Goal: Task Accomplishment & Management: Use online tool/utility

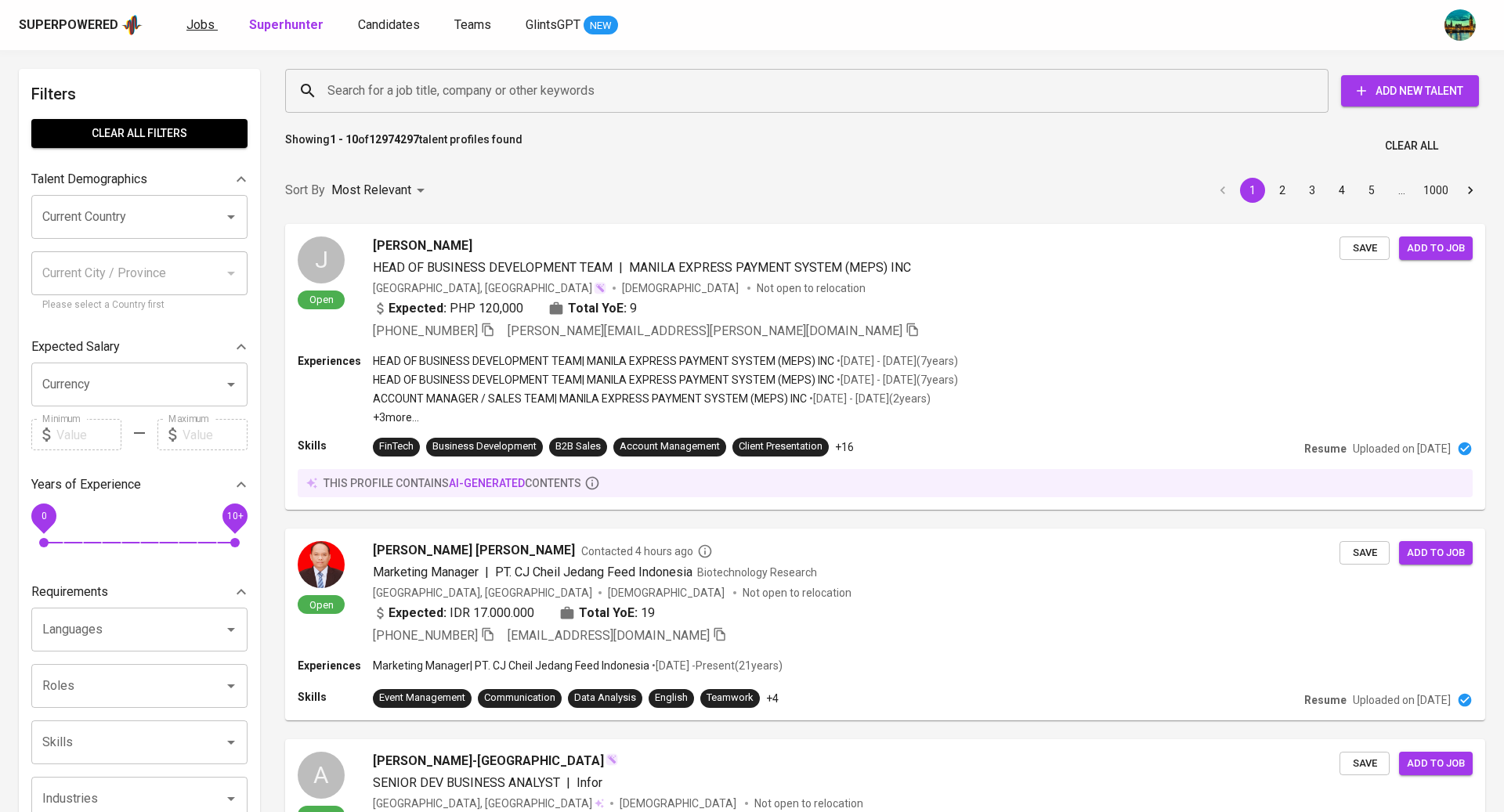
click at [207, 24] on span "Jobs" at bounding box center [200, 24] width 28 height 15
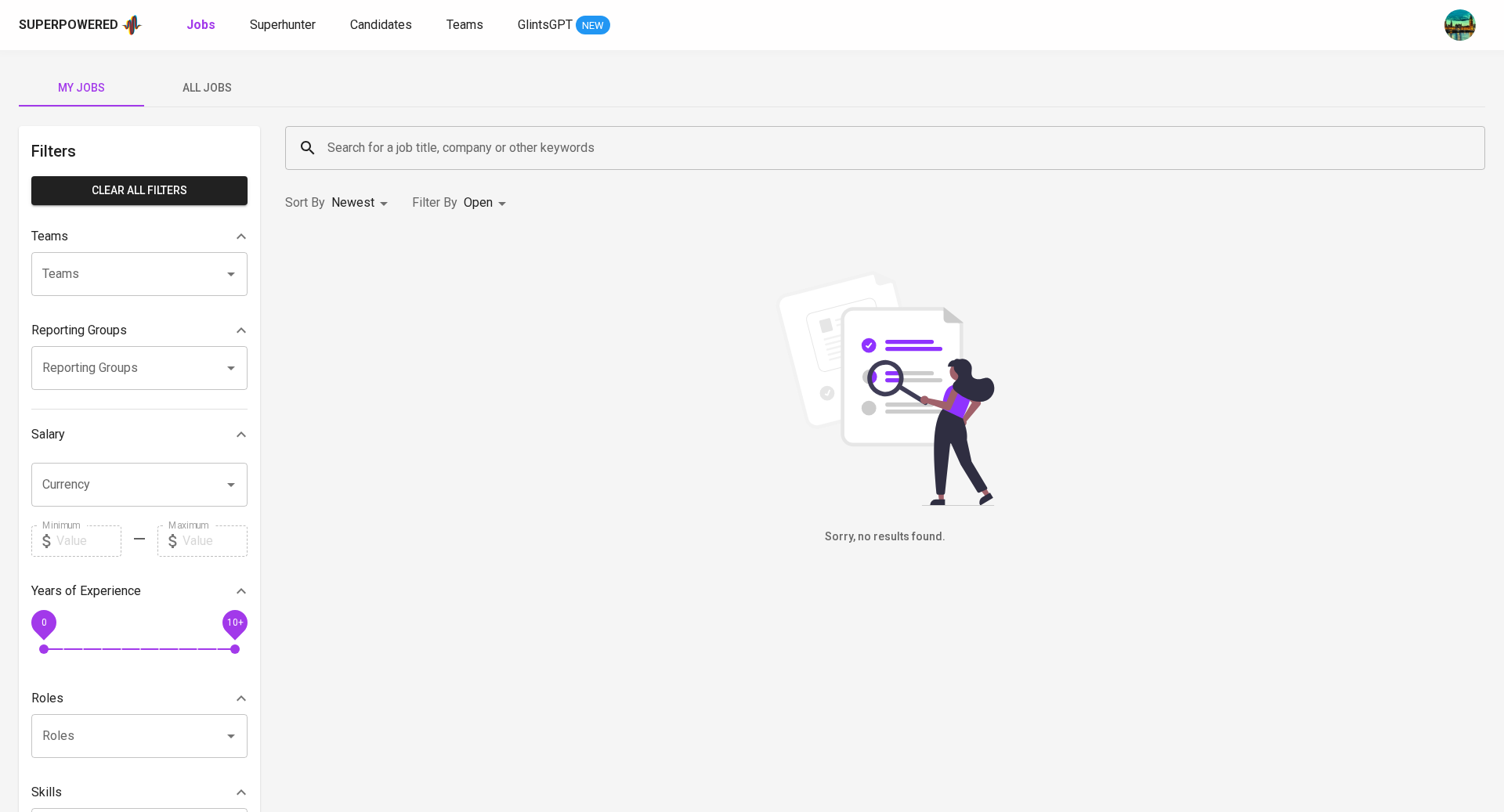
click at [199, 100] on button "All Jobs" at bounding box center [207, 87] width 125 height 37
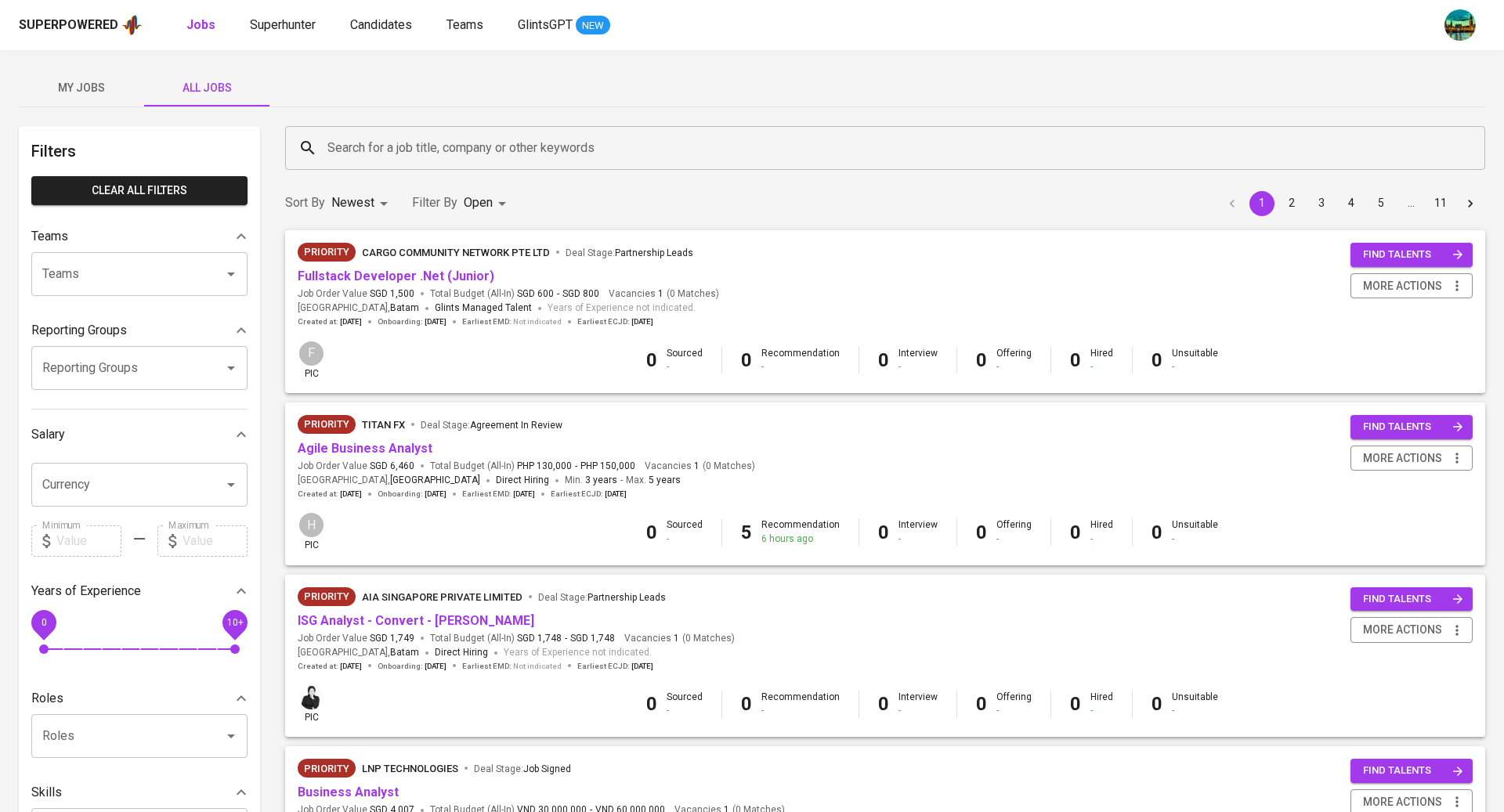
click at [397, 143] on input "Search for a job title, company or other keywords" at bounding box center [889, 148] width 1131 height 30
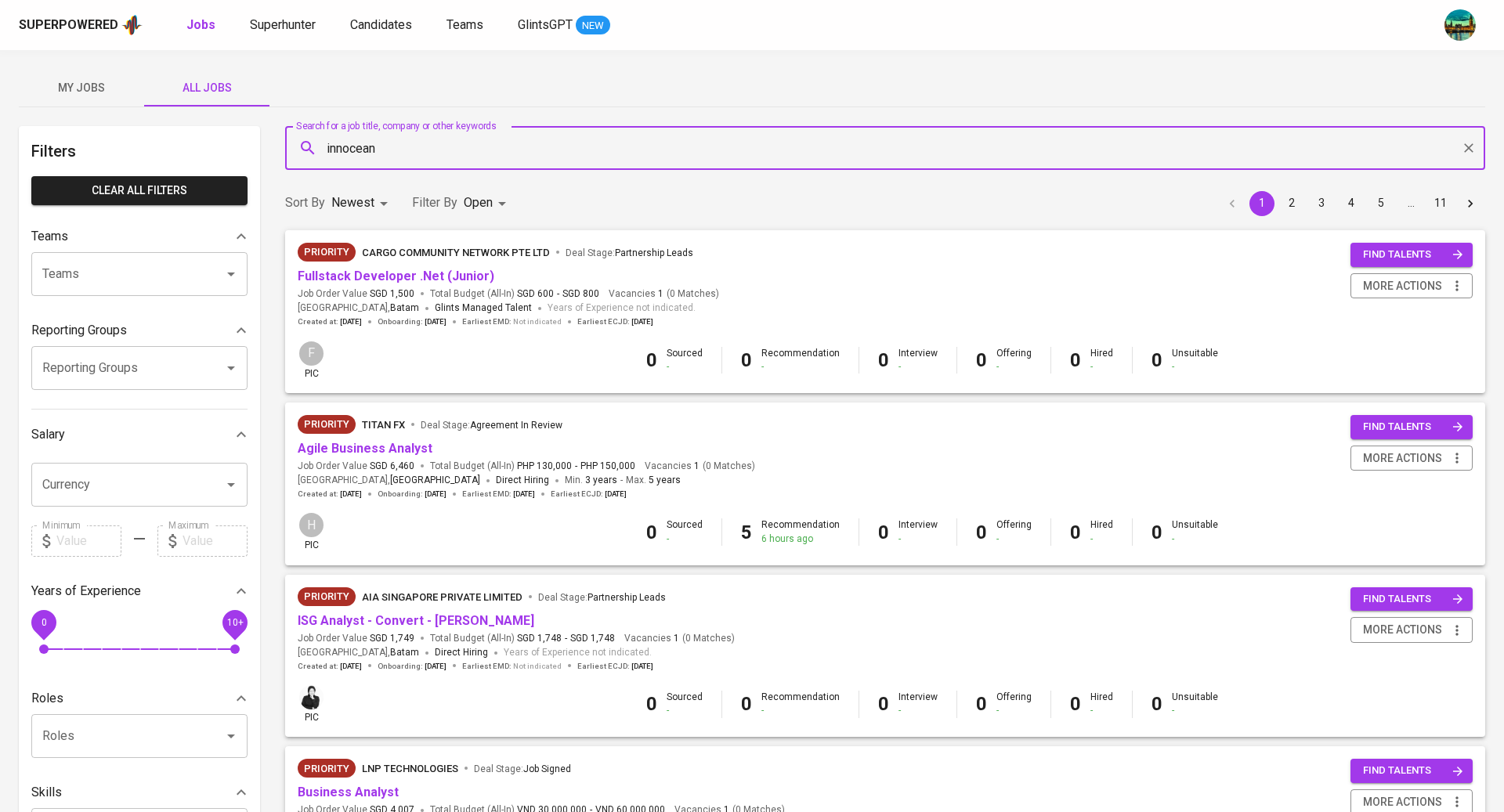
type input "innocean"
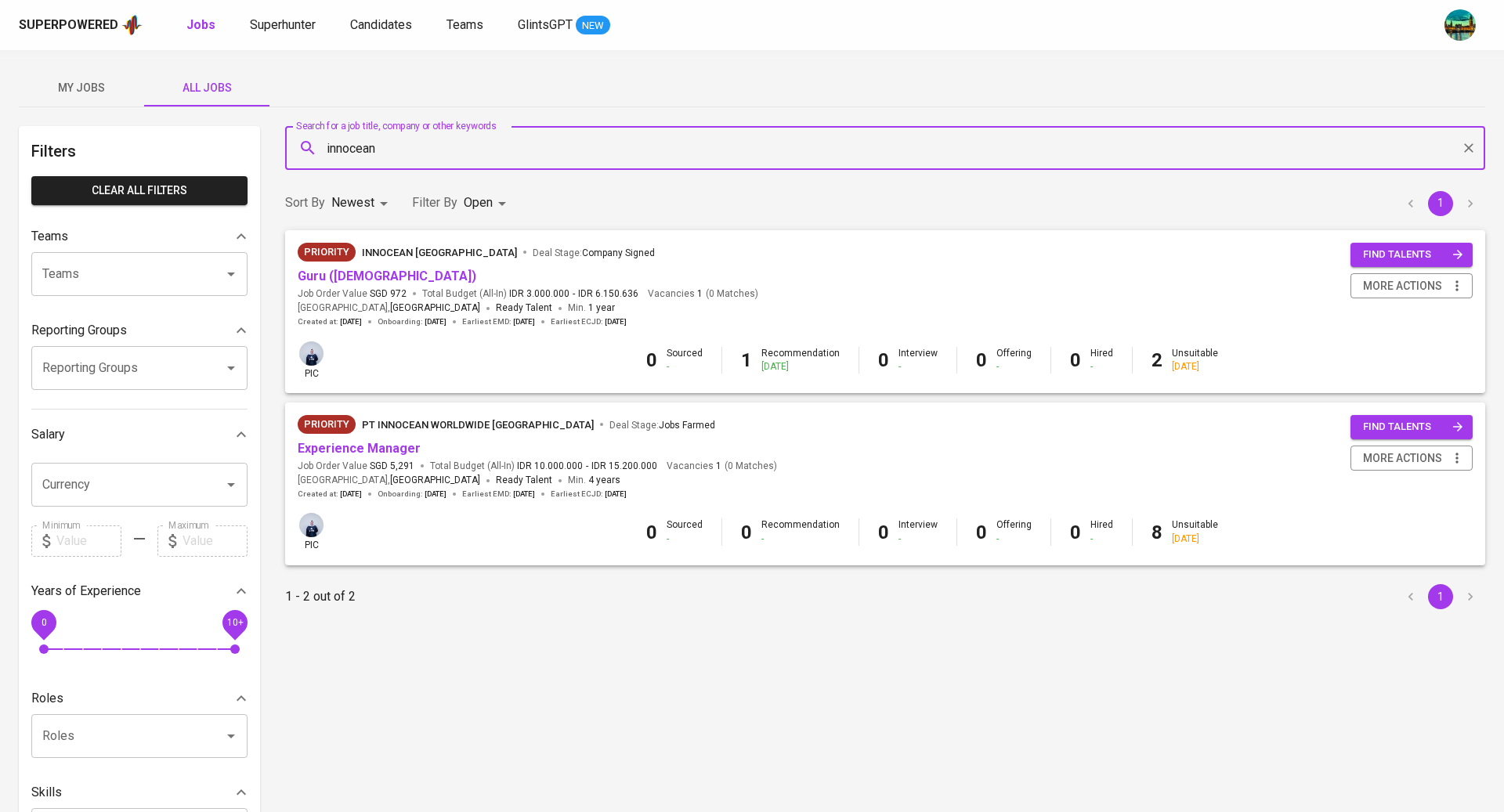
click at [477, 201] on body "Superpowered Jobs Superhunter Candidates Teams GlintsGPT NEW My Jobs All Jobs F…" at bounding box center [752, 534] width 1504 height 1069
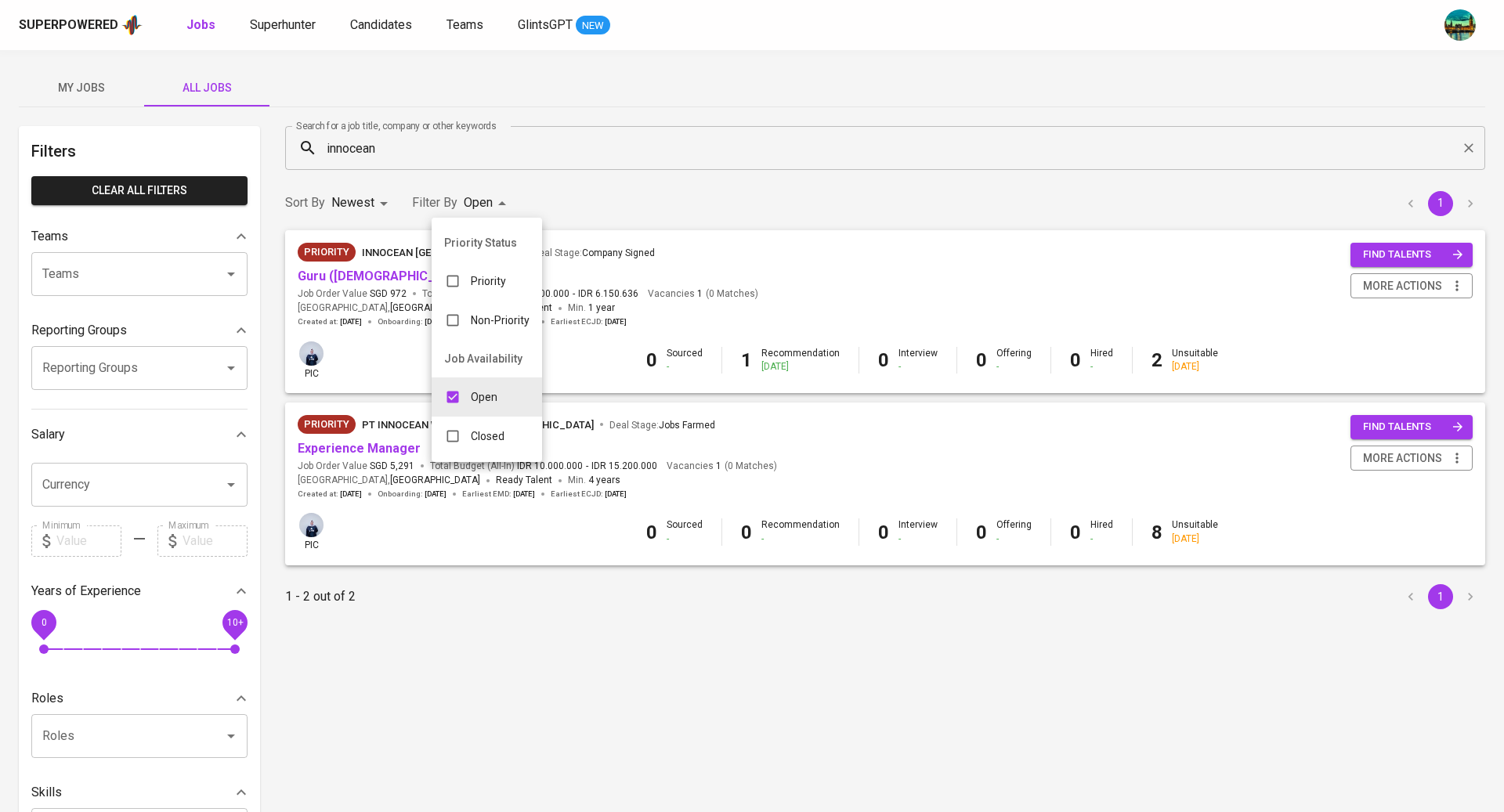
click at [484, 434] on p "Closed" at bounding box center [487, 436] width 34 height 16
type input "OPEN,CLOSE"
checkbox input "true"
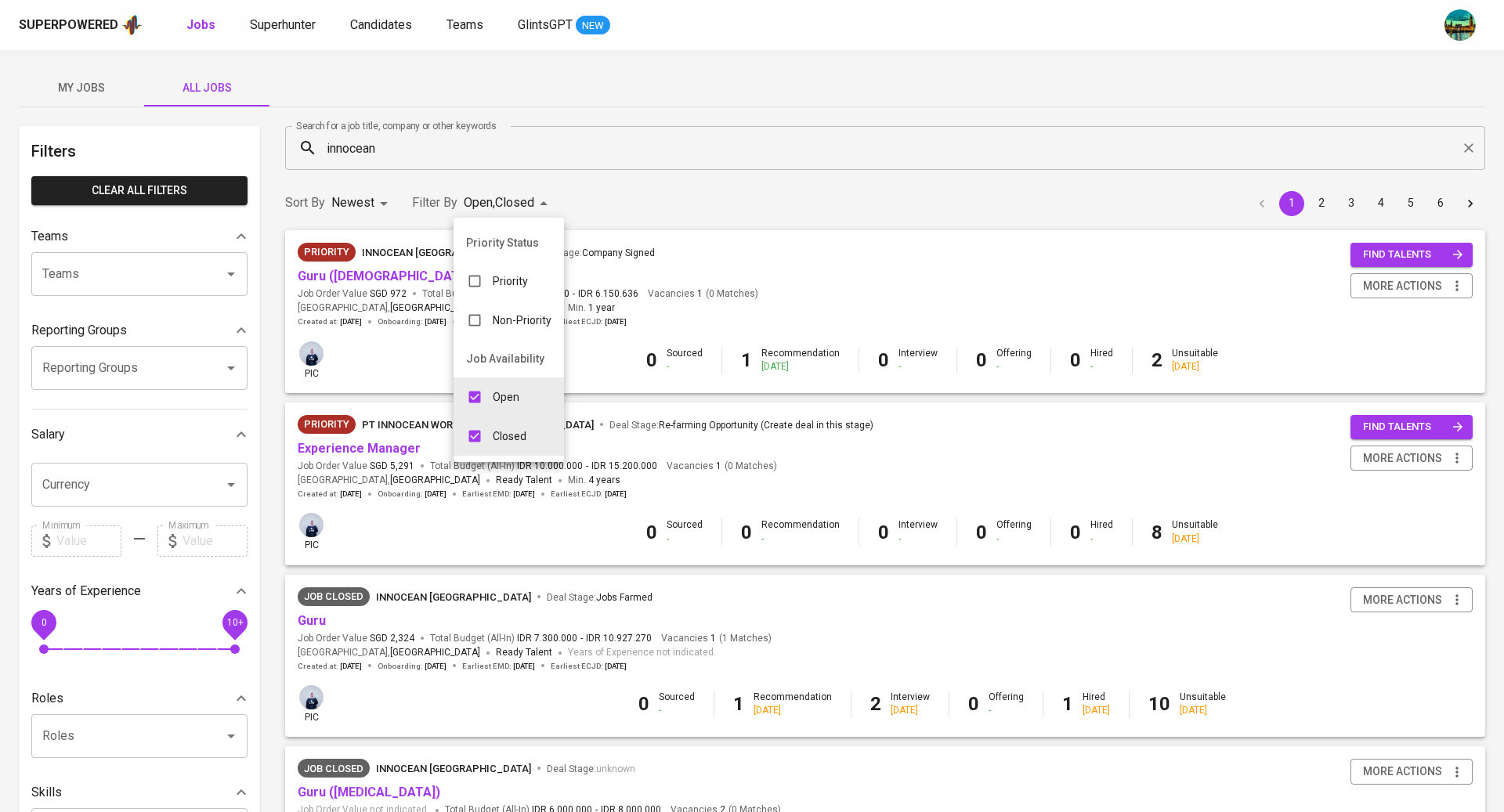
click at [615, 72] on div at bounding box center [752, 406] width 1504 height 812
click at [318, 275] on link "Guru (Female)" at bounding box center [387, 275] width 179 height 15
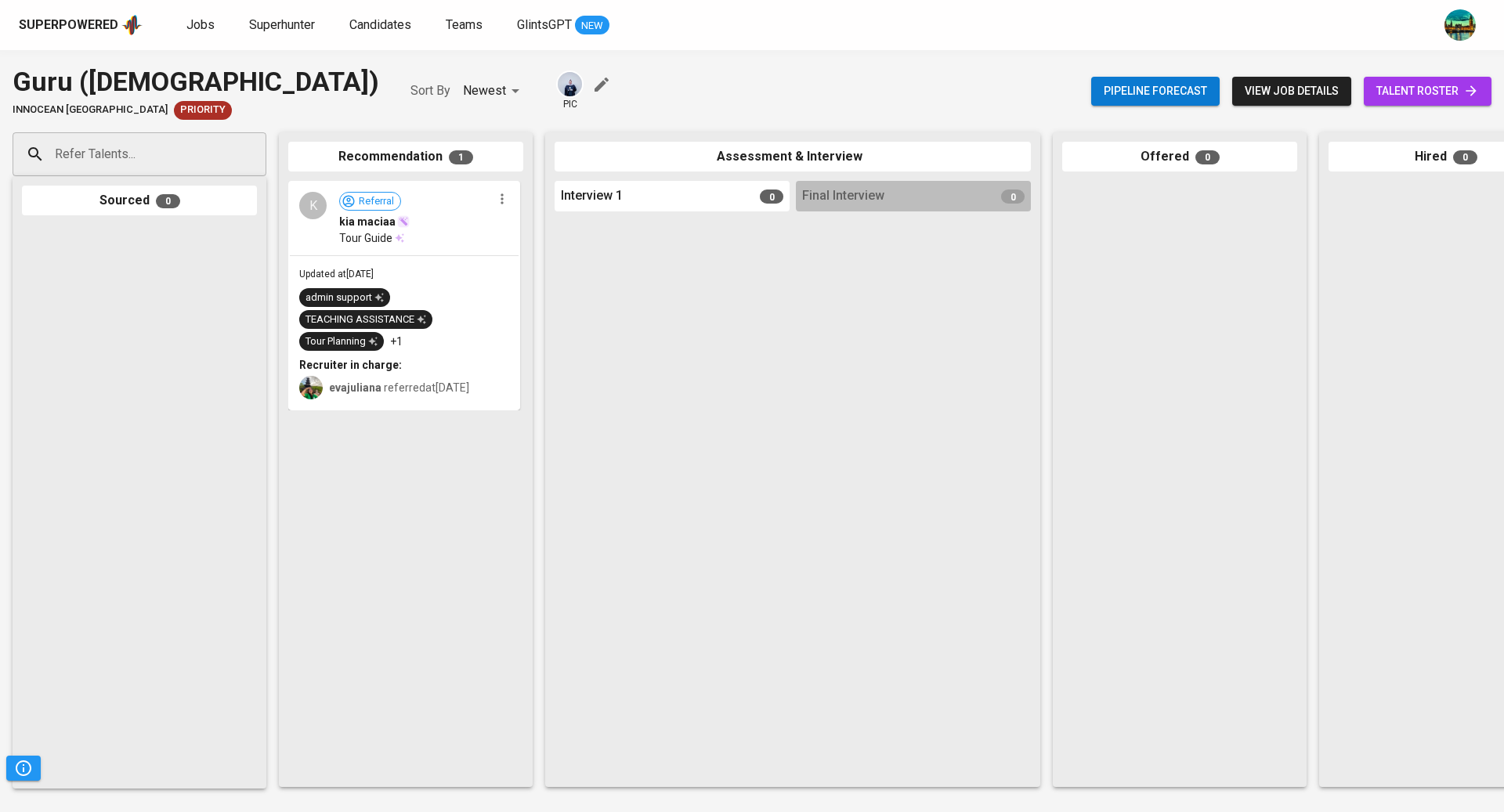
click at [164, 153] on input "Refer Talents..." at bounding box center [132, 154] width 165 height 30
paste input "navirifidinna@gmail.com"
type input "navirifidinna@gmail.com"
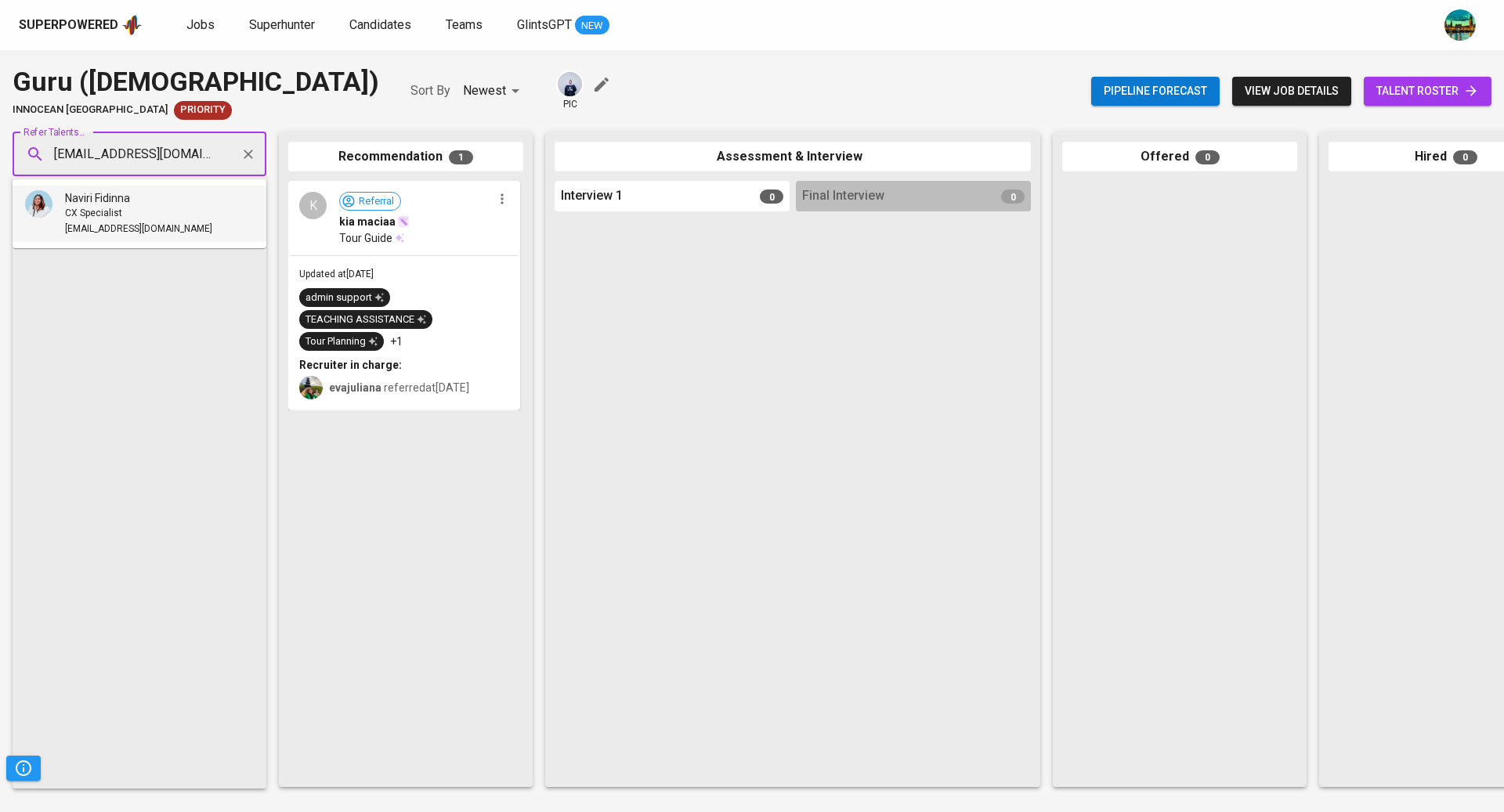
click at [174, 215] on li "Naviri Fidinna CX Specialist navirifidinna@gmail.com" at bounding box center [139, 213] width 254 height 57
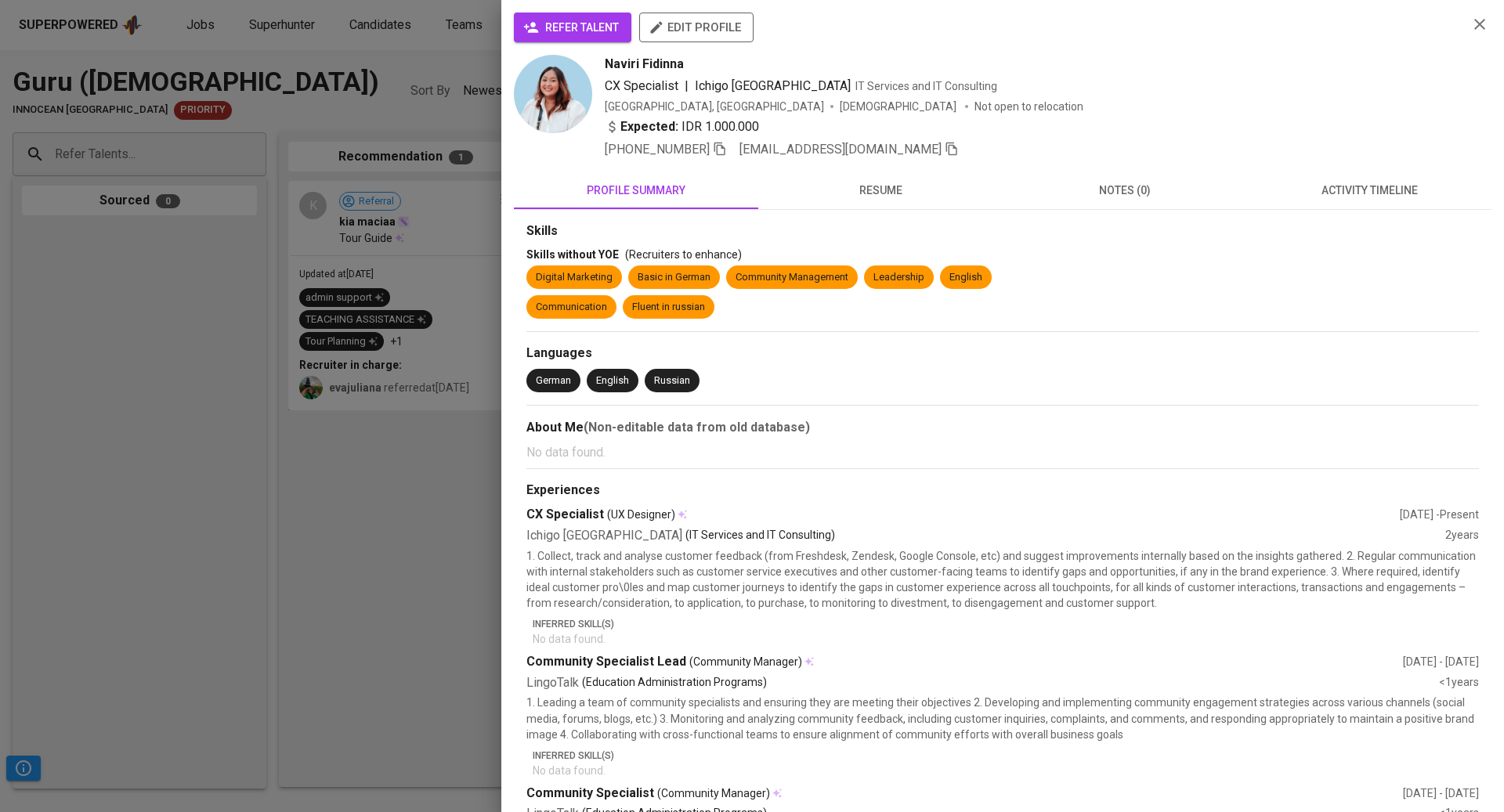
click at [1375, 186] on span "activity timeline" at bounding box center [1369, 191] width 226 height 19
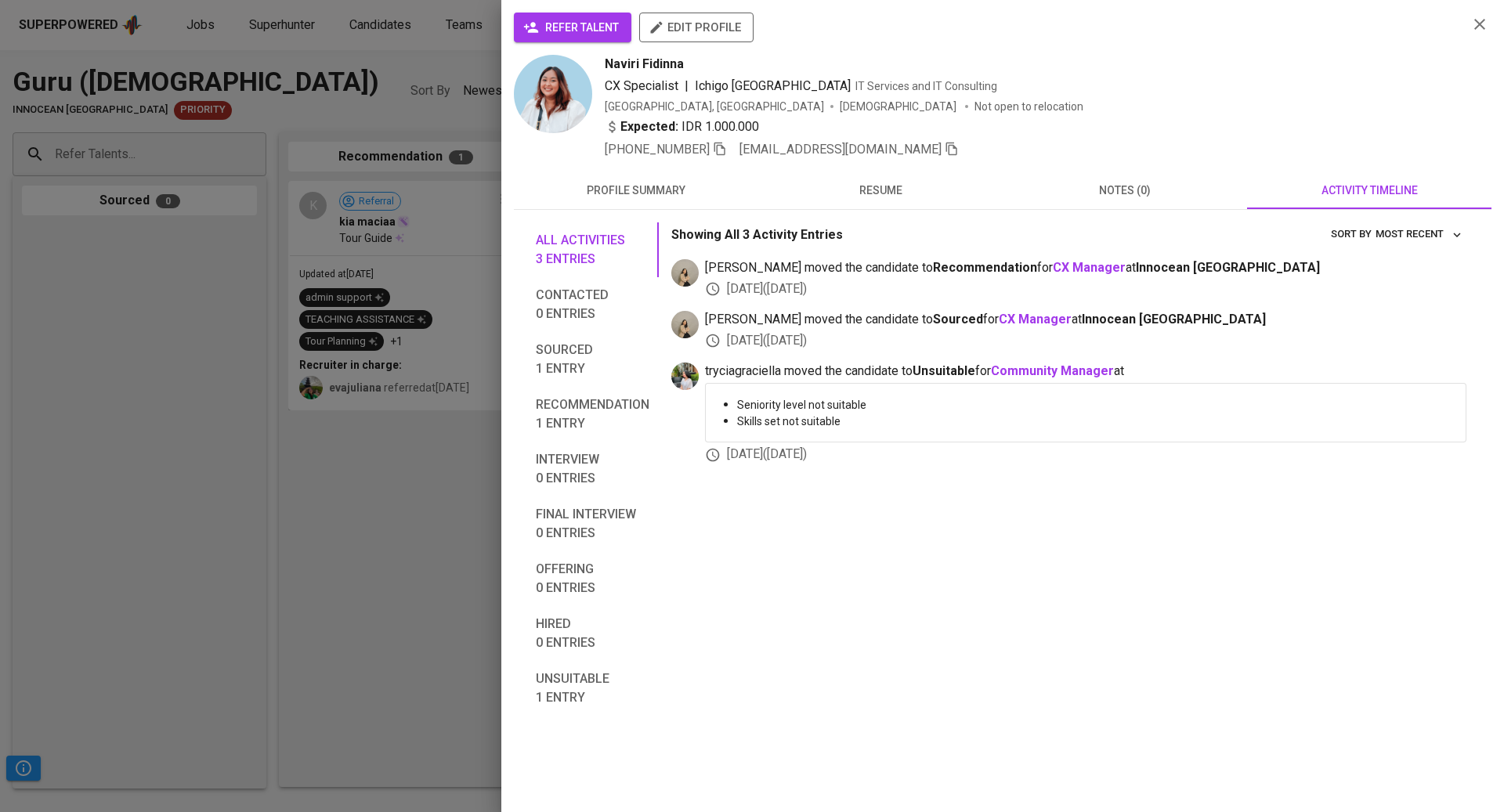
click at [1135, 192] on span "notes (0)" at bounding box center [1125, 191] width 226 height 19
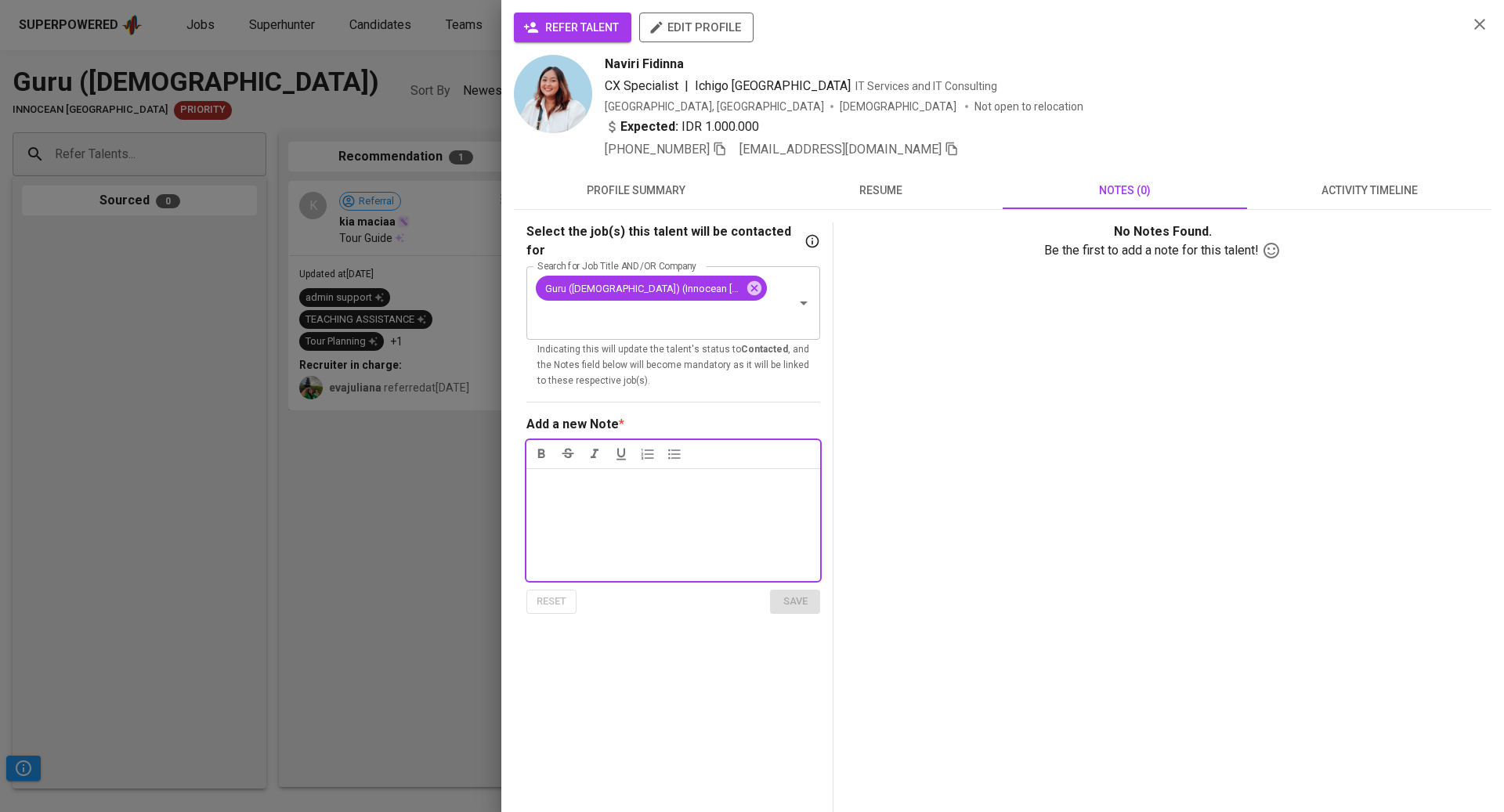
click at [857, 193] on span "resume" at bounding box center [880, 191] width 226 height 19
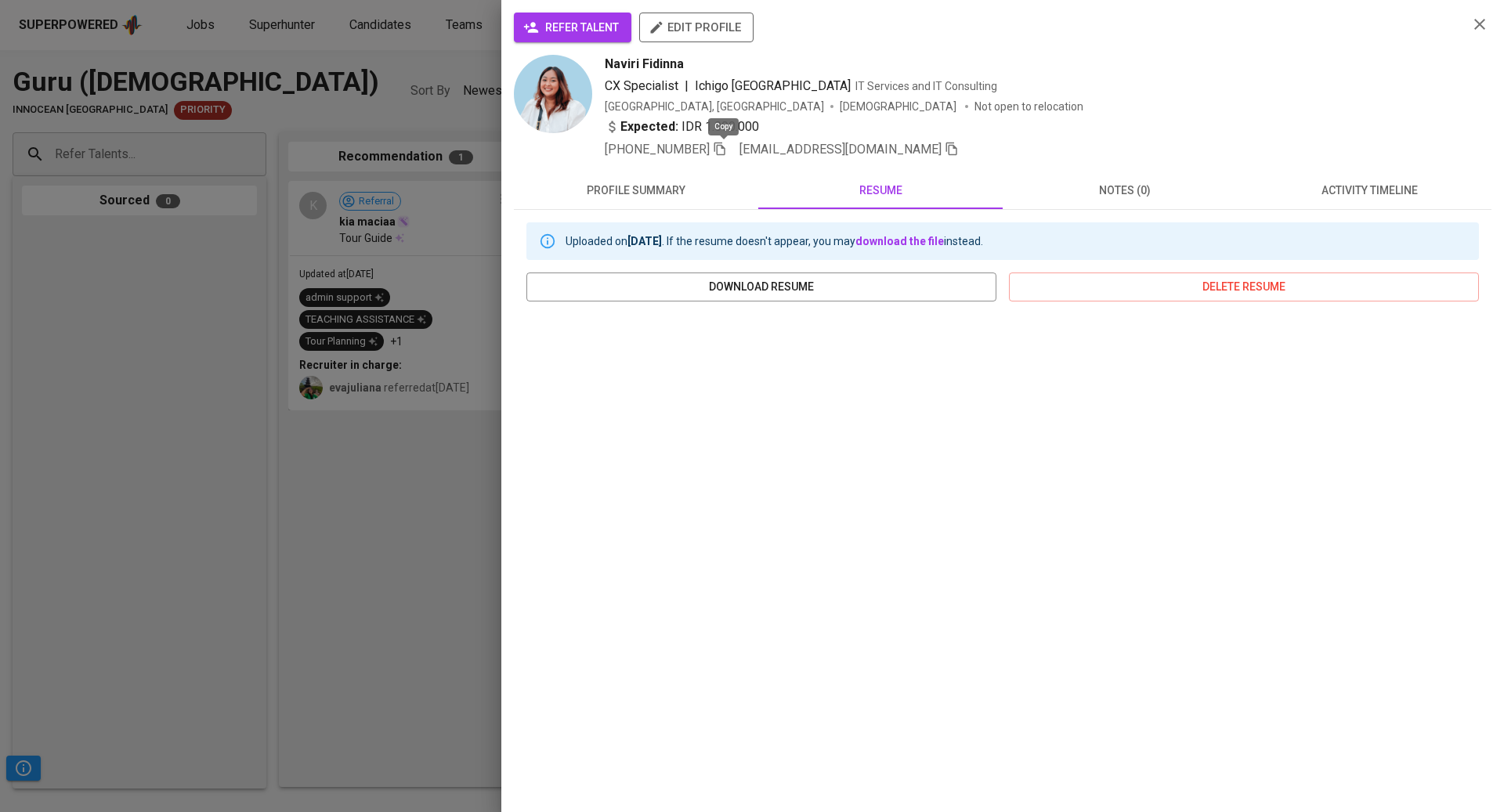
click at [727, 152] on icon "button" at bounding box center [720, 149] width 14 height 14
click at [1345, 188] on span "activity timeline" at bounding box center [1369, 191] width 226 height 19
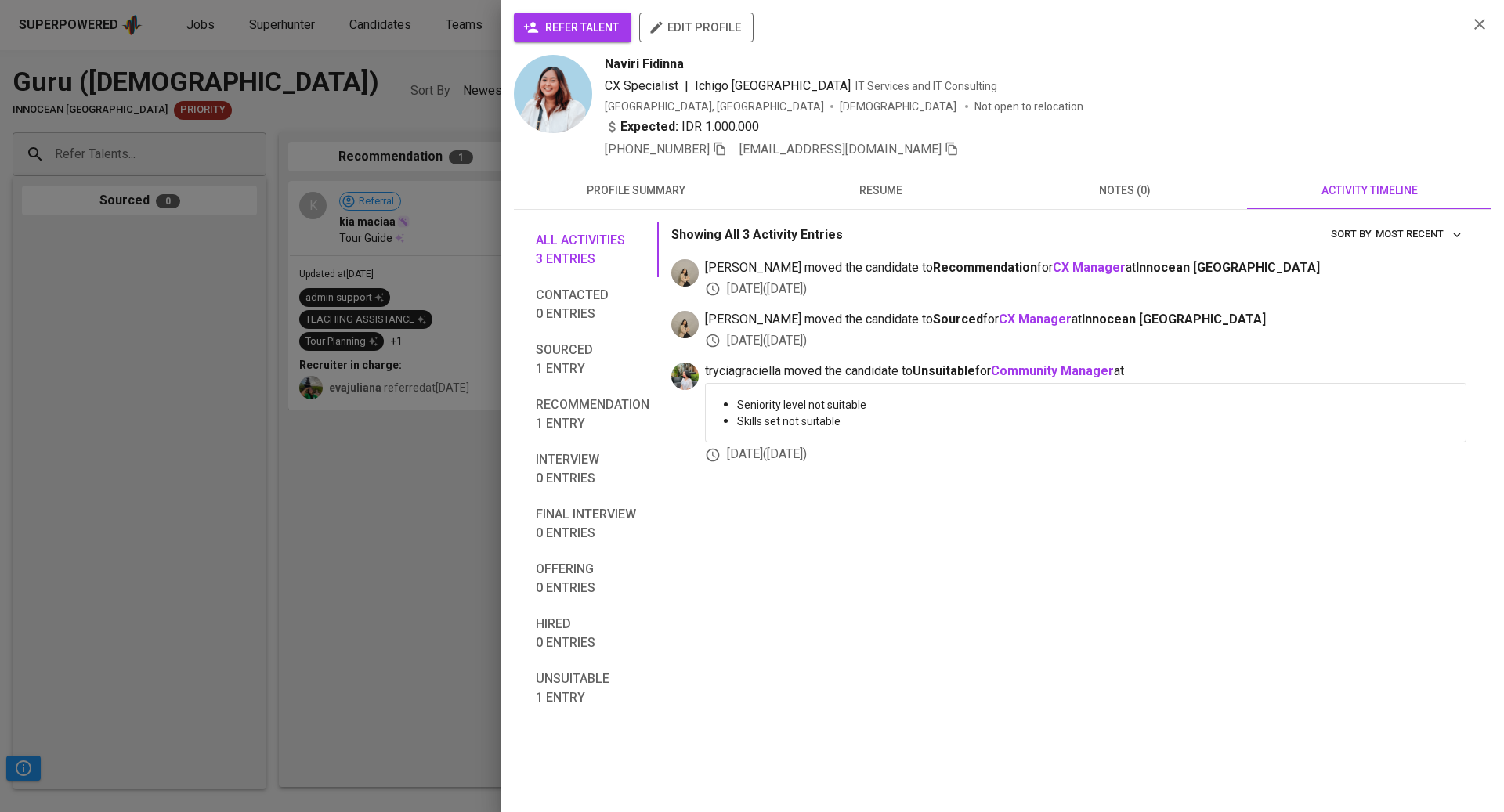
click at [376, 165] on div at bounding box center [752, 406] width 1504 height 812
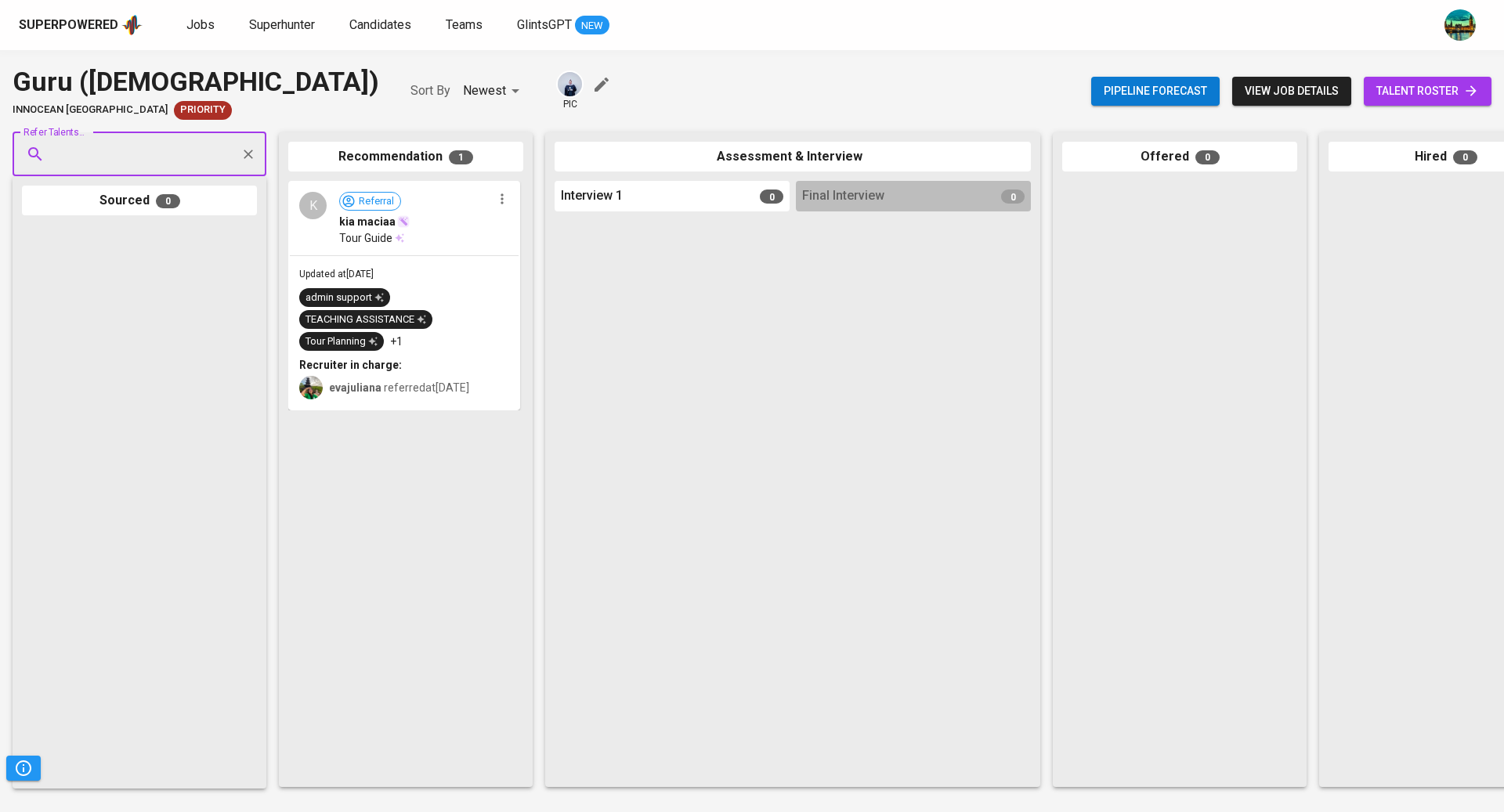
paste input "ayunrld@gmail.com"
type input "ayunrld@gmail.com"
click at [163, 213] on span "Creators Community Development" at bounding box center [140, 213] width 150 height 16
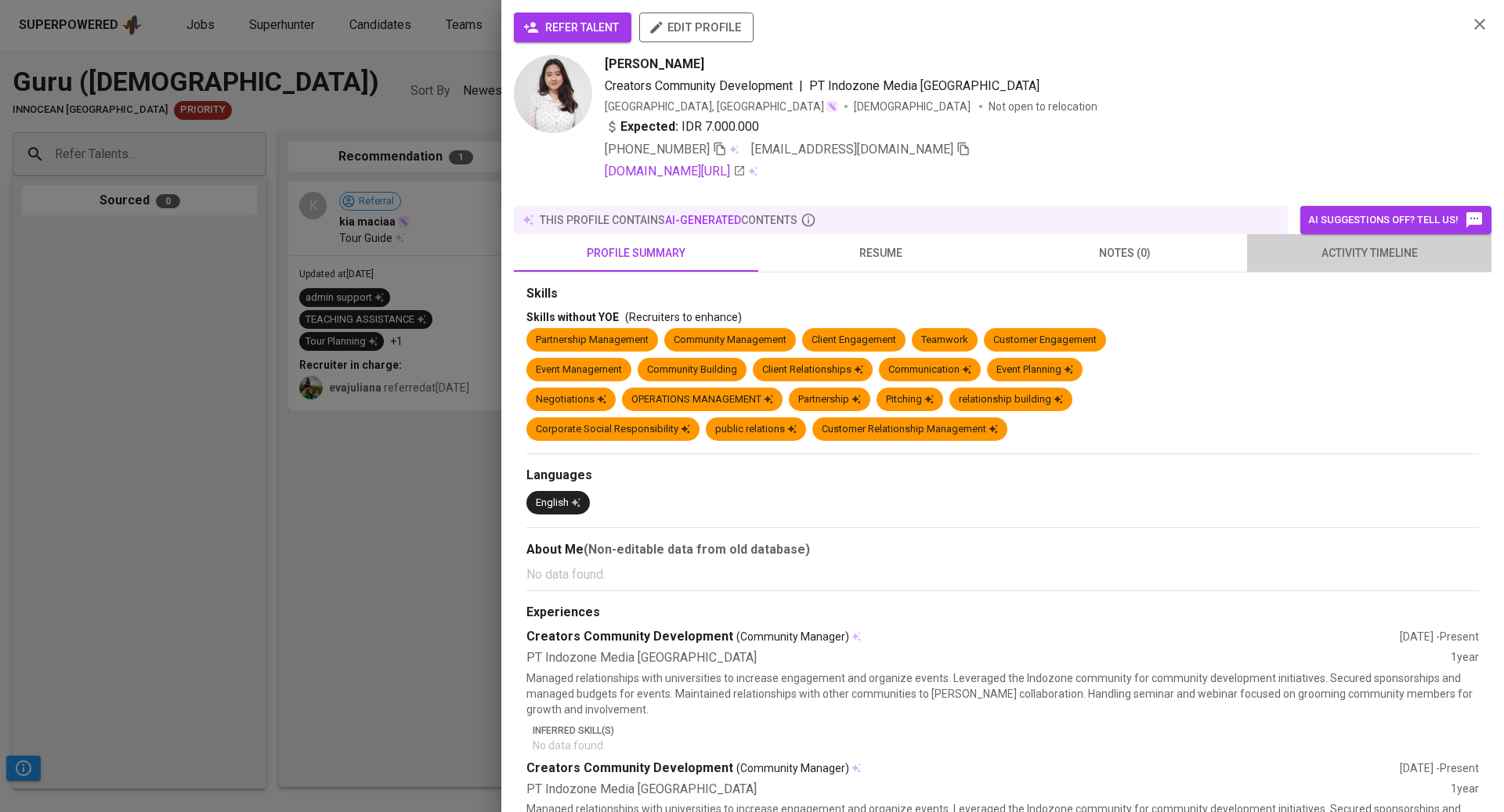
click at [1365, 234] on button "activity timeline" at bounding box center [1369, 253] width 244 height 37
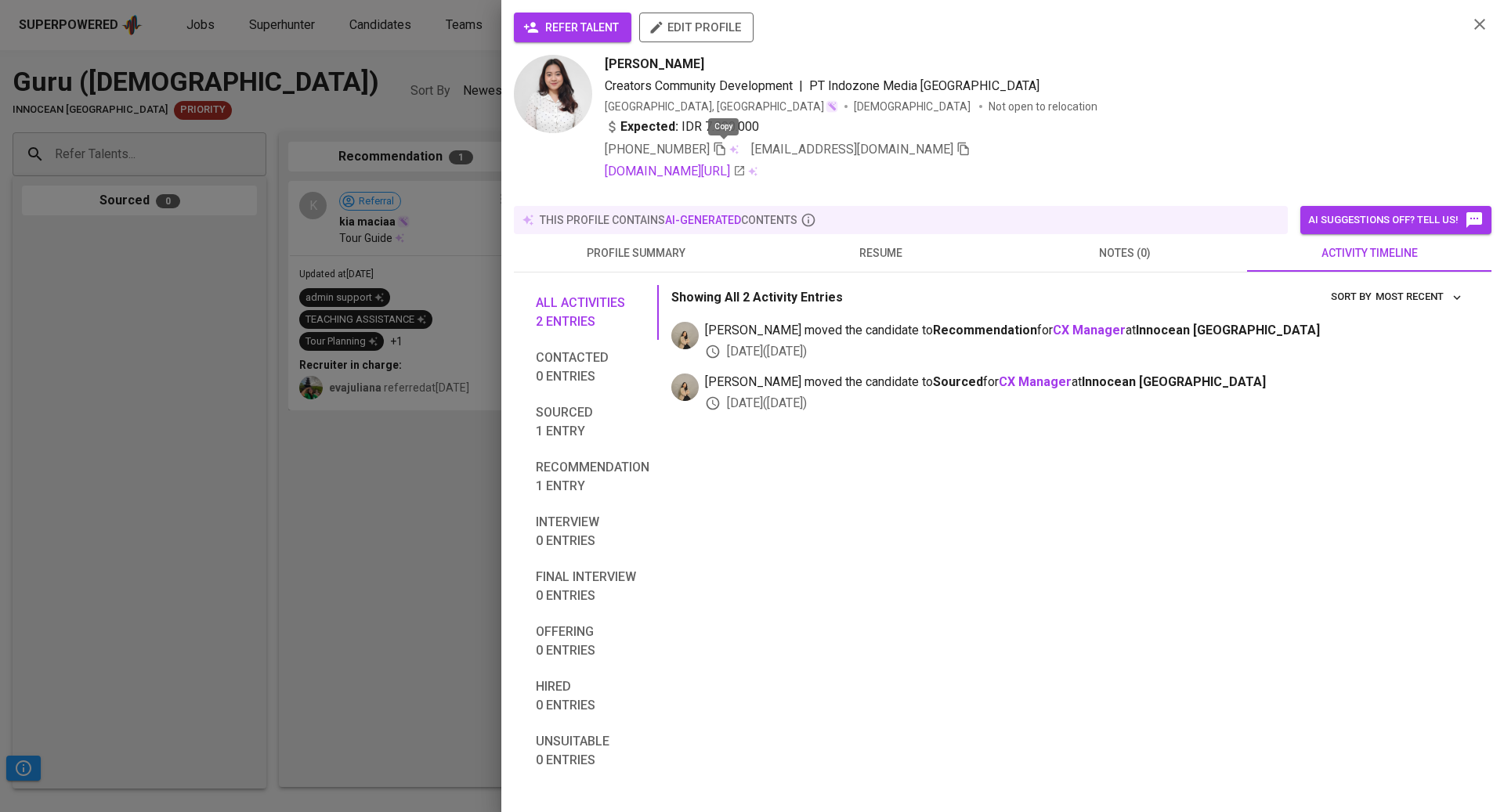
click at [723, 148] on icon "button" at bounding box center [720, 149] width 14 height 14
click at [262, 215] on div at bounding box center [752, 406] width 1504 height 812
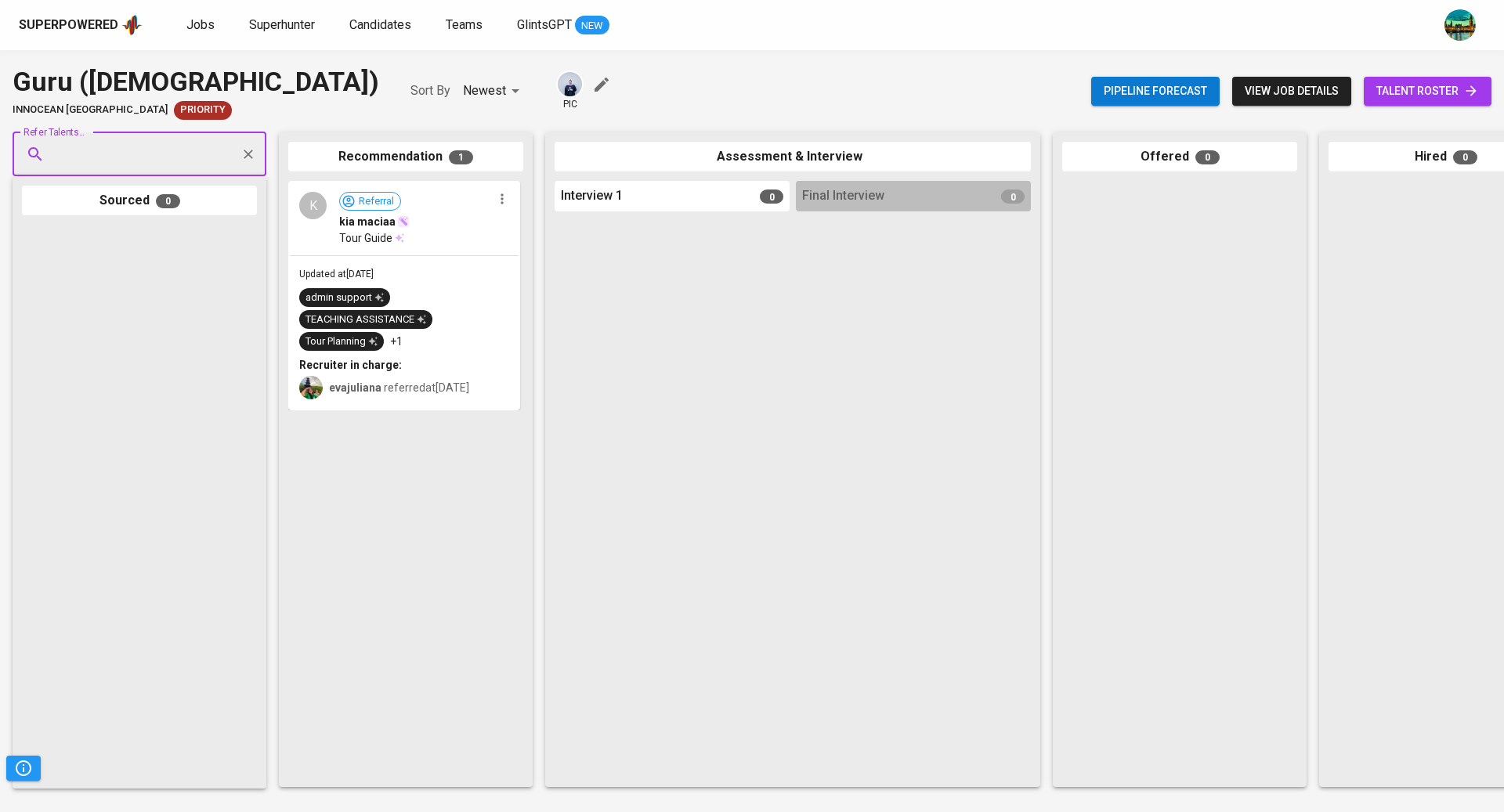
paste input "ramadhanikiky22@gmail.com"
type input "ramadhanikiky22@gmail.com"
click at [136, 205] on span "Anggraini Rizky Ramadhani" at bounding box center [108, 198] width 85 height 16
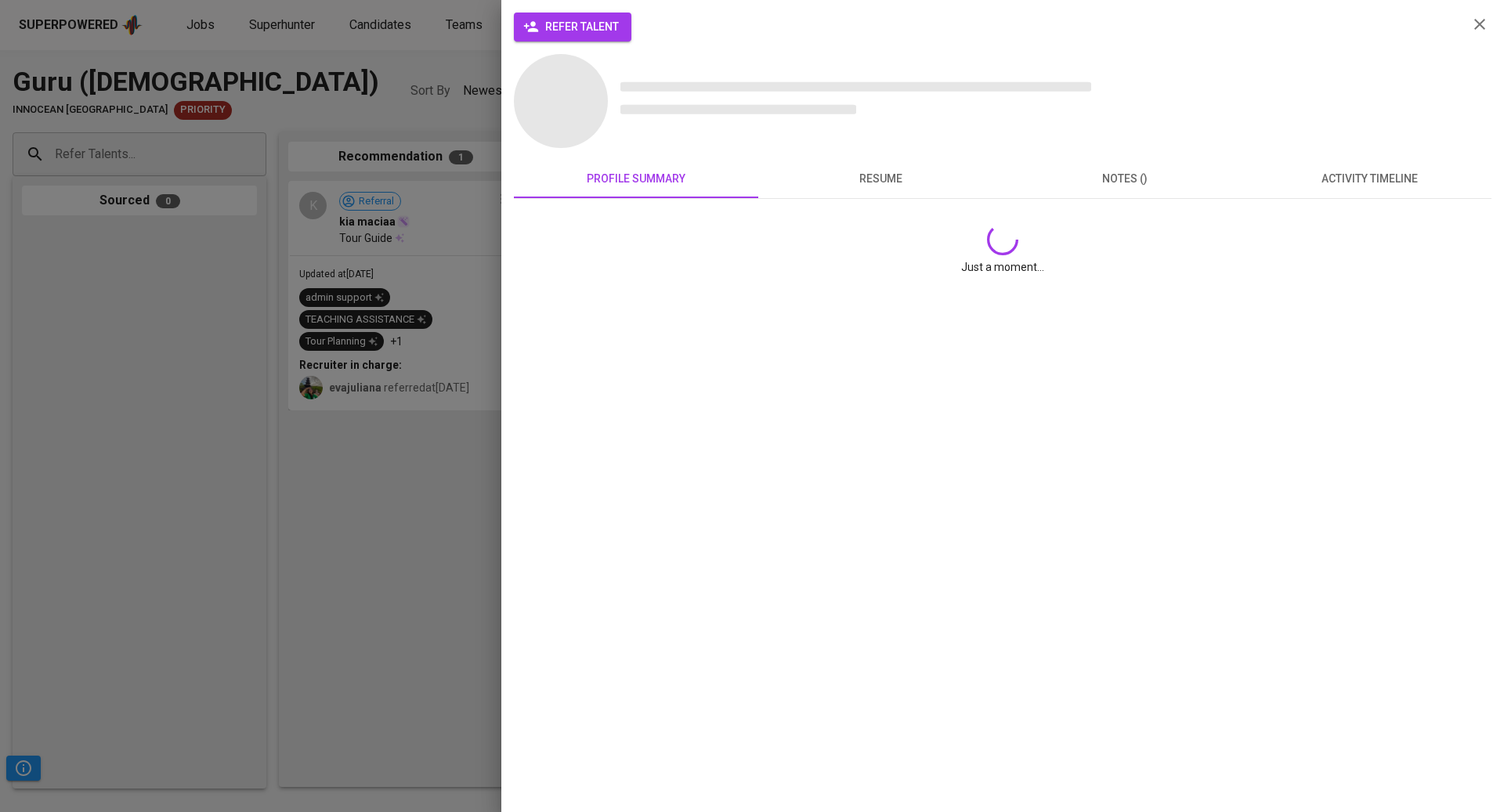
scroll to position [0, 0]
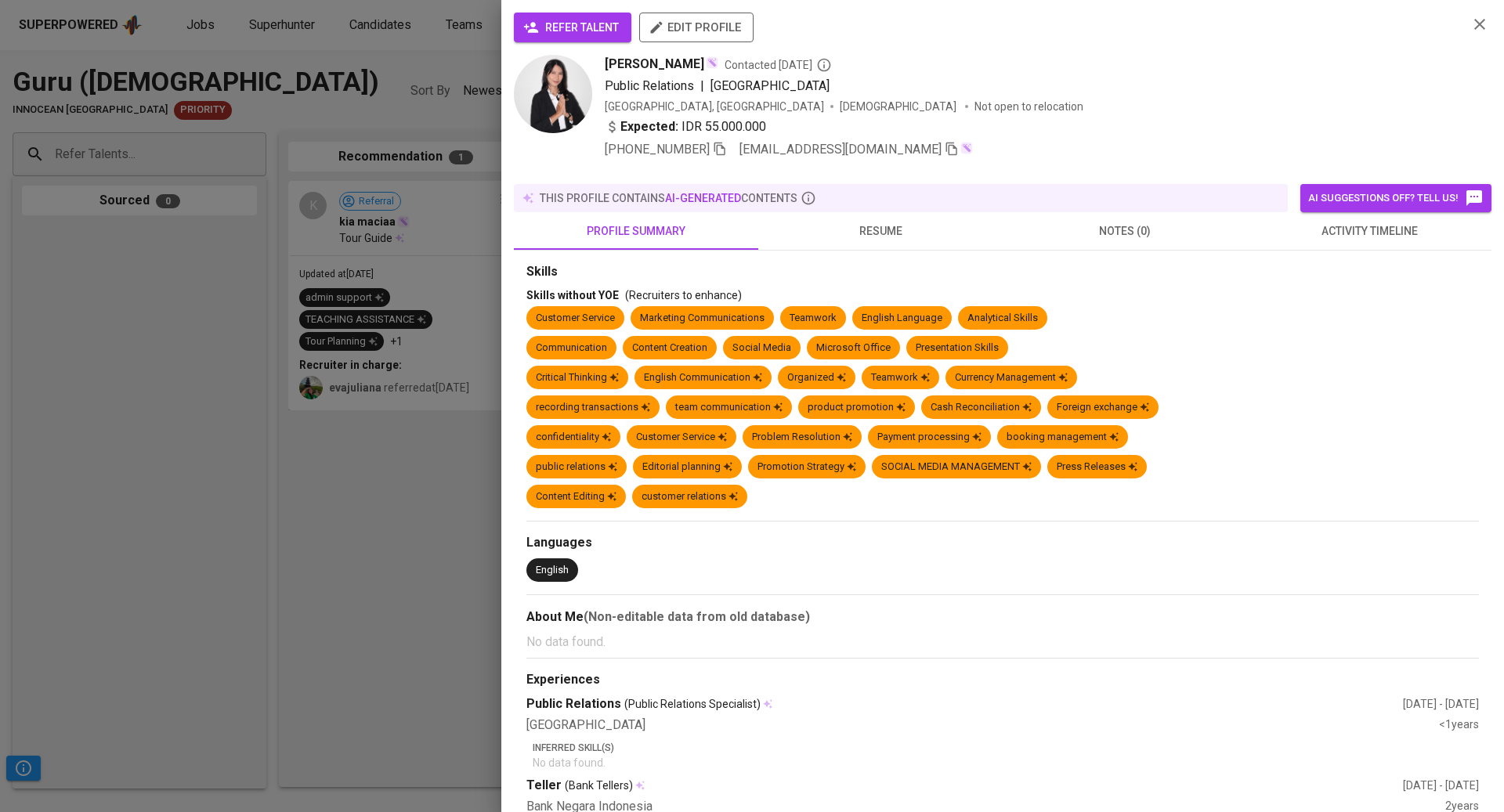
click at [1296, 213] on button "activity timeline" at bounding box center [1369, 231] width 244 height 37
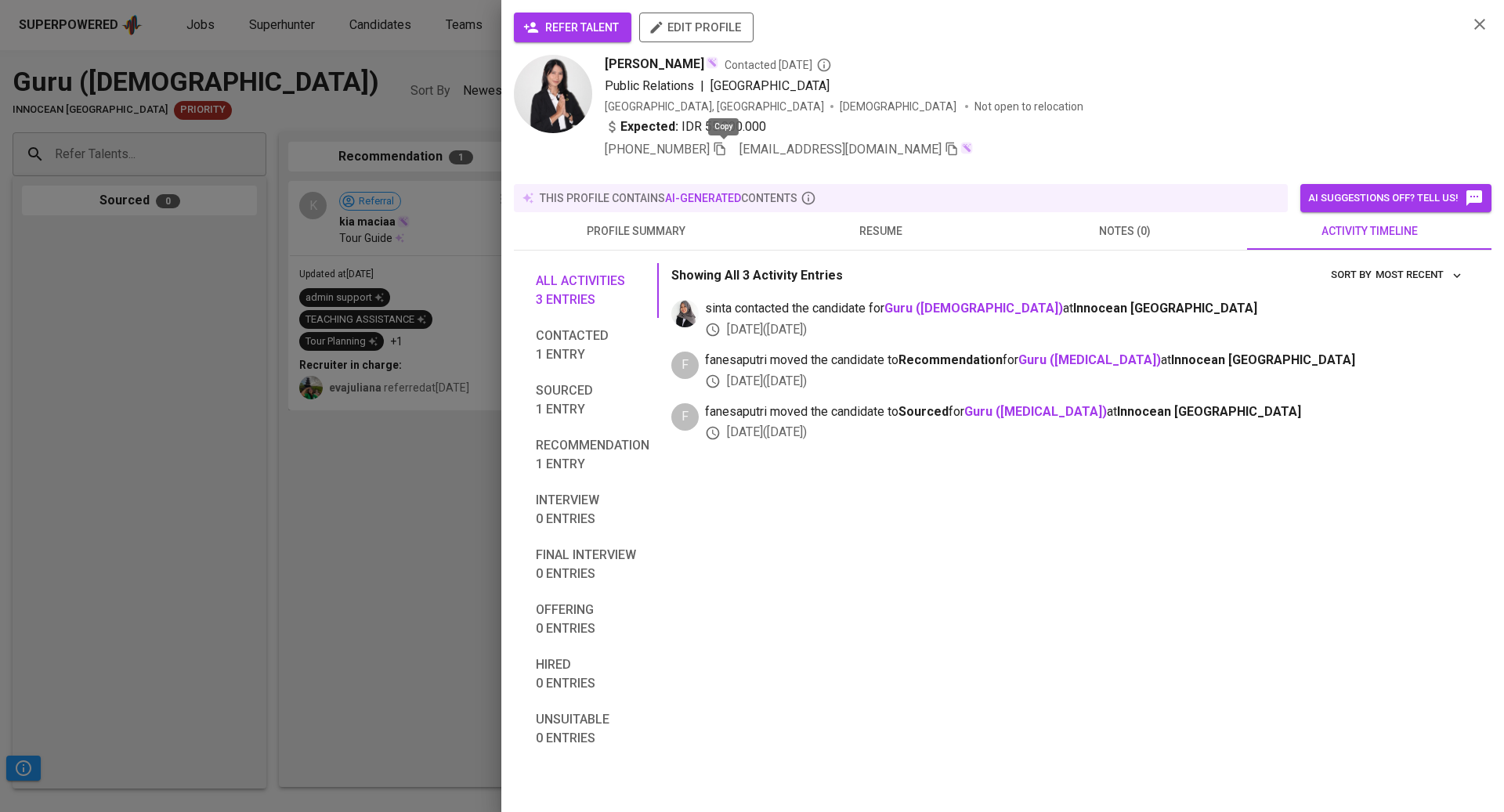
click at [725, 149] on icon "button" at bounding box center [720, 149] width 14 height 14
click at [407, 157] on div at bounding box center [752, 406] width 1504 height 812
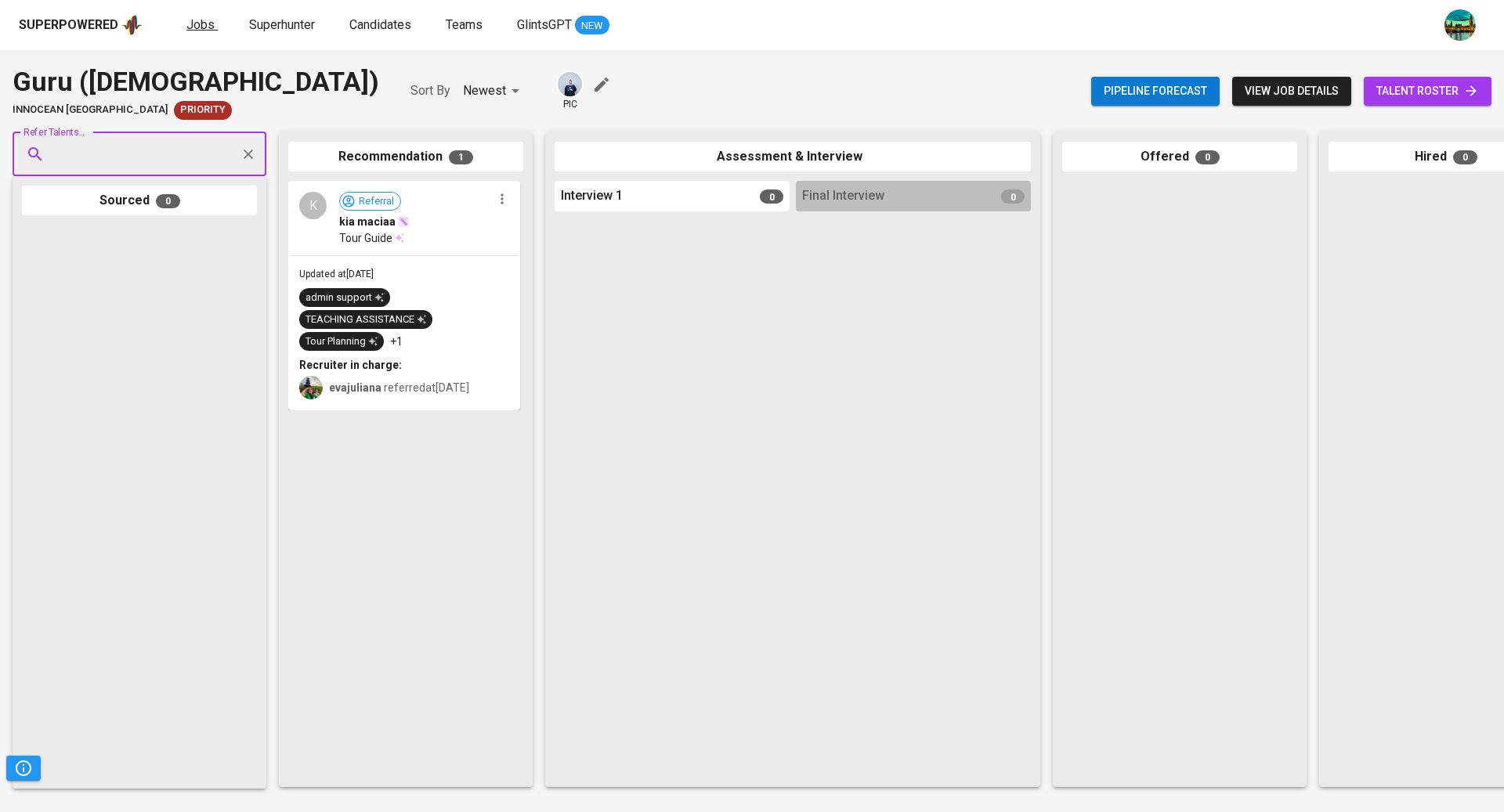
click at [209, 26] on span "Jobs" at bounding box center [200, 24] width 28 height 15
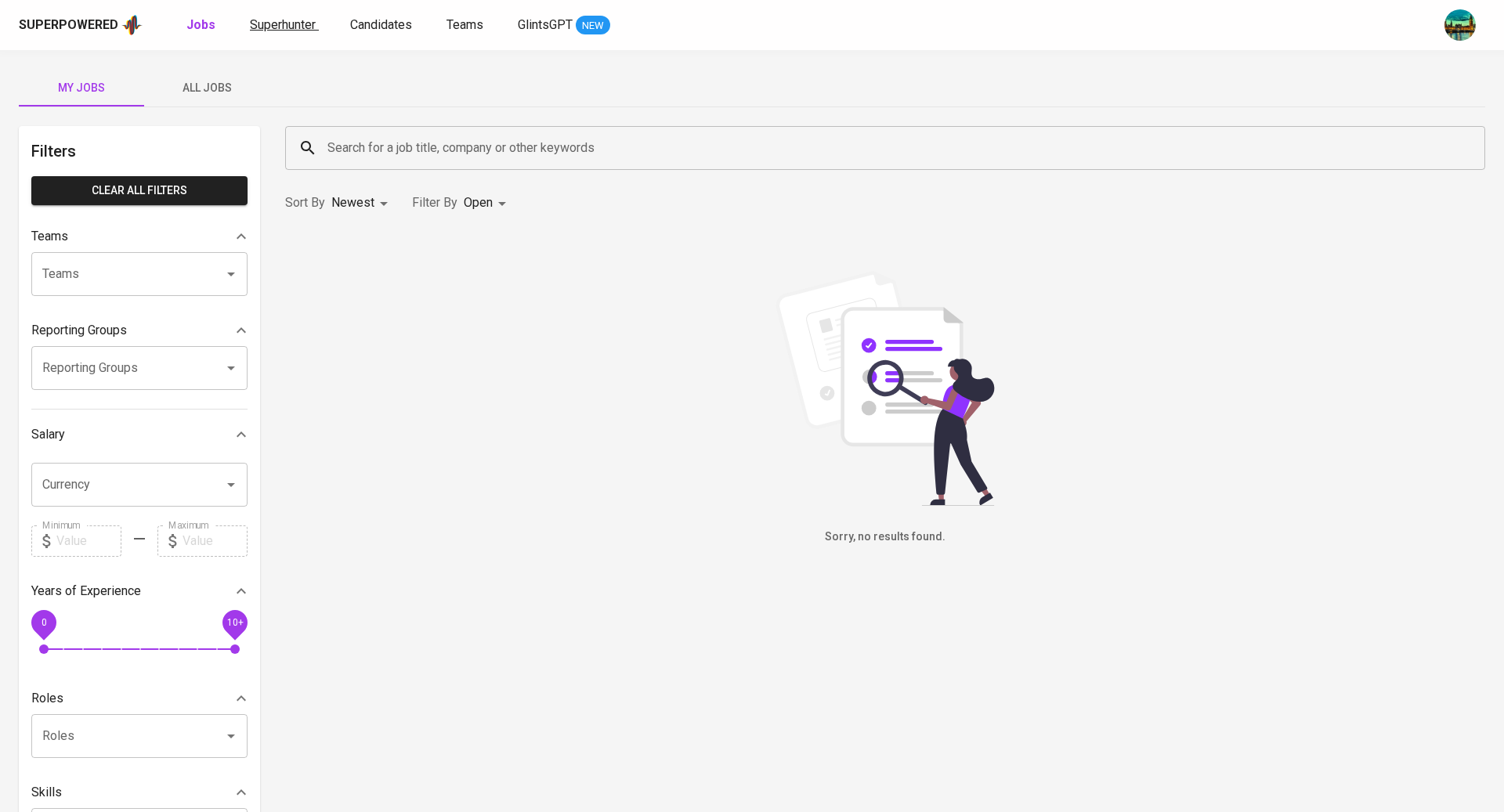
click at [283, 23] on span "Superhunter" at bounding box center [283, 24] width 66 height 15
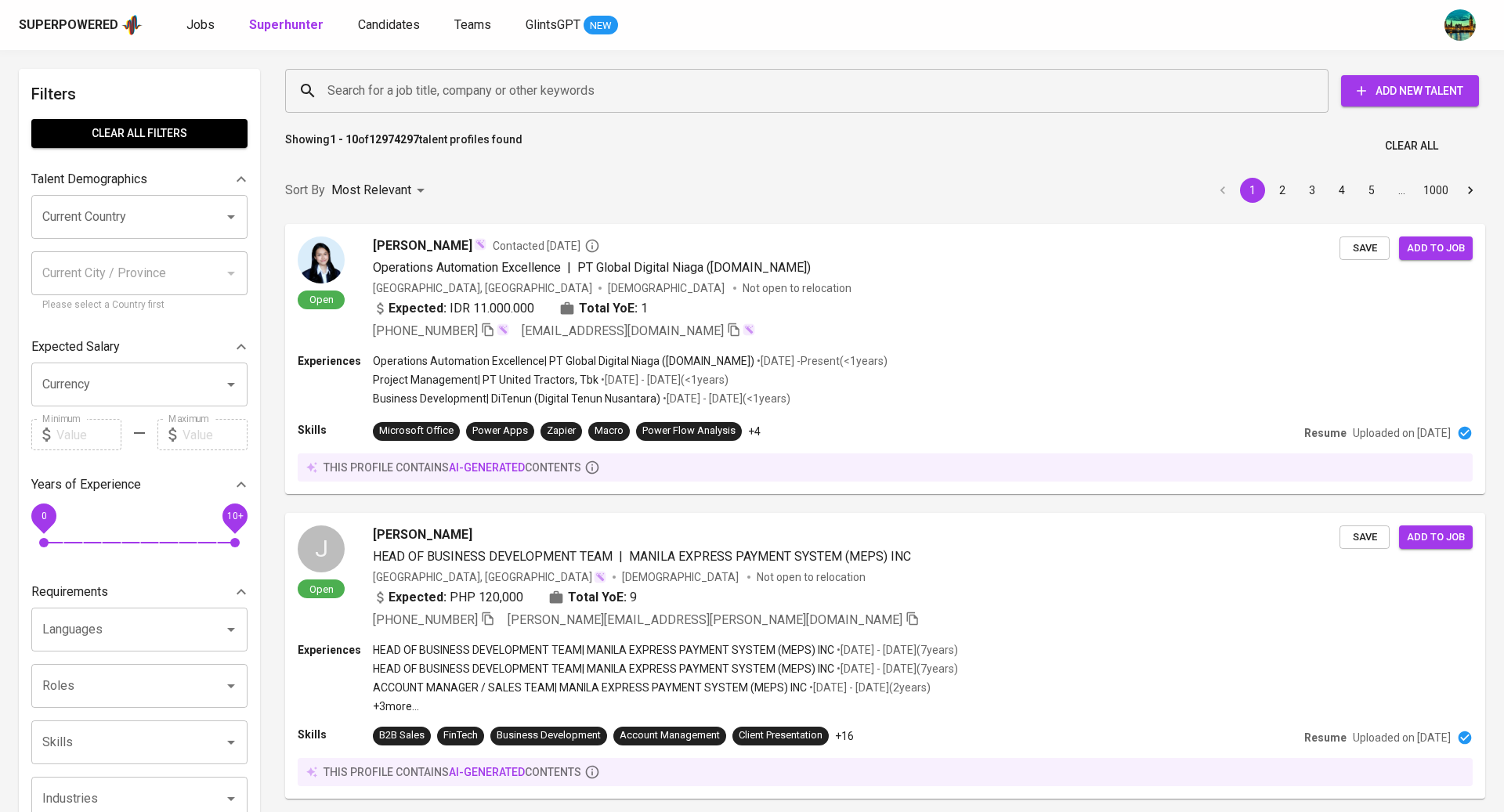
click at [405, 89] on input "Search for a job title, company or other keywords" at bounding box center [810, 91] width 974 height 30
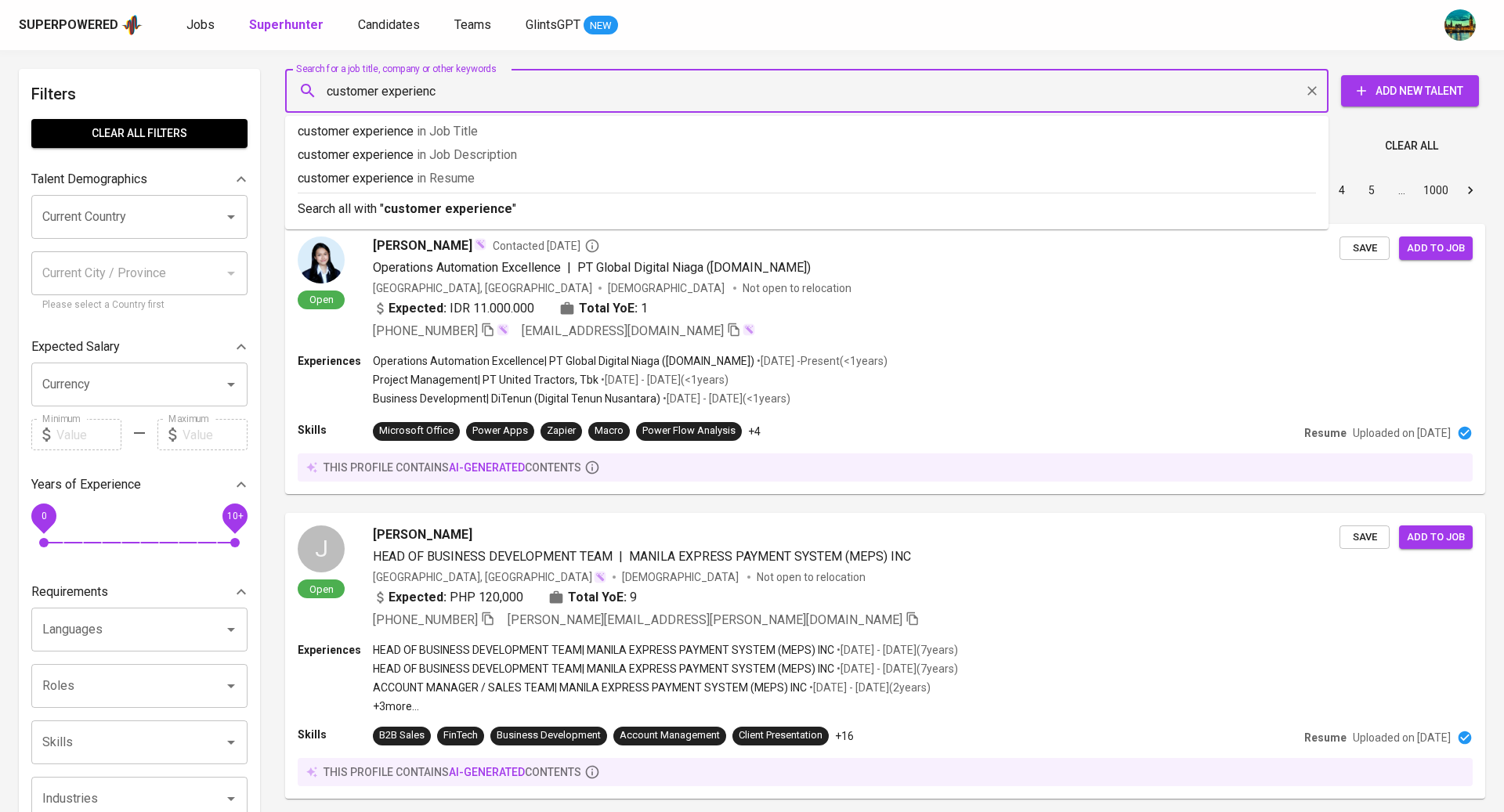
type input "customer experience"
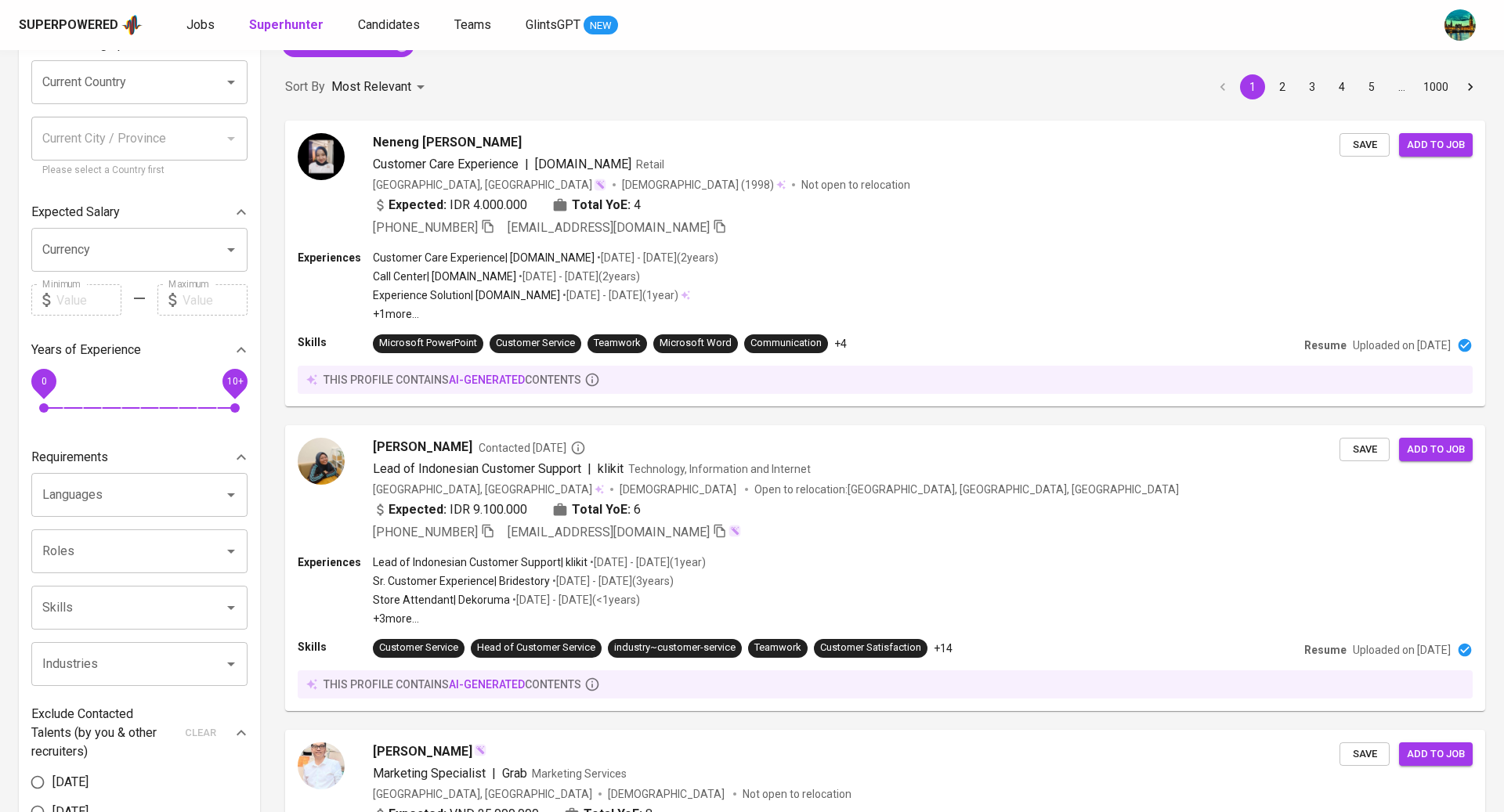
scroll to position [147, 0]
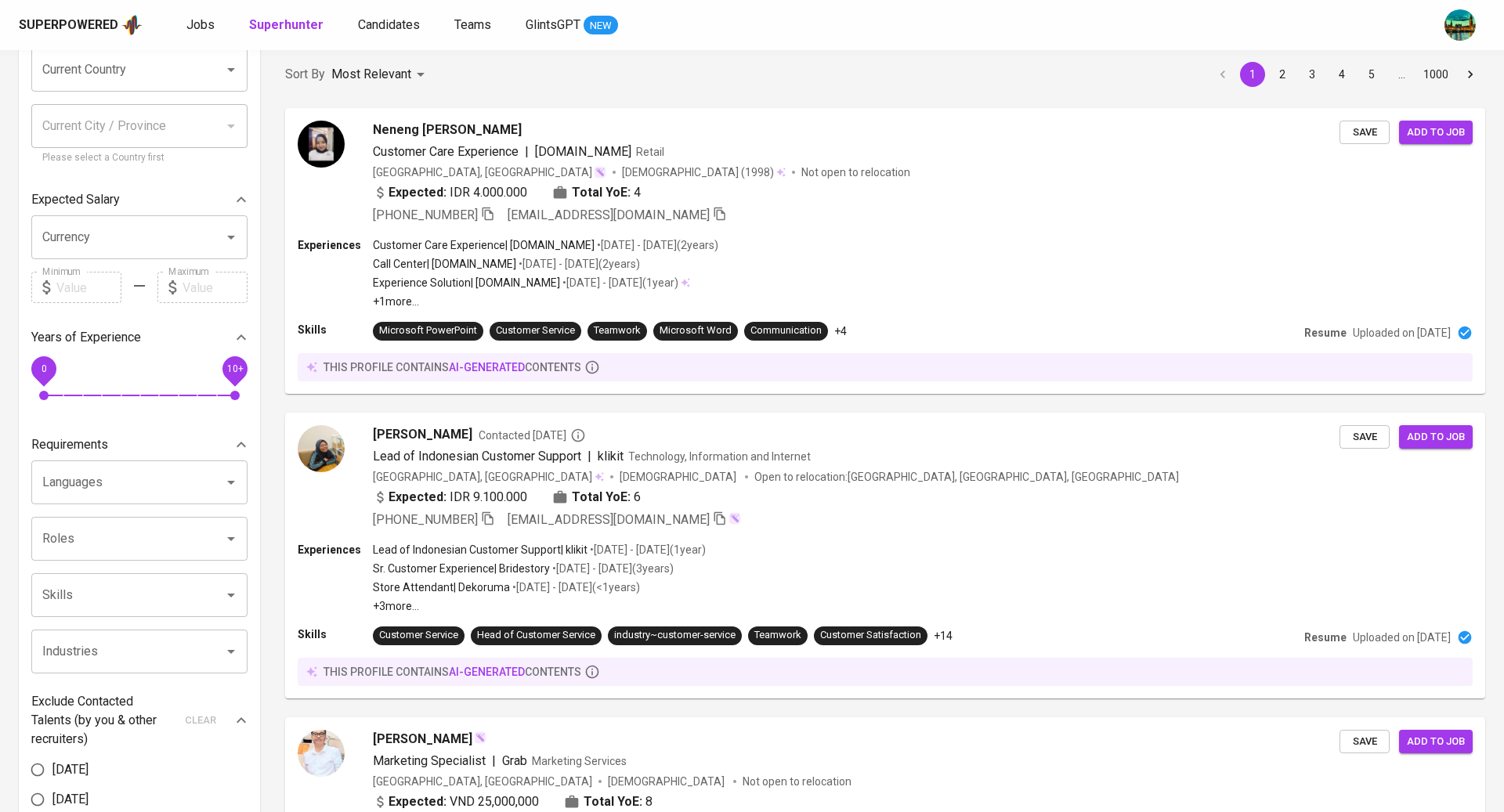
click at [97, 646] on input "Industries" at bounding box center [118, 652] width 159 height 30
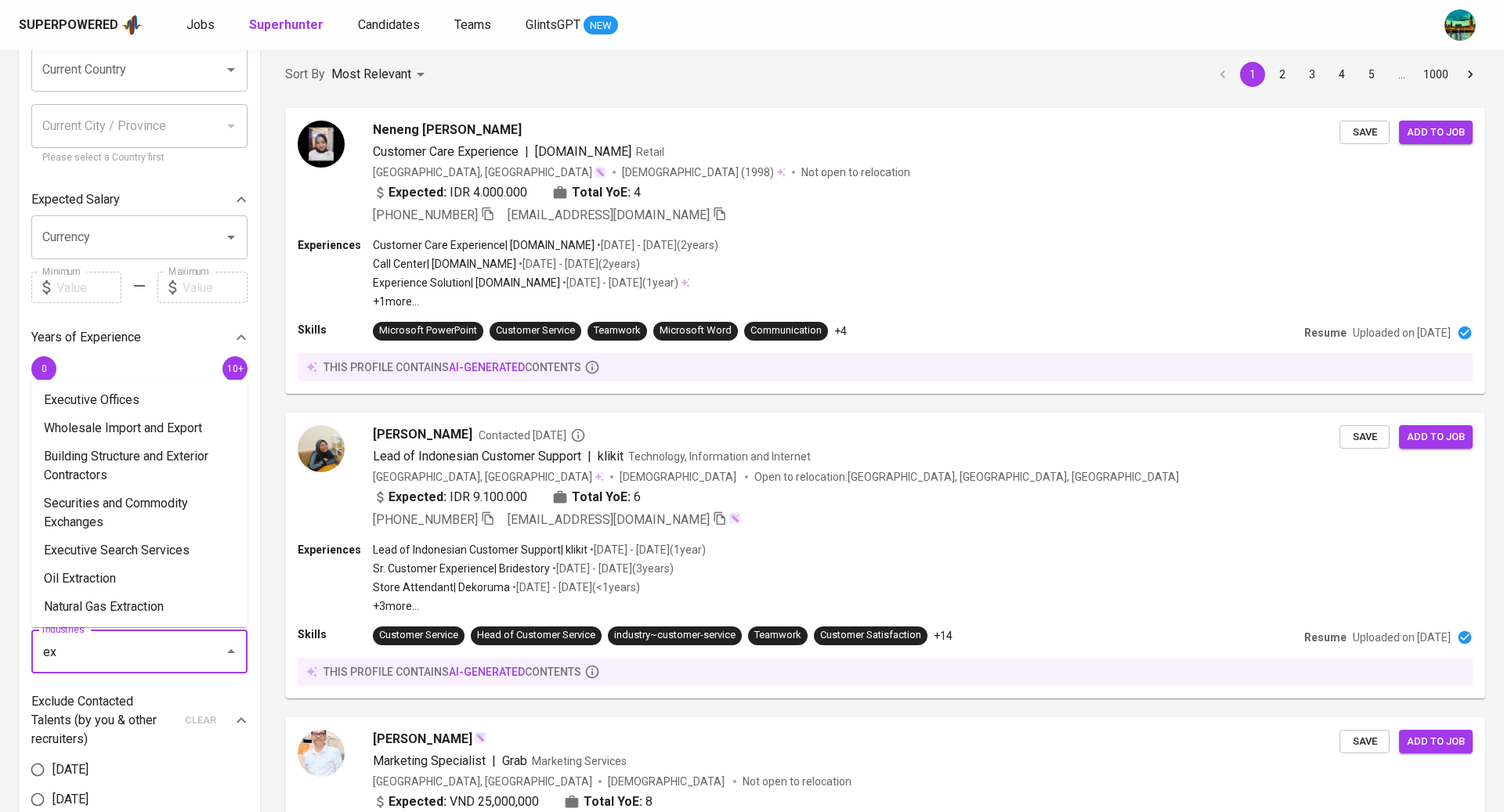
type input "e"
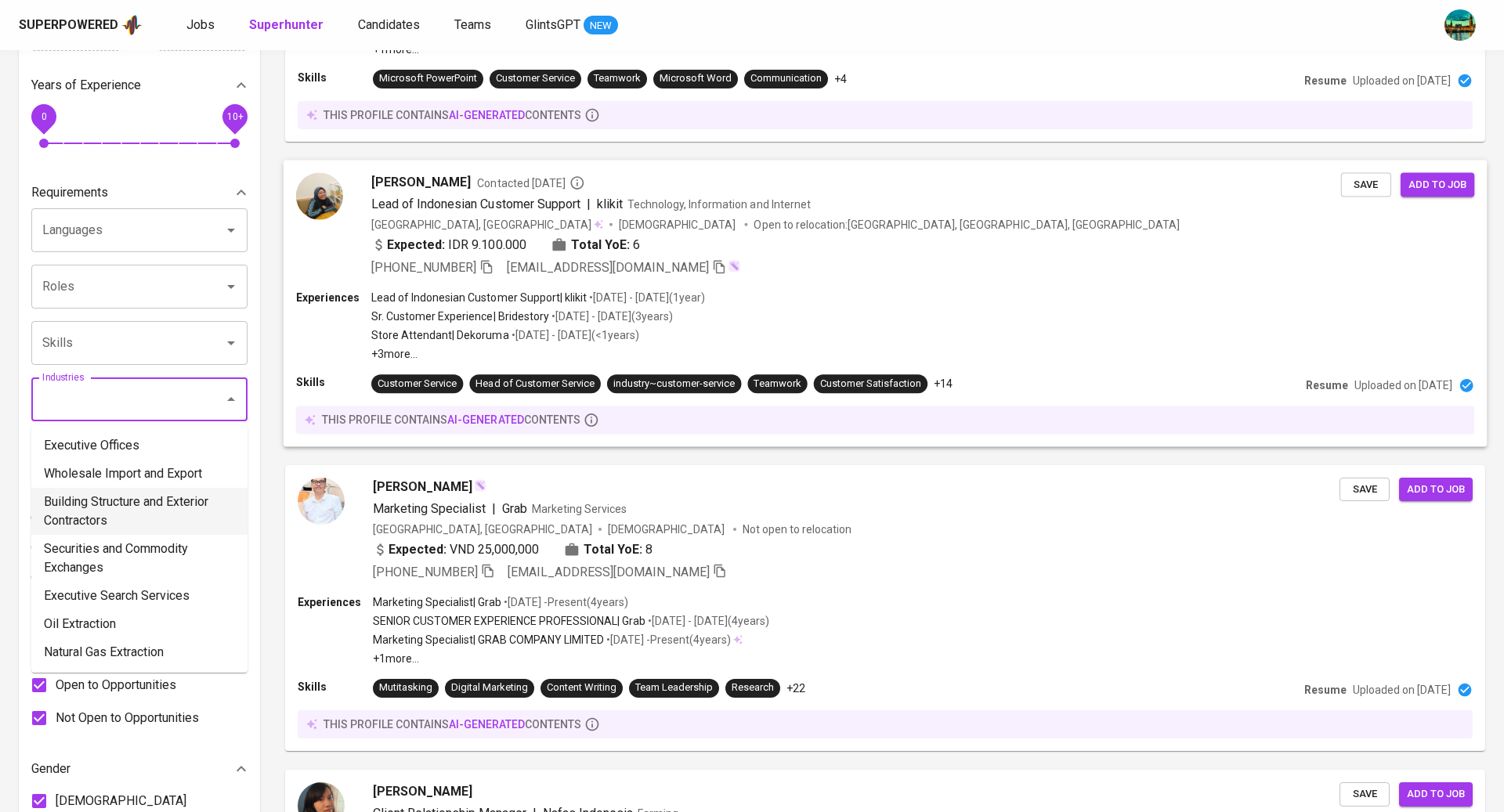
scroll to position [0, 0]
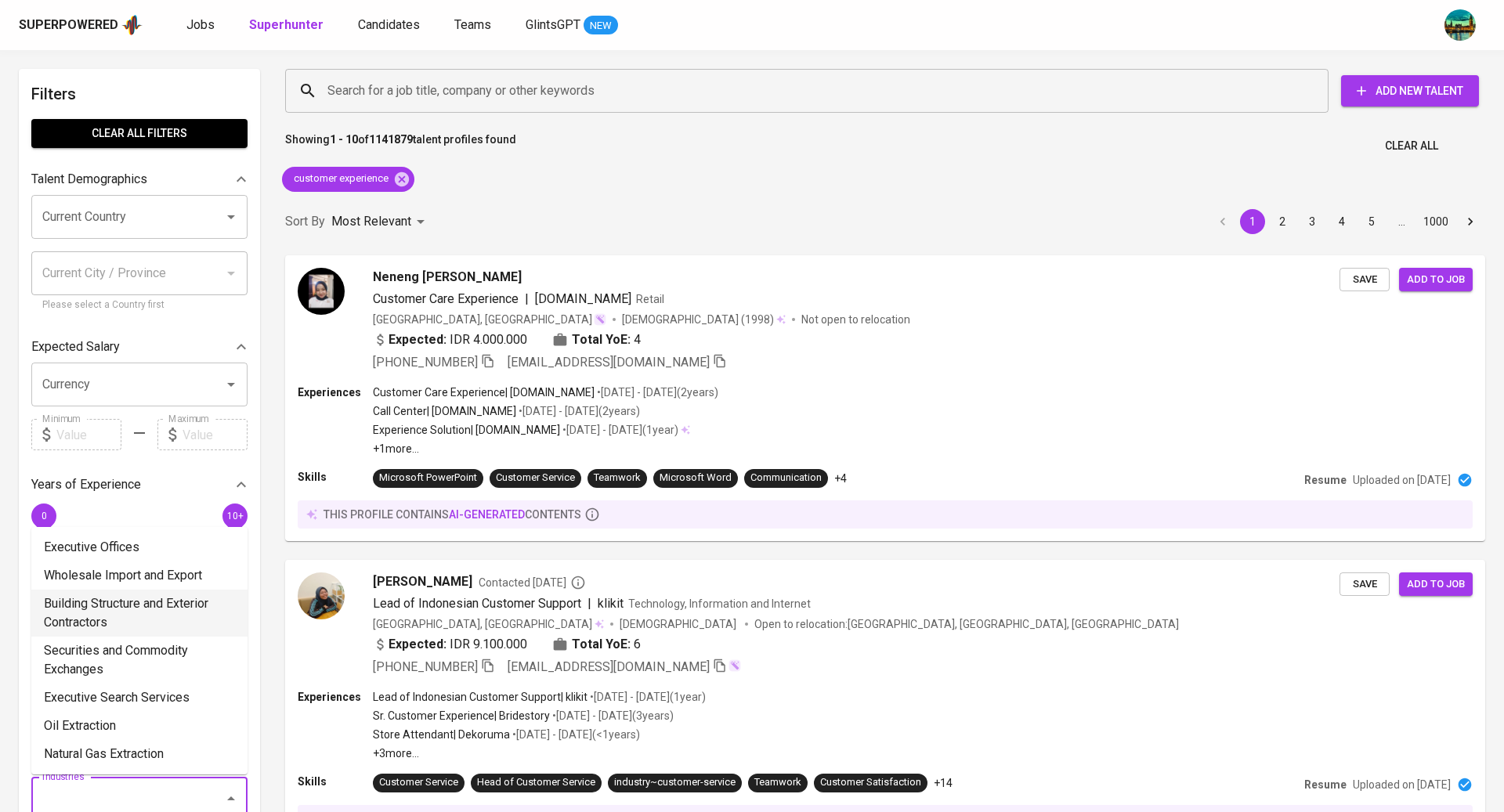
click at [1032, 159] on div "Showing 1 - 10 of 1141879 talent profiles found Clear All" at bounding box center [884, 141] width 1219 height 38
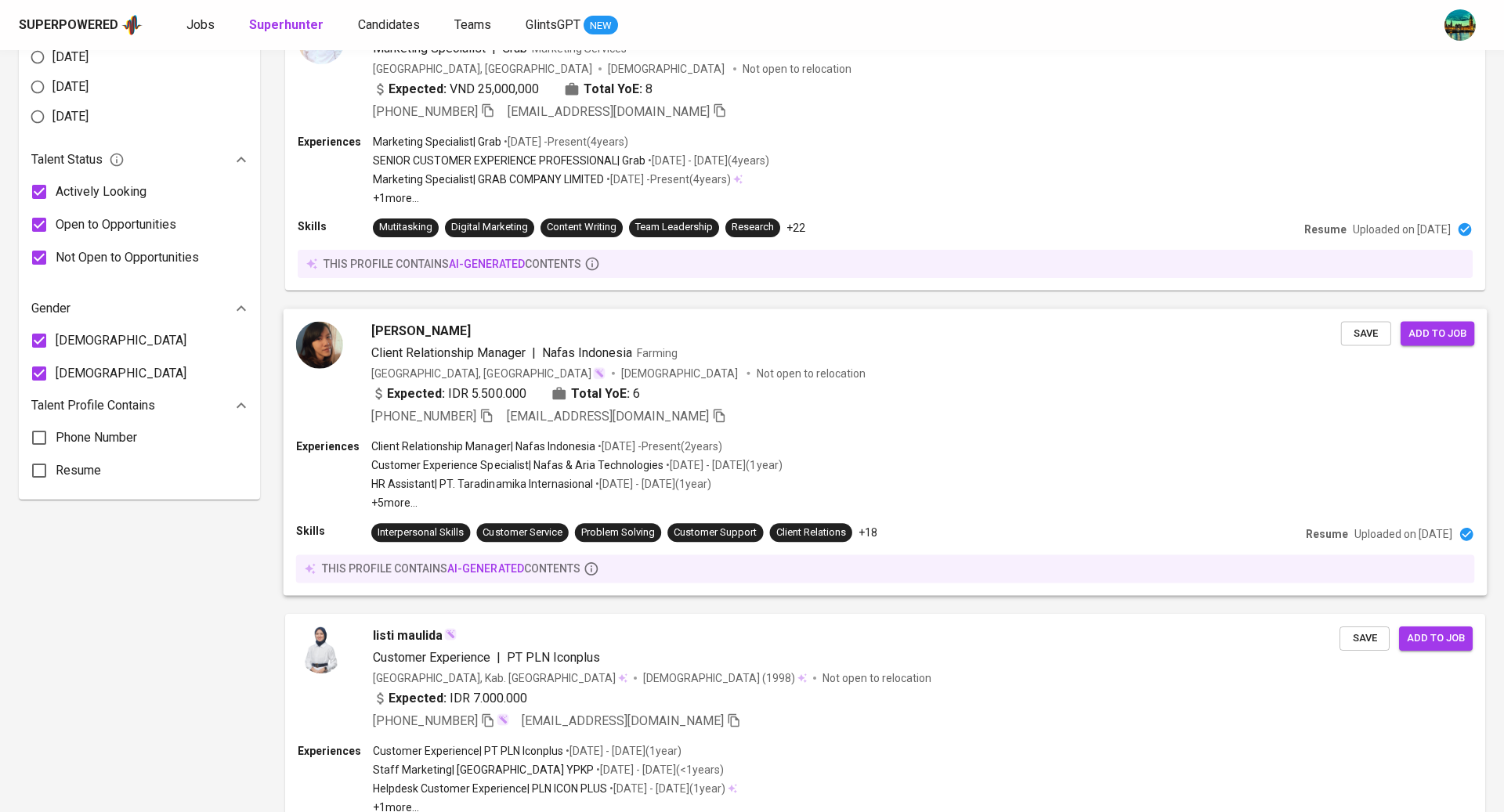
scroll to position [863, 0]
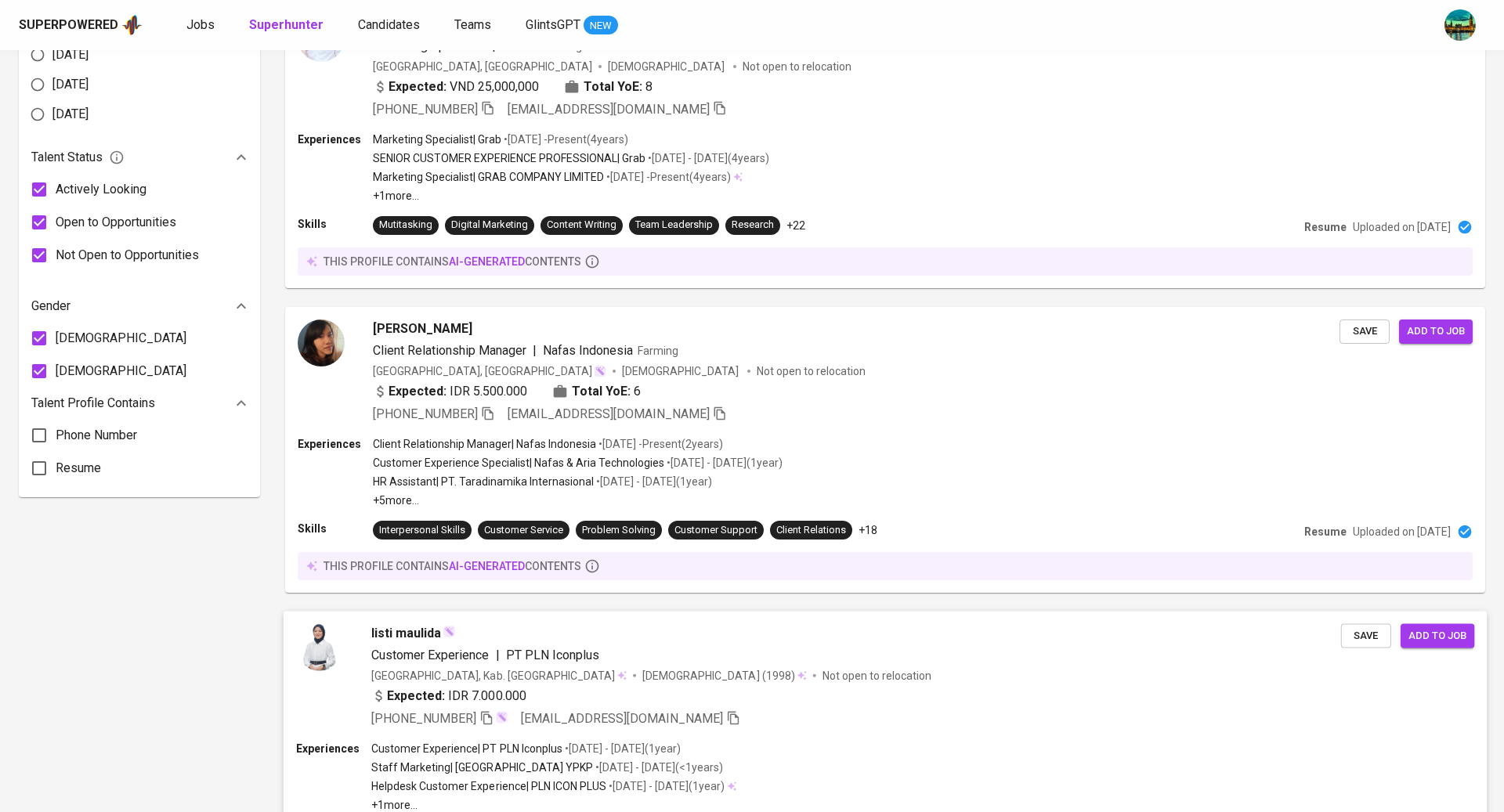
click at [735, 646] on div "Customer Experience | PT PLN Iconplus" at bounding box center [856, 655] width 970 height 19
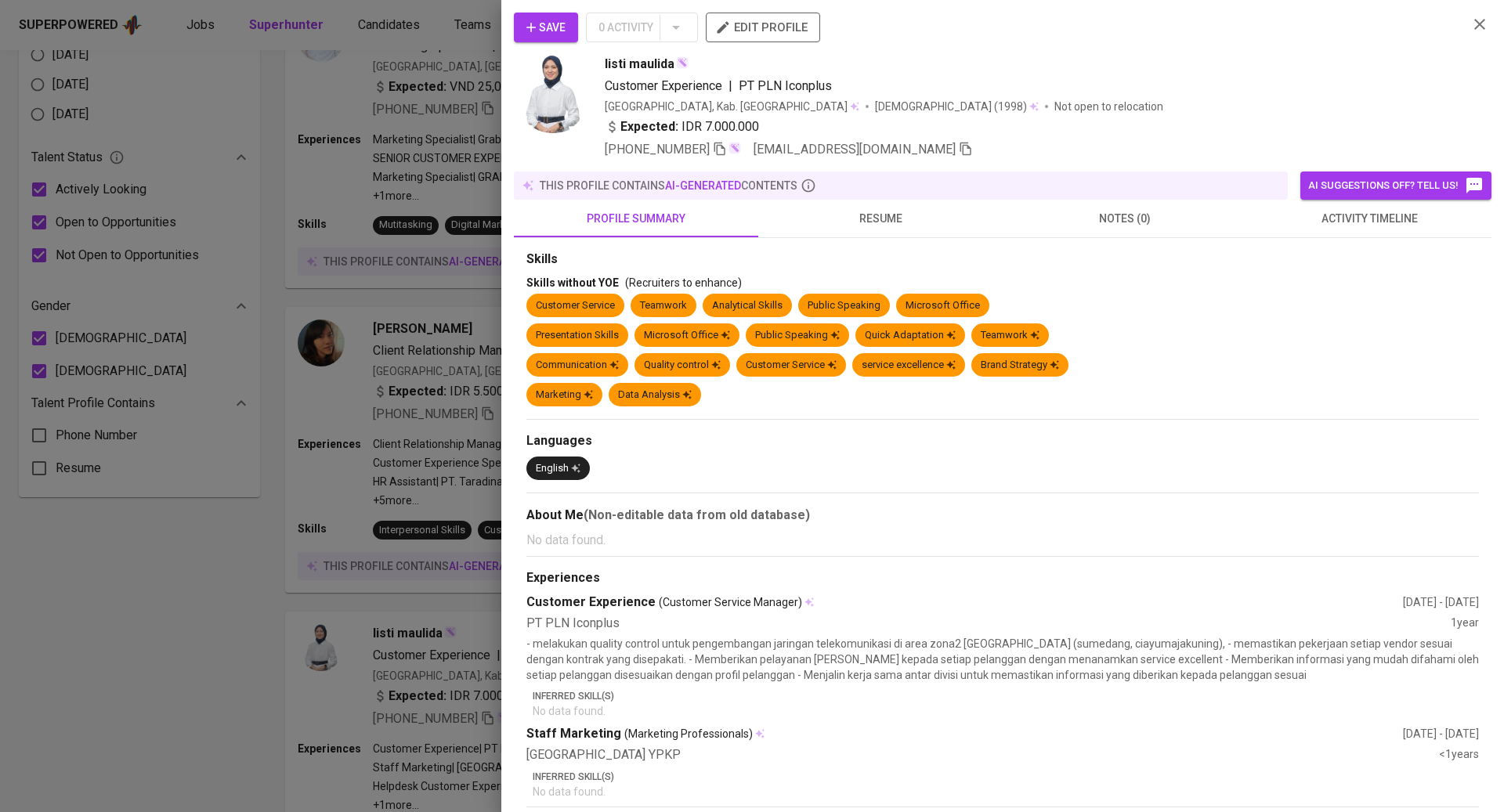
click at [897, 233] on button "resume" at bounding box center [880, 218] width 244 height 37
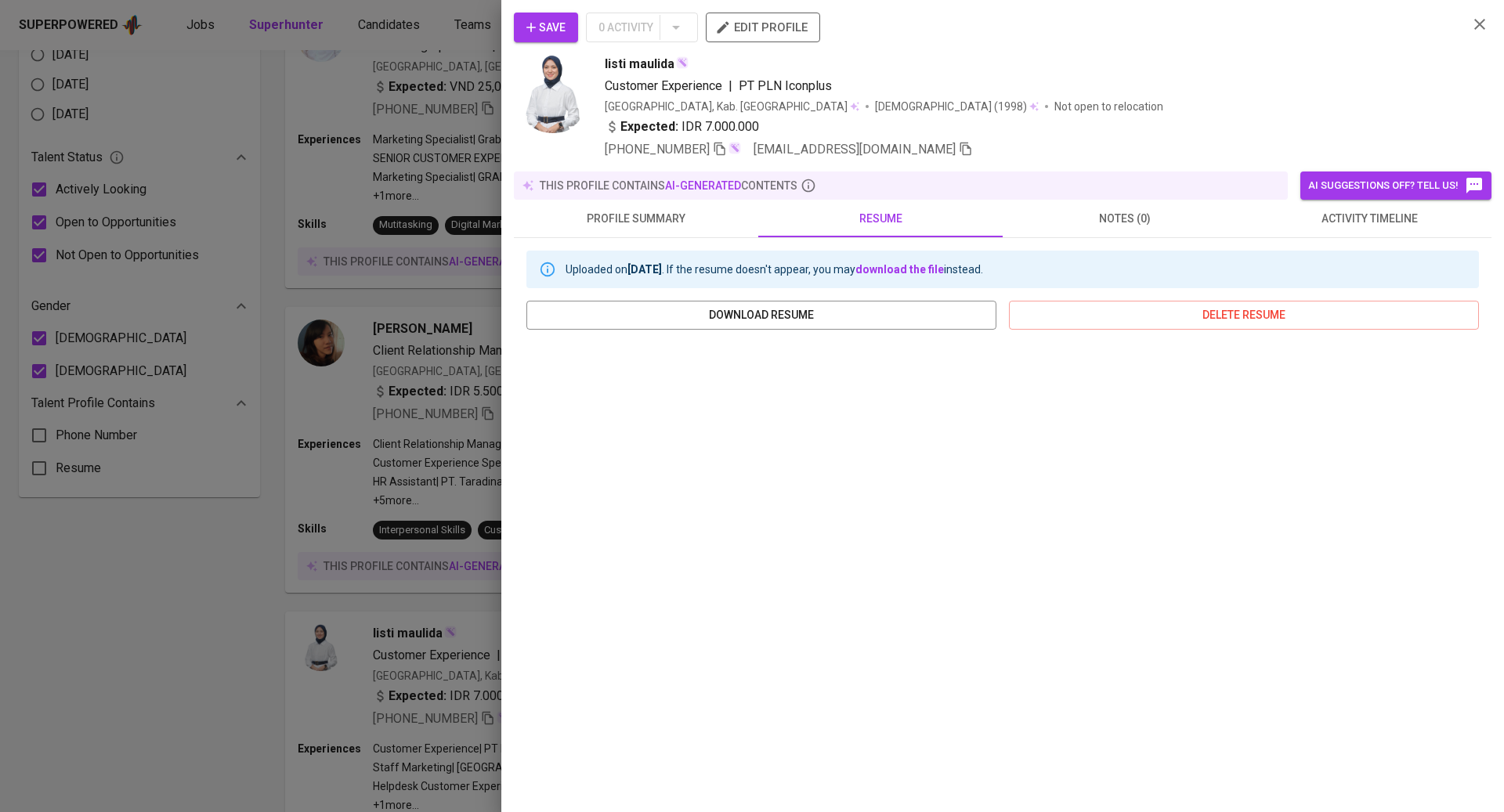
scroll to position [23, 0]
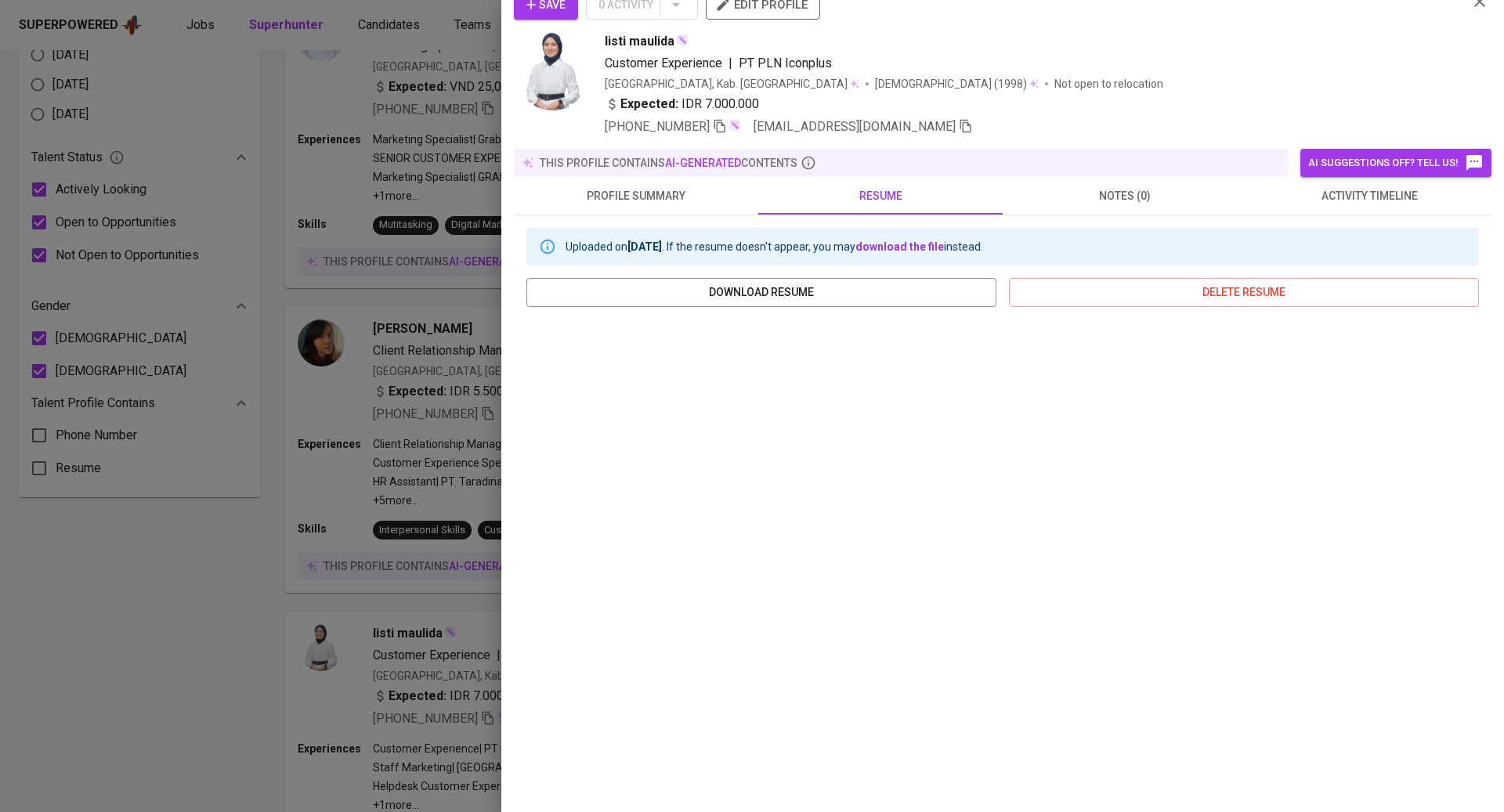
click at [342, 416] on div at bounding box center [752, 406] width 1504 height 812
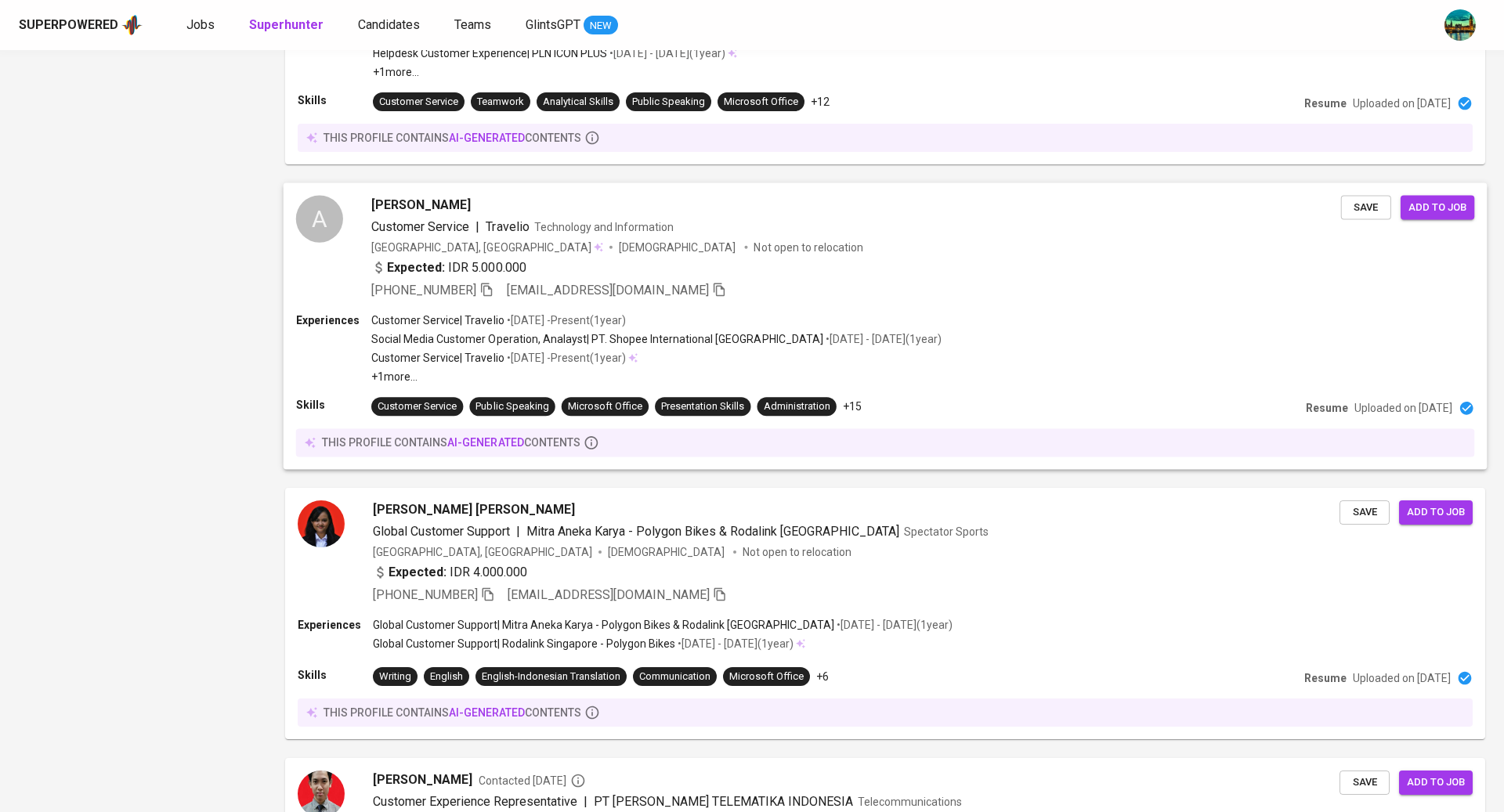
scroll to position [1663, 0]
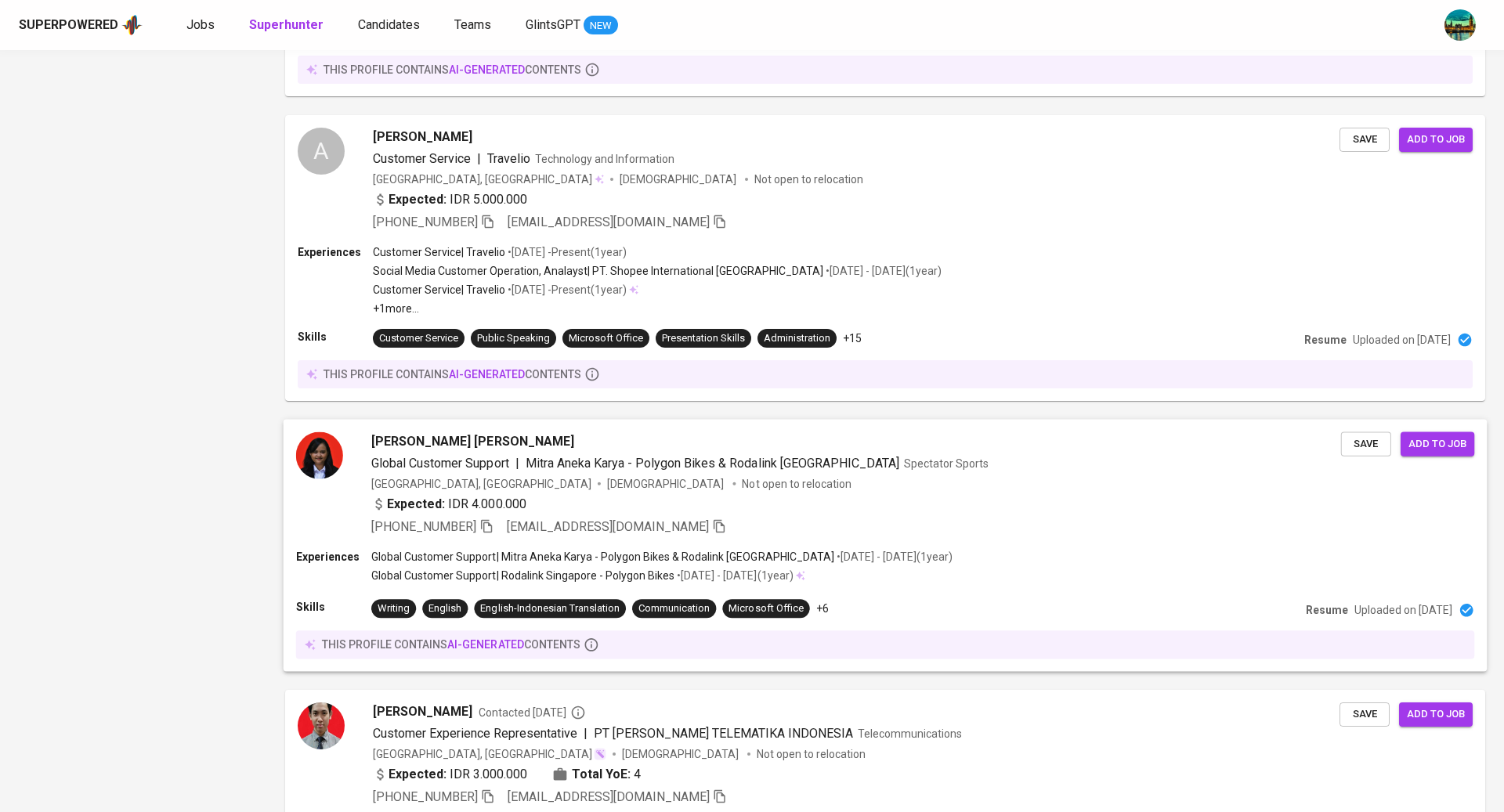
click at [815, 486] on div "Indonesia, Yogyakarta Female Not open to relocation" at bounding box center [856, 484] width 970 height 16
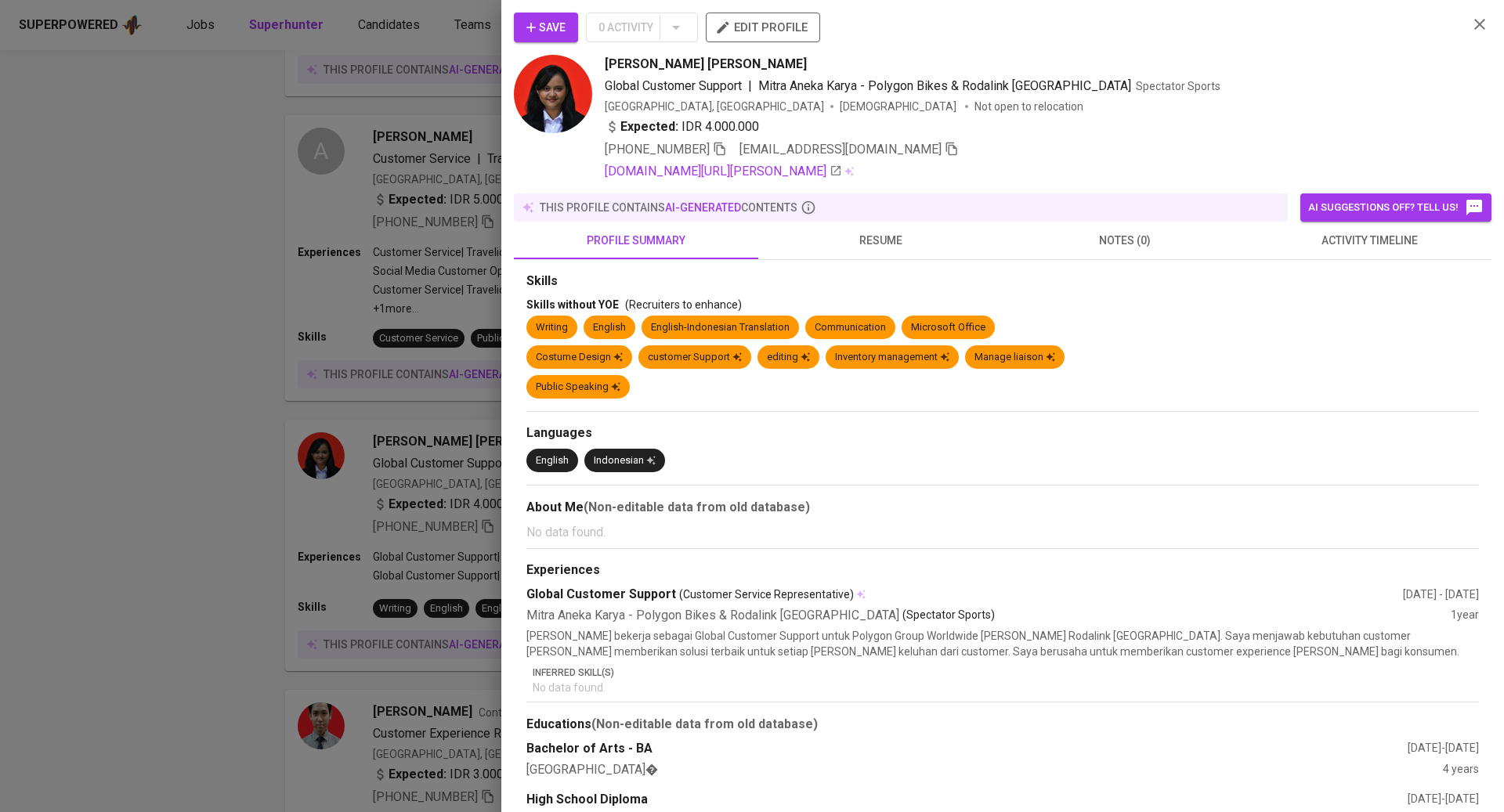
click at [873, 233] on span "resume" at bounding box center [880, 240] width 226 height 19
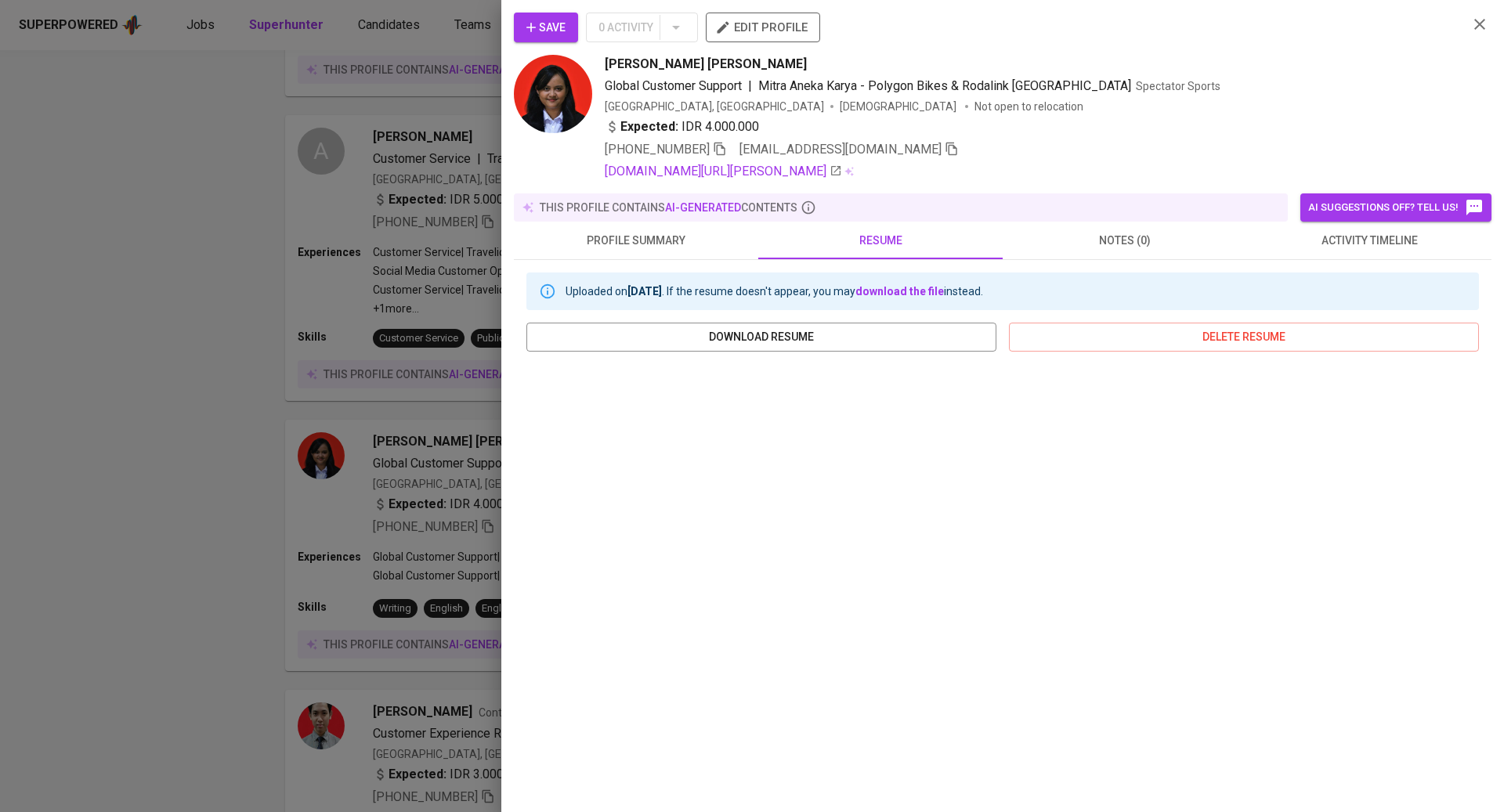
click at [427, 511] on div at bounding box center [752, 406] width 1504 height 812
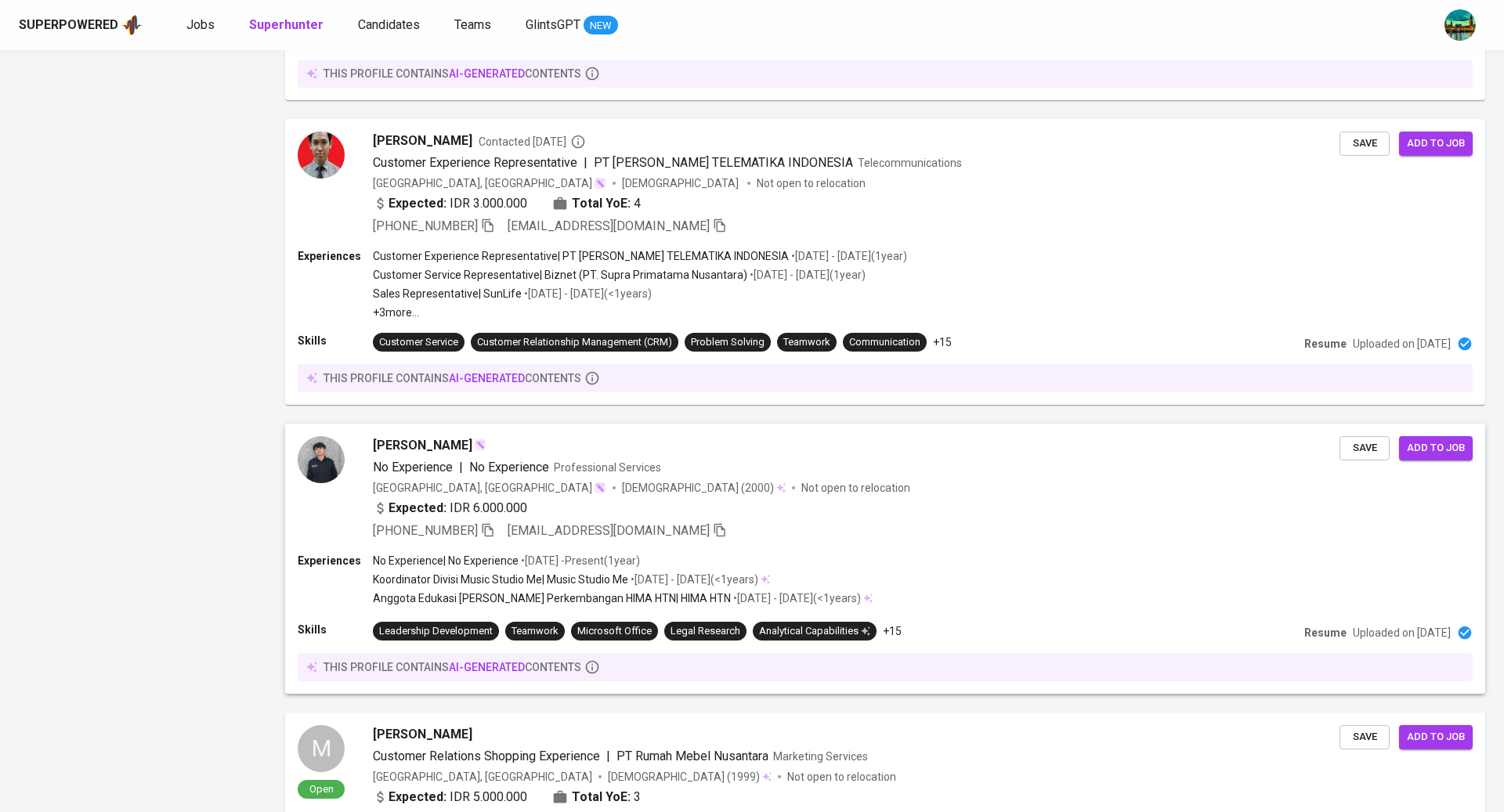
scroll to position [2521, 0]
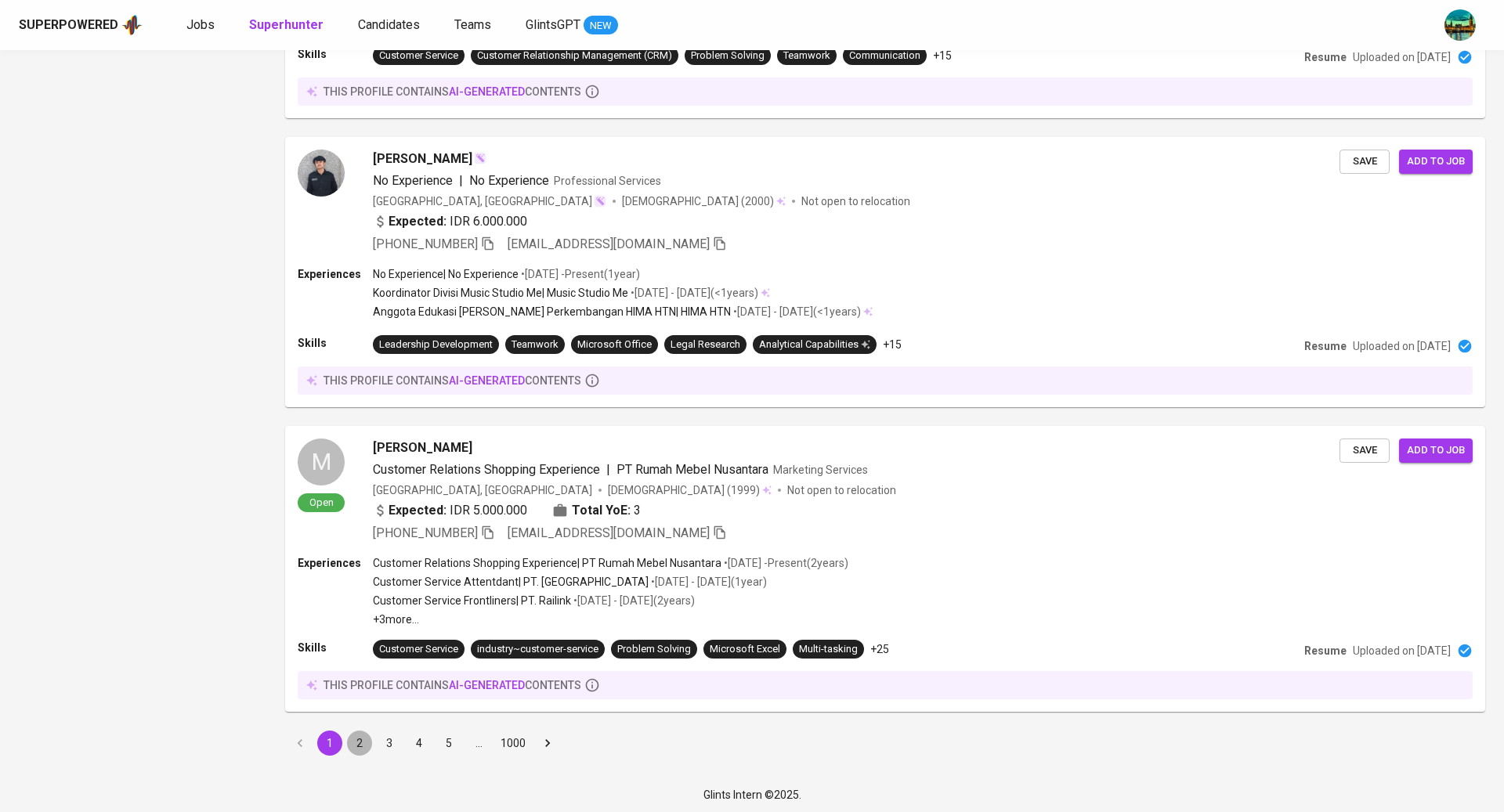
click at [359, 734] on button "2" at bounding box center [359, 743] width 25 height 25
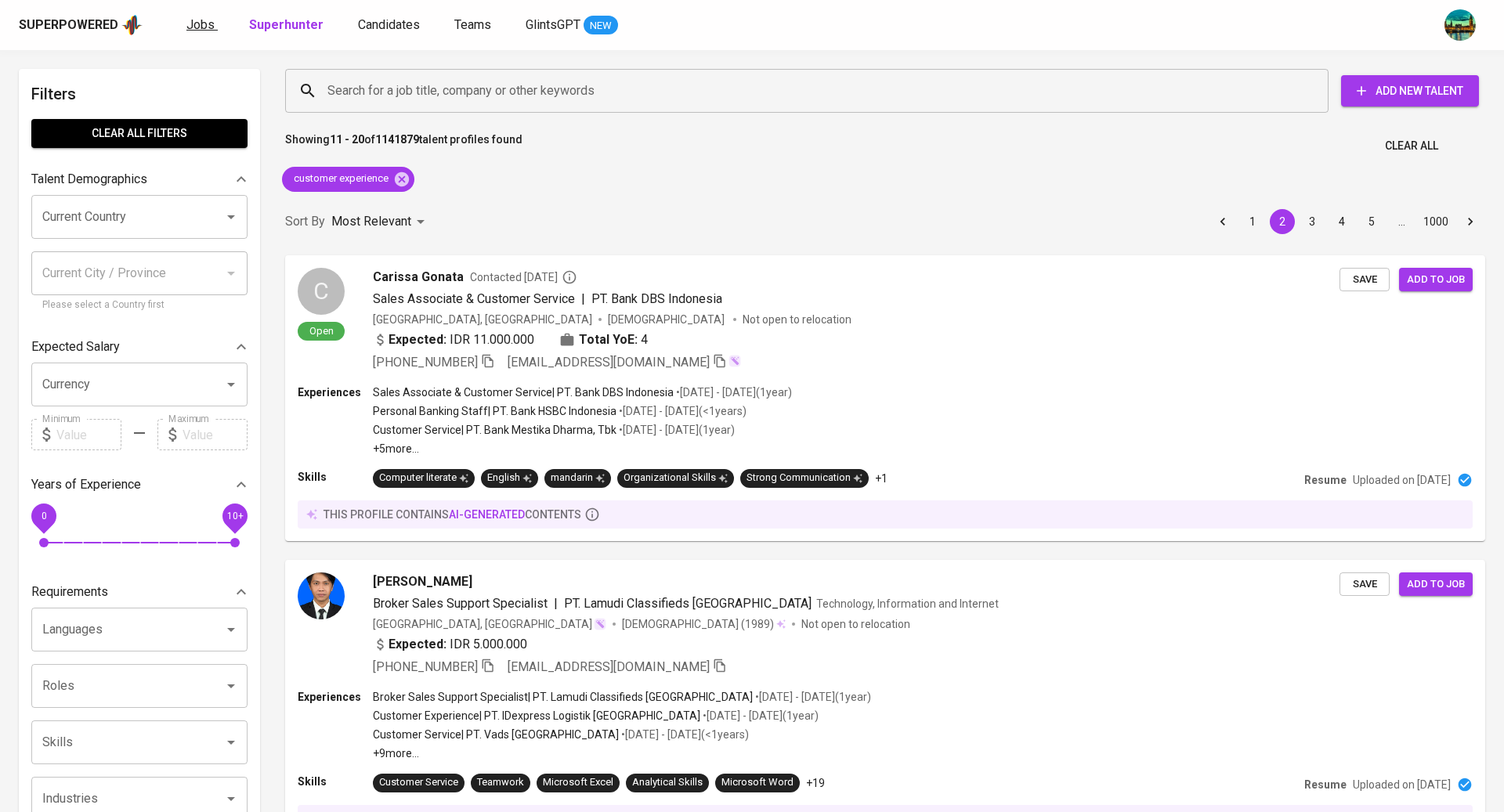
click at [204, 23] on span "Jobs" at bounding box center [200, 24] width 28 height 15
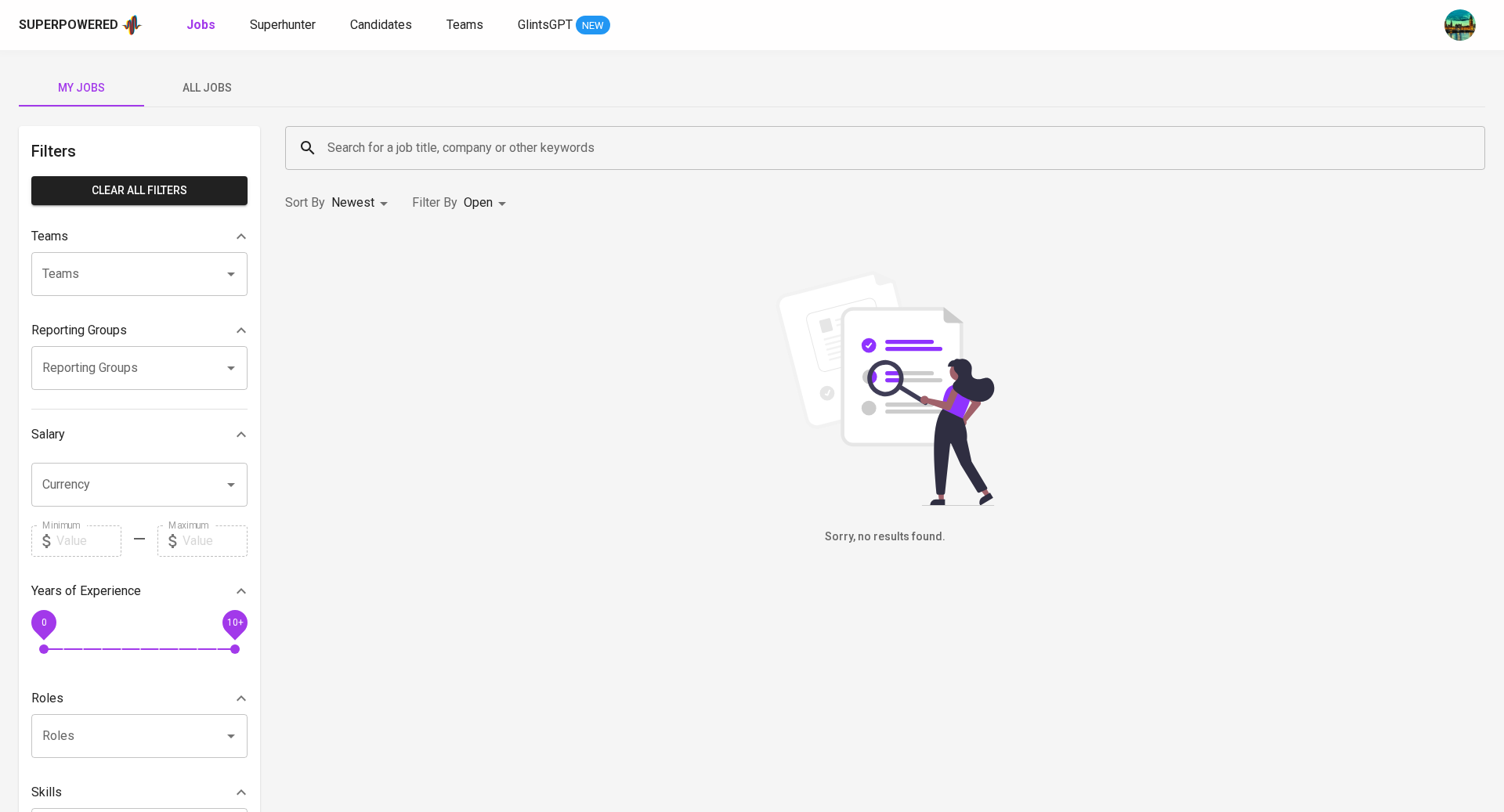
click at [213, 81] on span "All Jobs" at bounding box center [207, 88] width 106 height 19
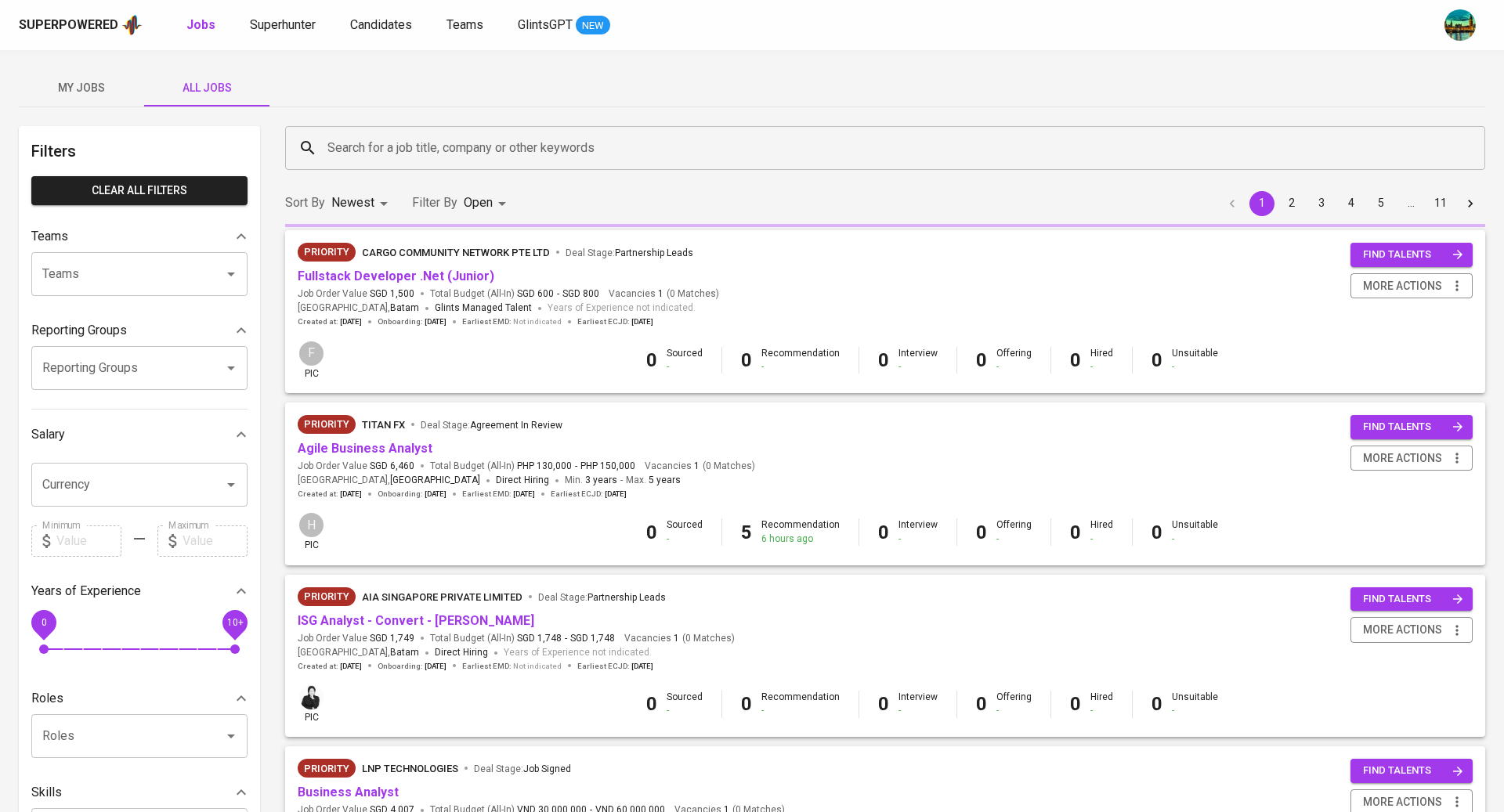
click at [487, 136] on input "Search for a job title, company or other keywords" at bounding box center [889, 148] width 1131 height 30
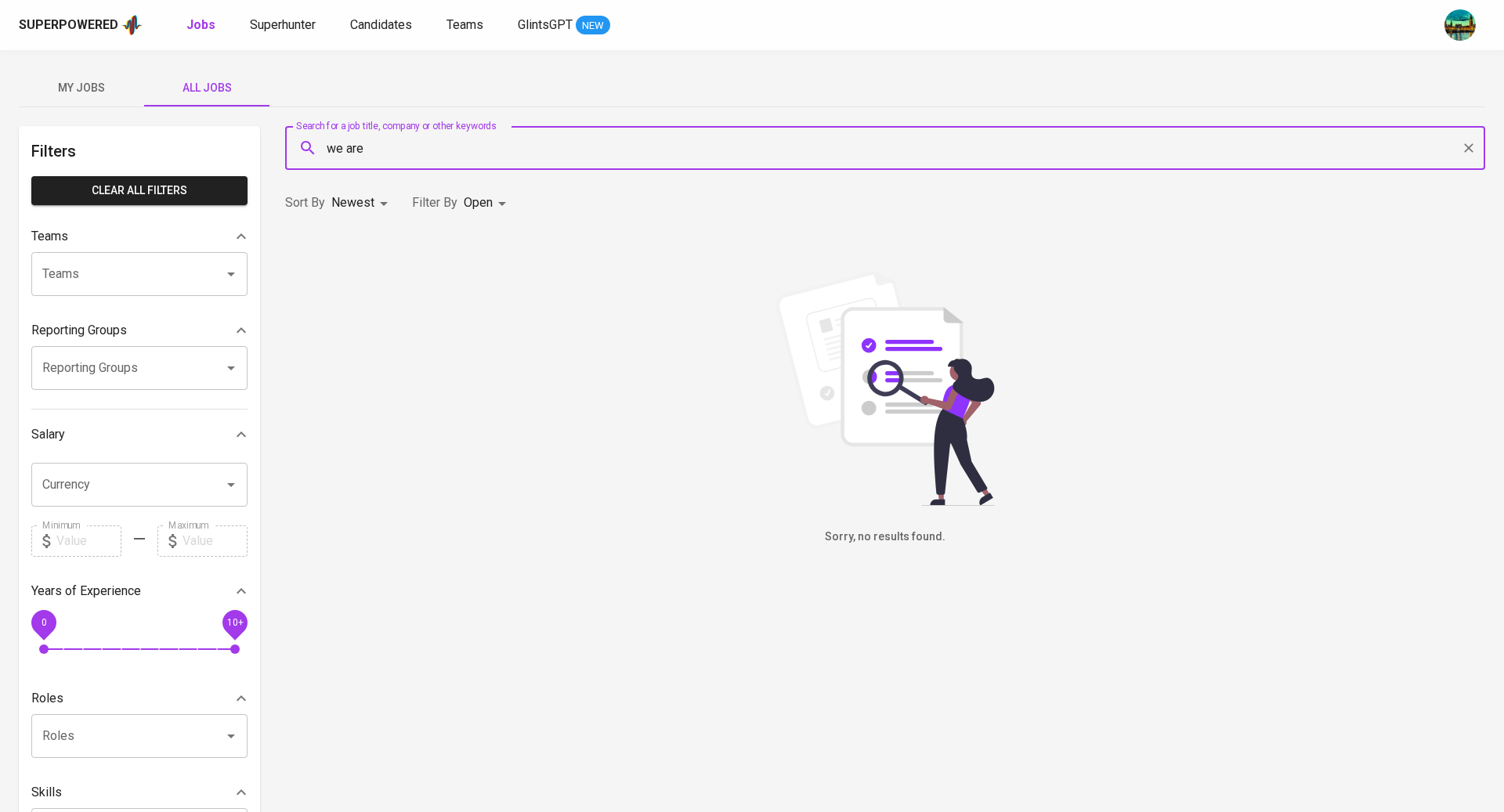
type input "we are"
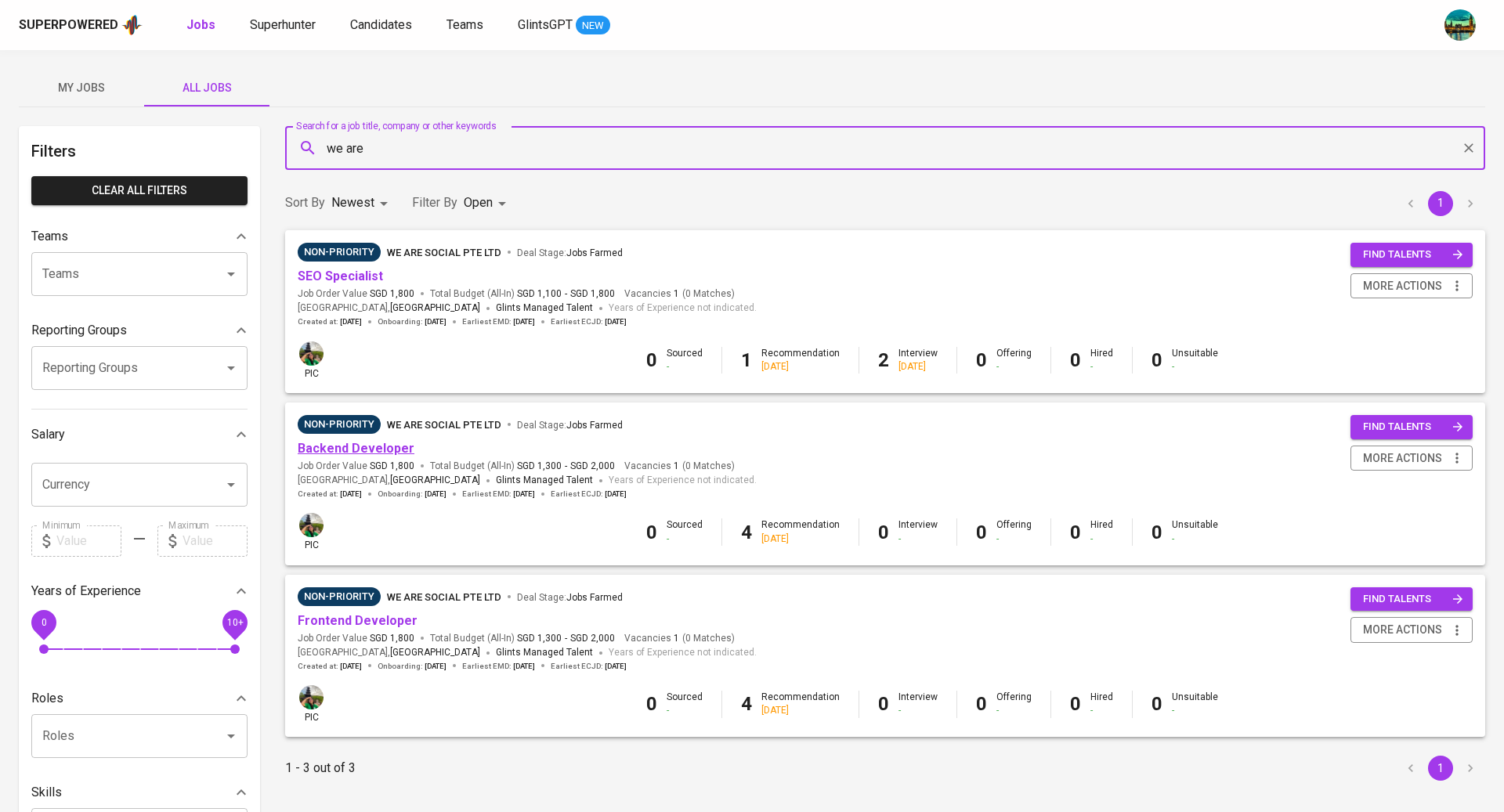
click at [352, 446] on link "Backend Developer" at bounding box center [356, 448] width 117 height 15
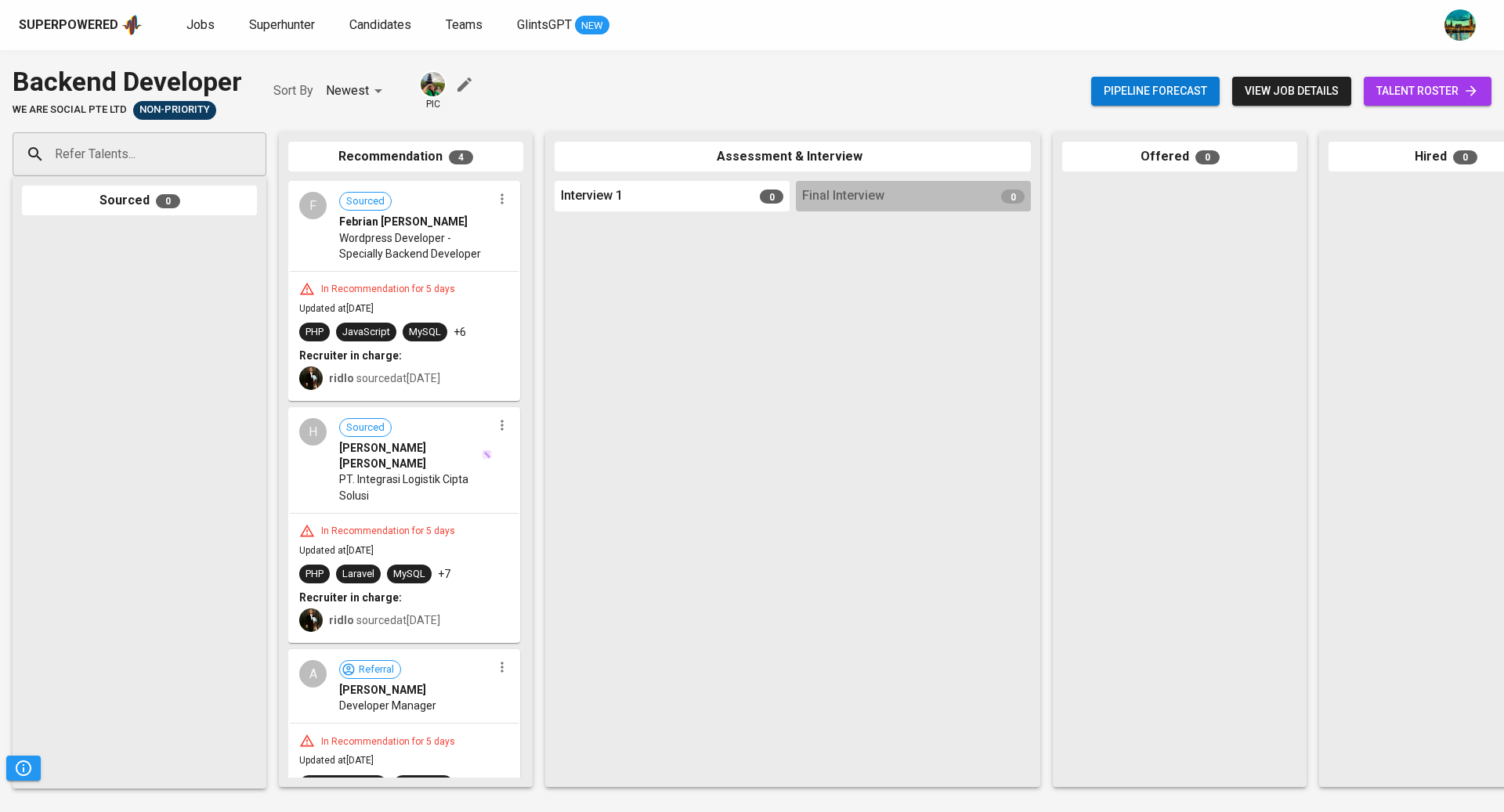
click at [1460, 83] on span "talent roster" at bounding box center [1428, 91] width 103 height 19
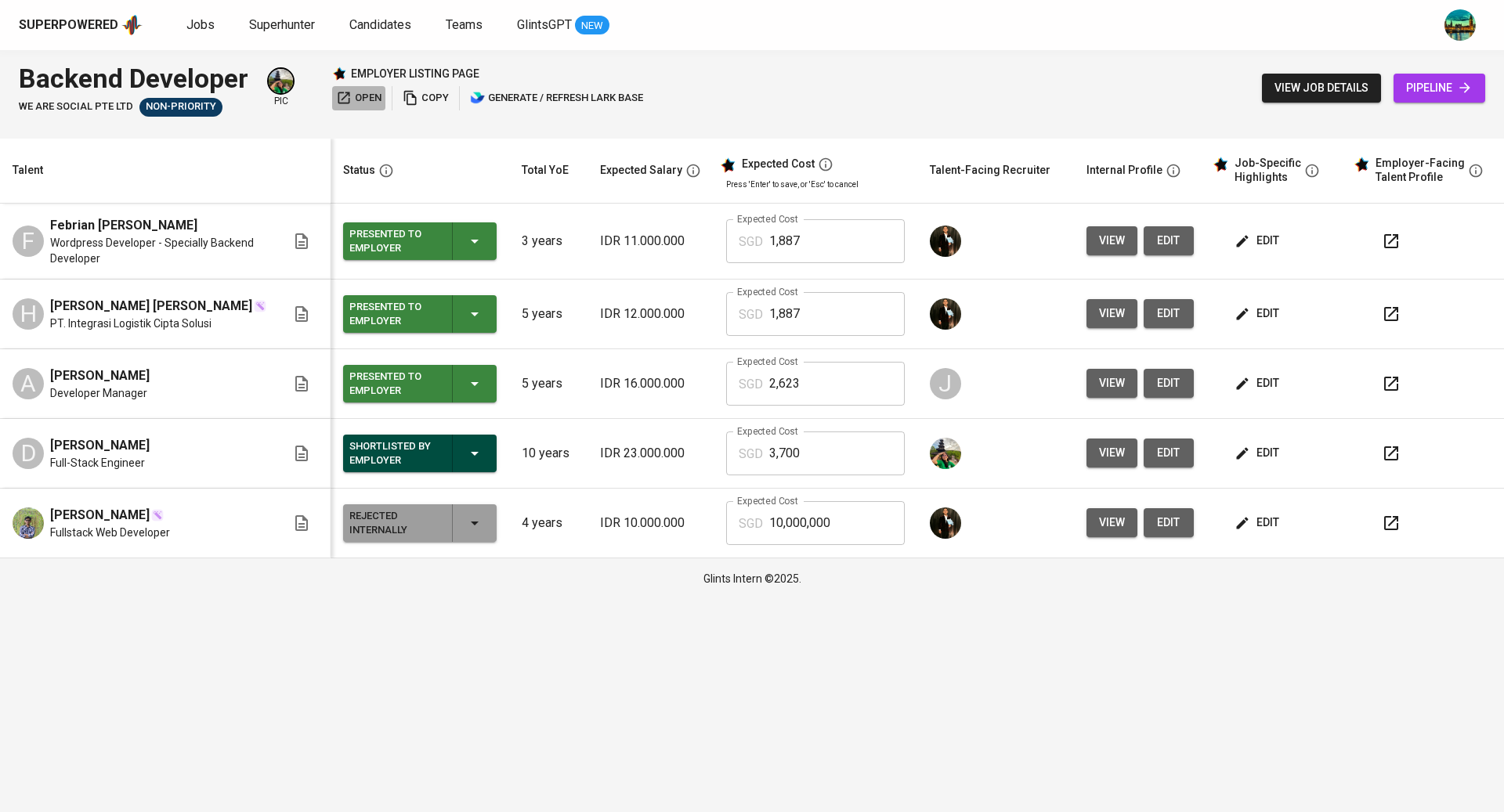
click at [342, 97] on icon "button" at bounding box center [344, 98] width 16 height 16
click at [198, 25] on span "Jobs" at bounding box center [200, 24] width 28 height 15
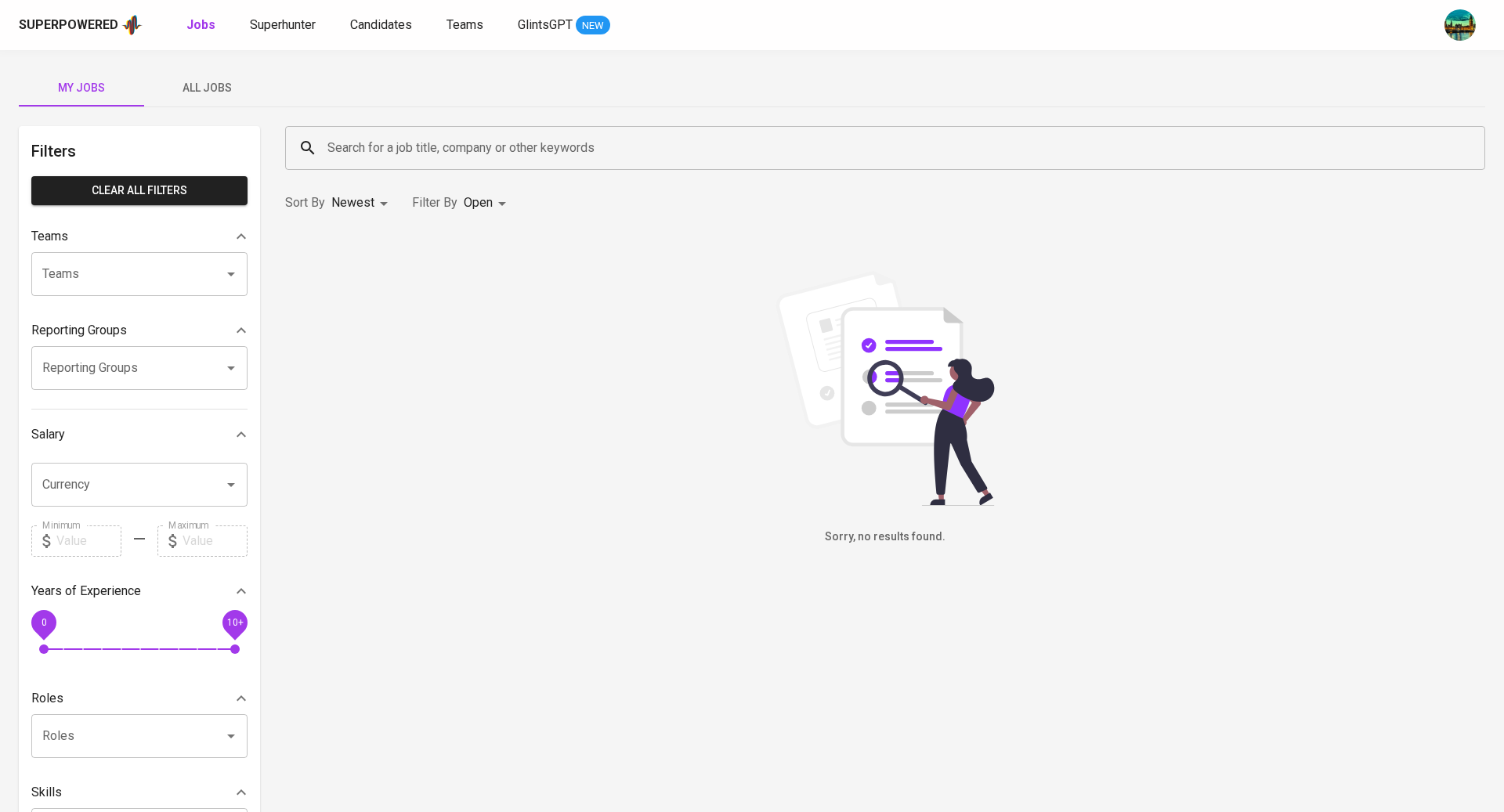
click at [209, 81] on span "All Jobs" at bounding box center [207, 88] width 106 height 19
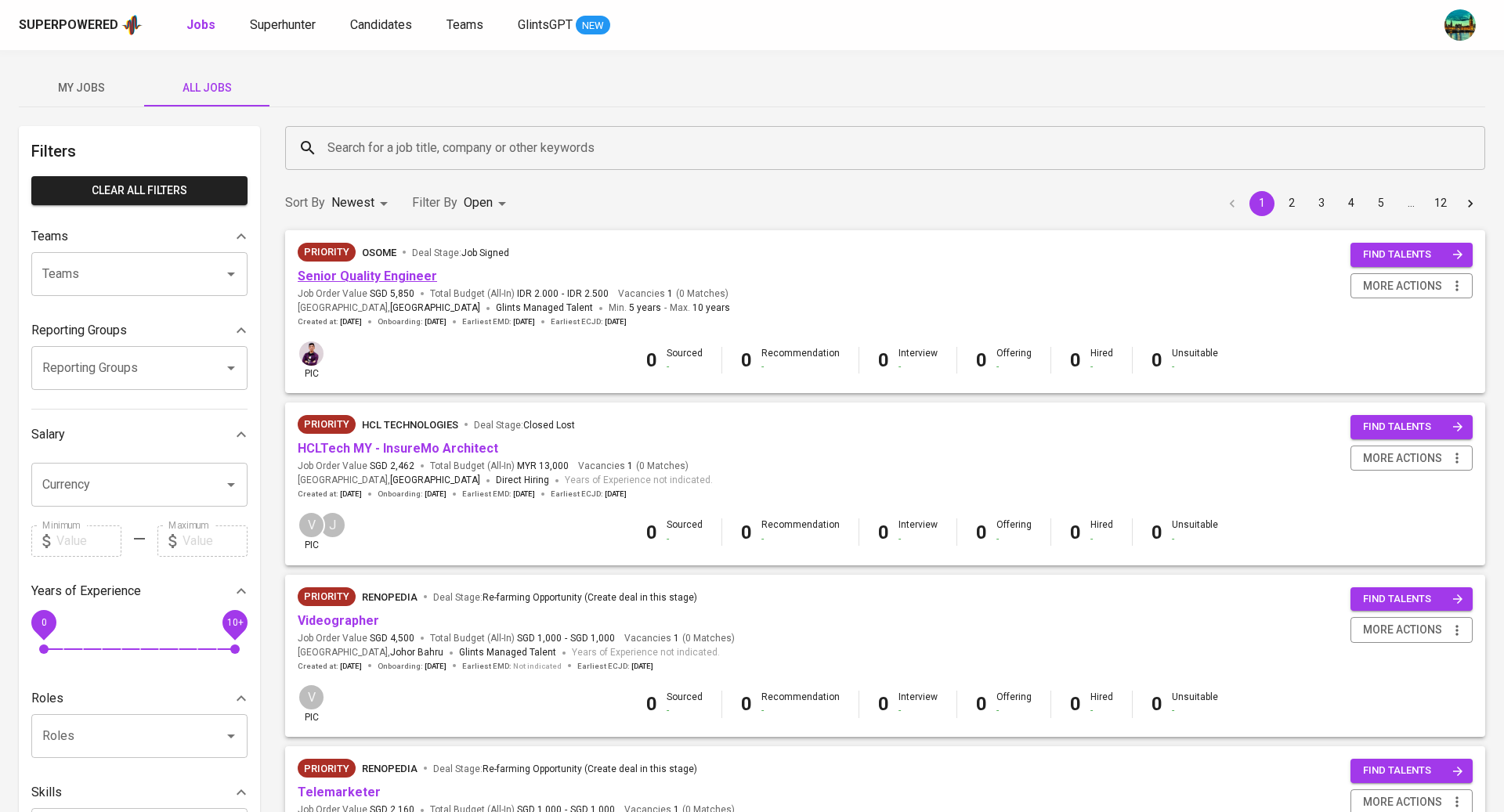
click at [361, 270] on link "Senior Quality Engineer" at bounding box center [368, 275] width 139 height 15
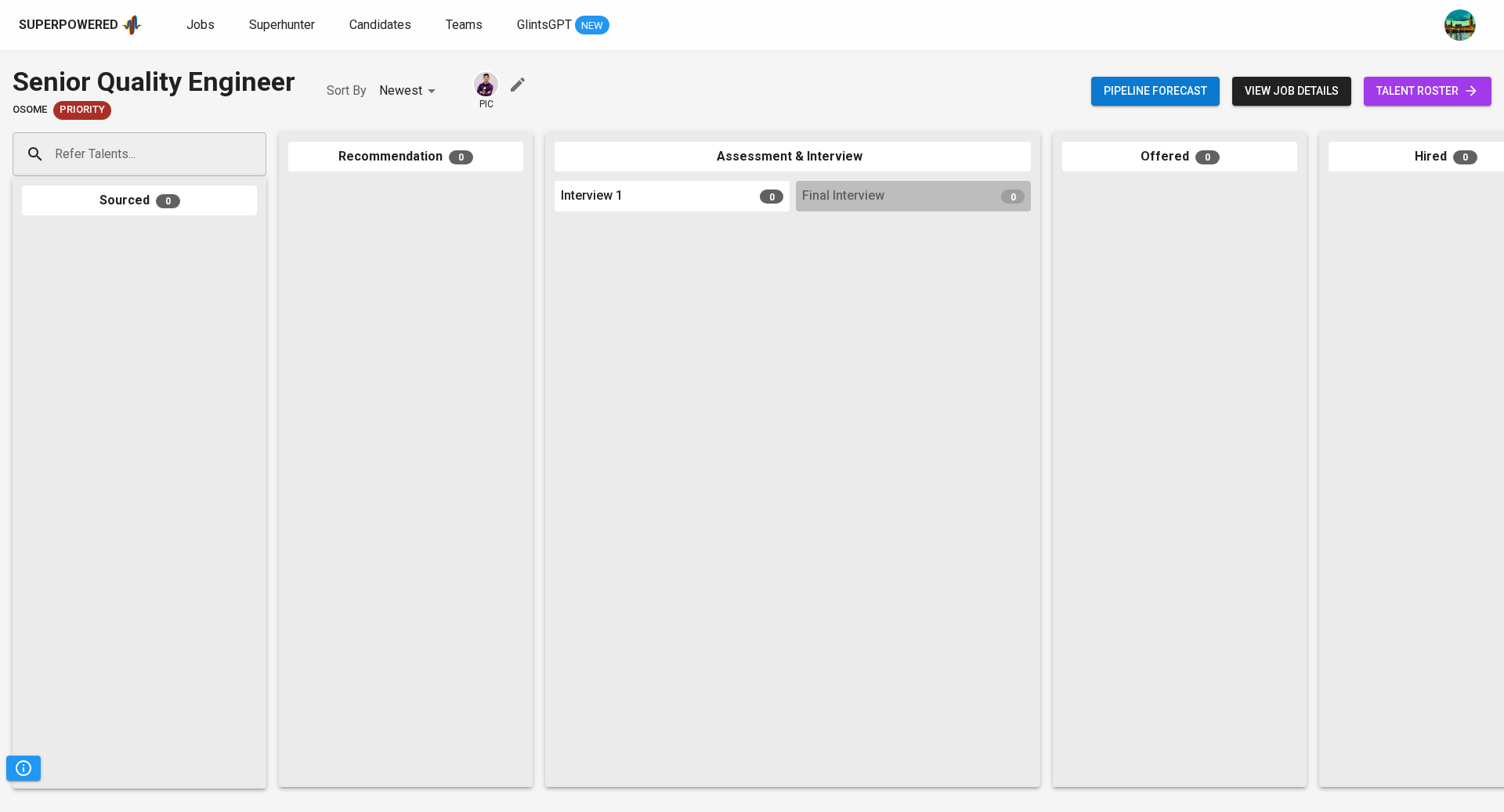
click at [180, 147] on input "Refer Talents..." at bounding box center [132, 154] width 165 height 30
type input "roydarwis@glints.com"
click at [191, 153] on input "roydarwis@glints.com" at bounding box center [132, 154] width 165 height 30
click at [202, 152] on input "roydarwis@glints.com" at bounding box center [132, 154] width 165 height 30
click at [287, 29] on span "Superhunter" at bounding box center [282, 24] width 66 height 15
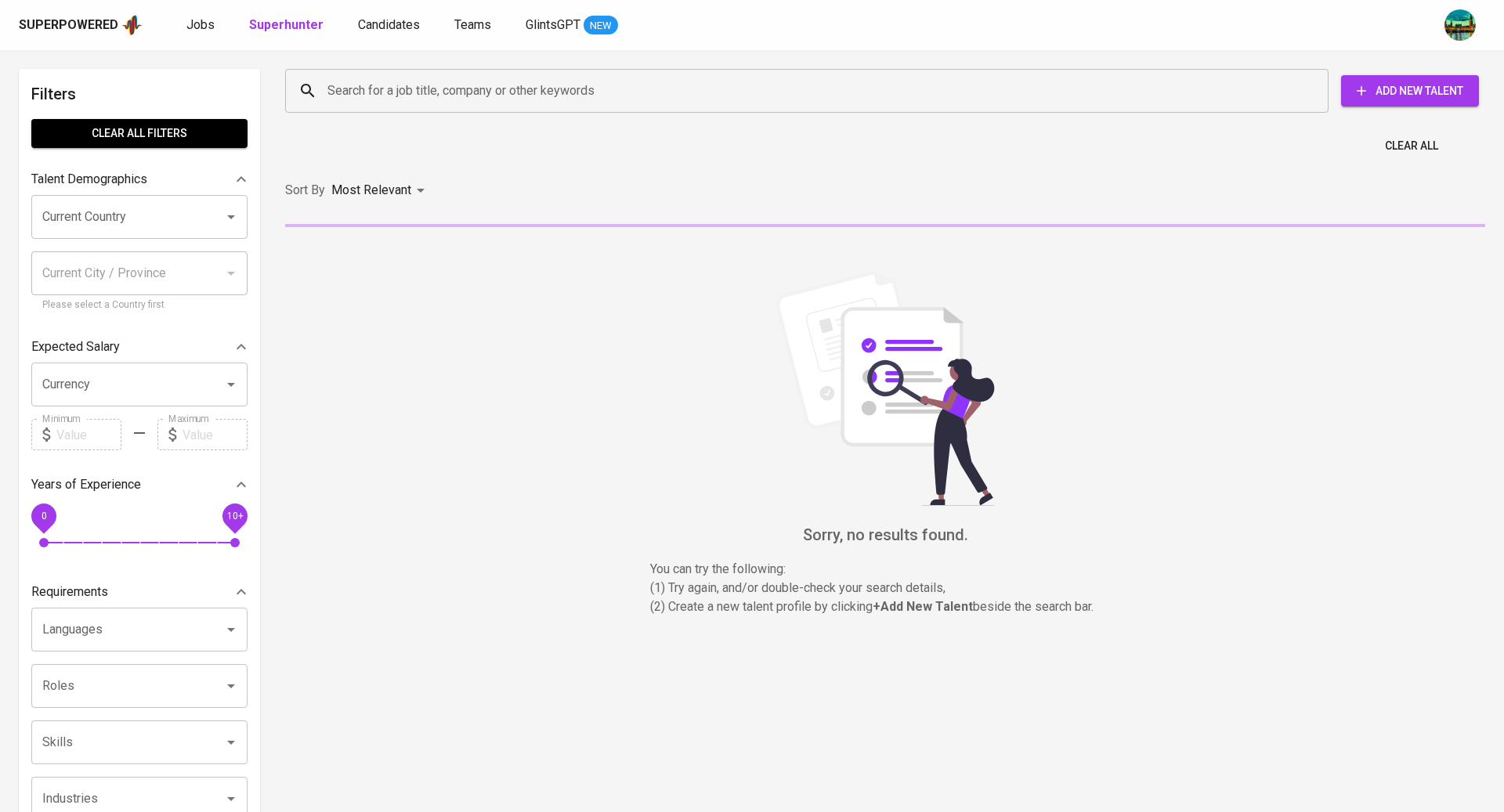
click at [363, 71] on div "Search for a job title, company or other keywords" at bounding box center [806, 91] width 1043 height 44
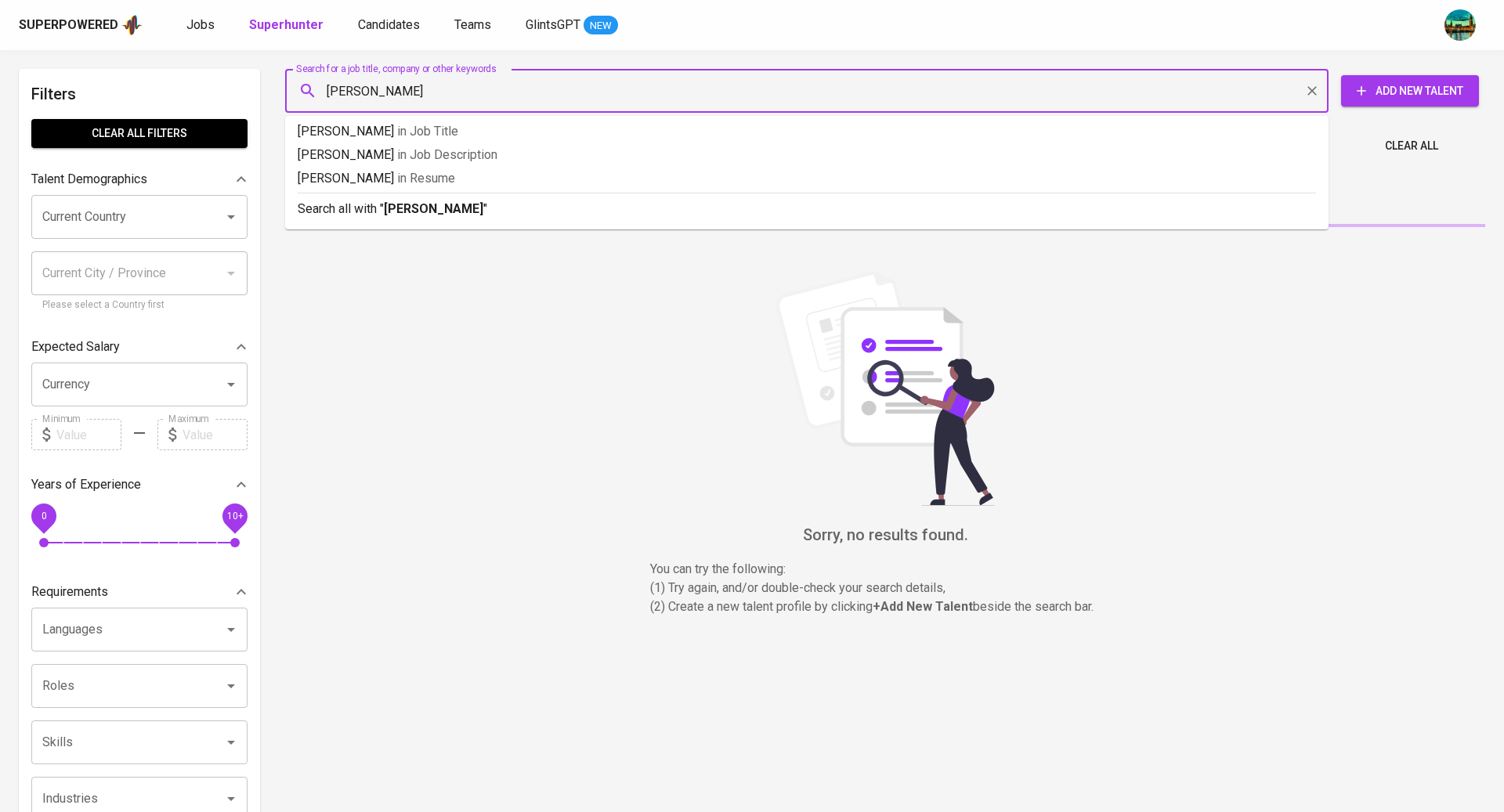
type input "roy darwis"
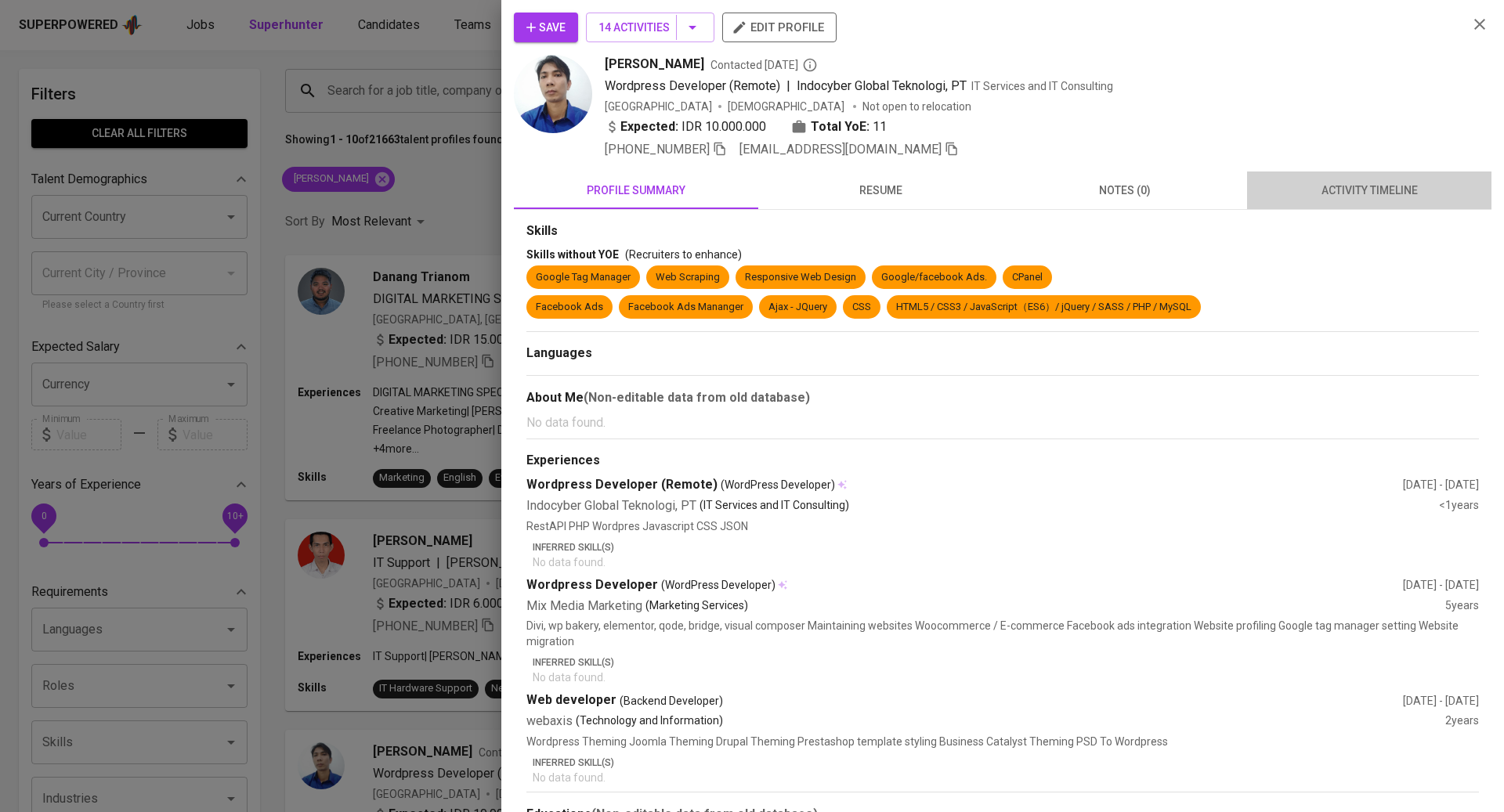
click at [1338, 185] on span "activity timeline" at bounding box center [1369, 191] width 226 height 19
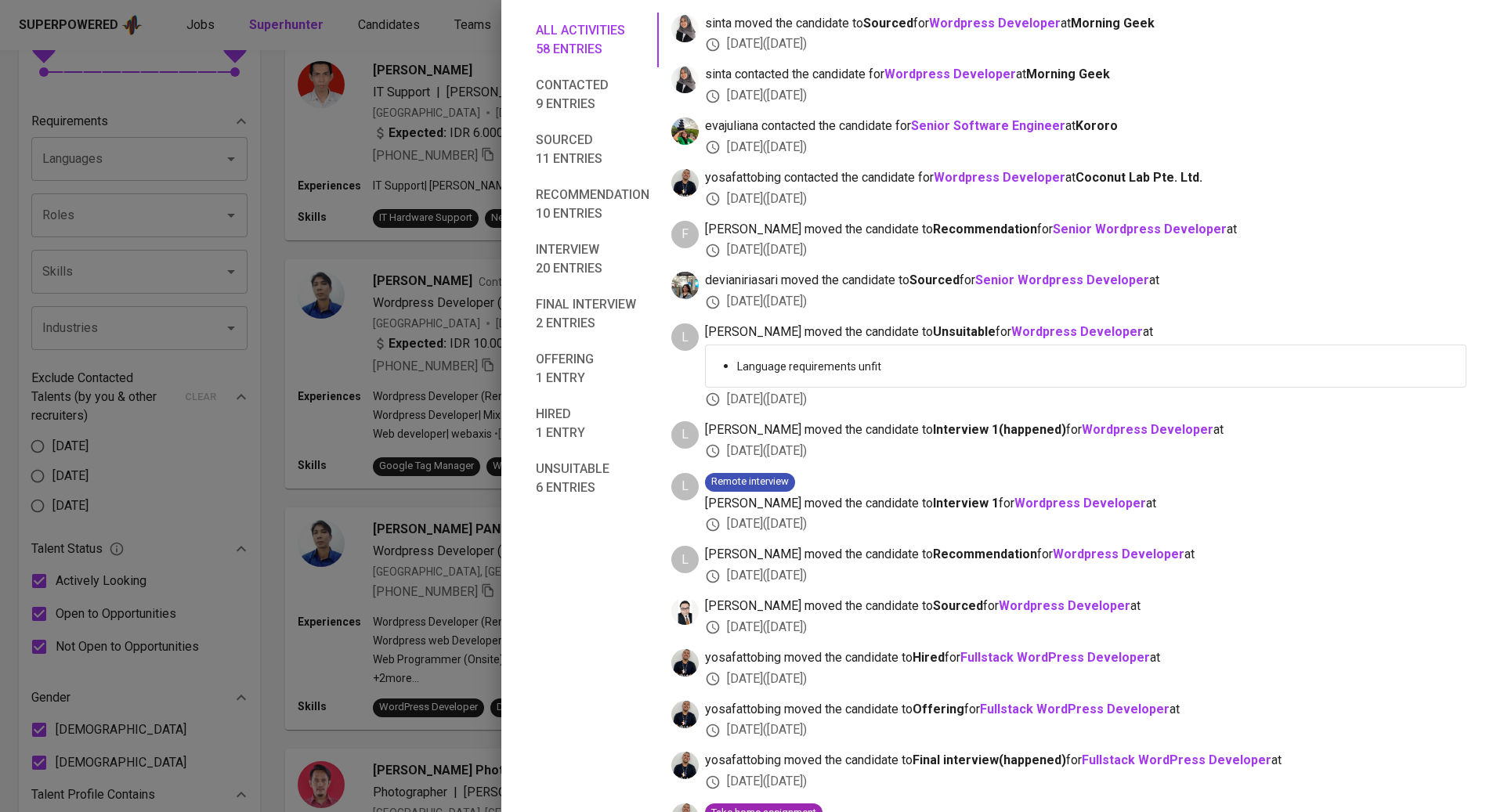
scroll to position [1599, 0]
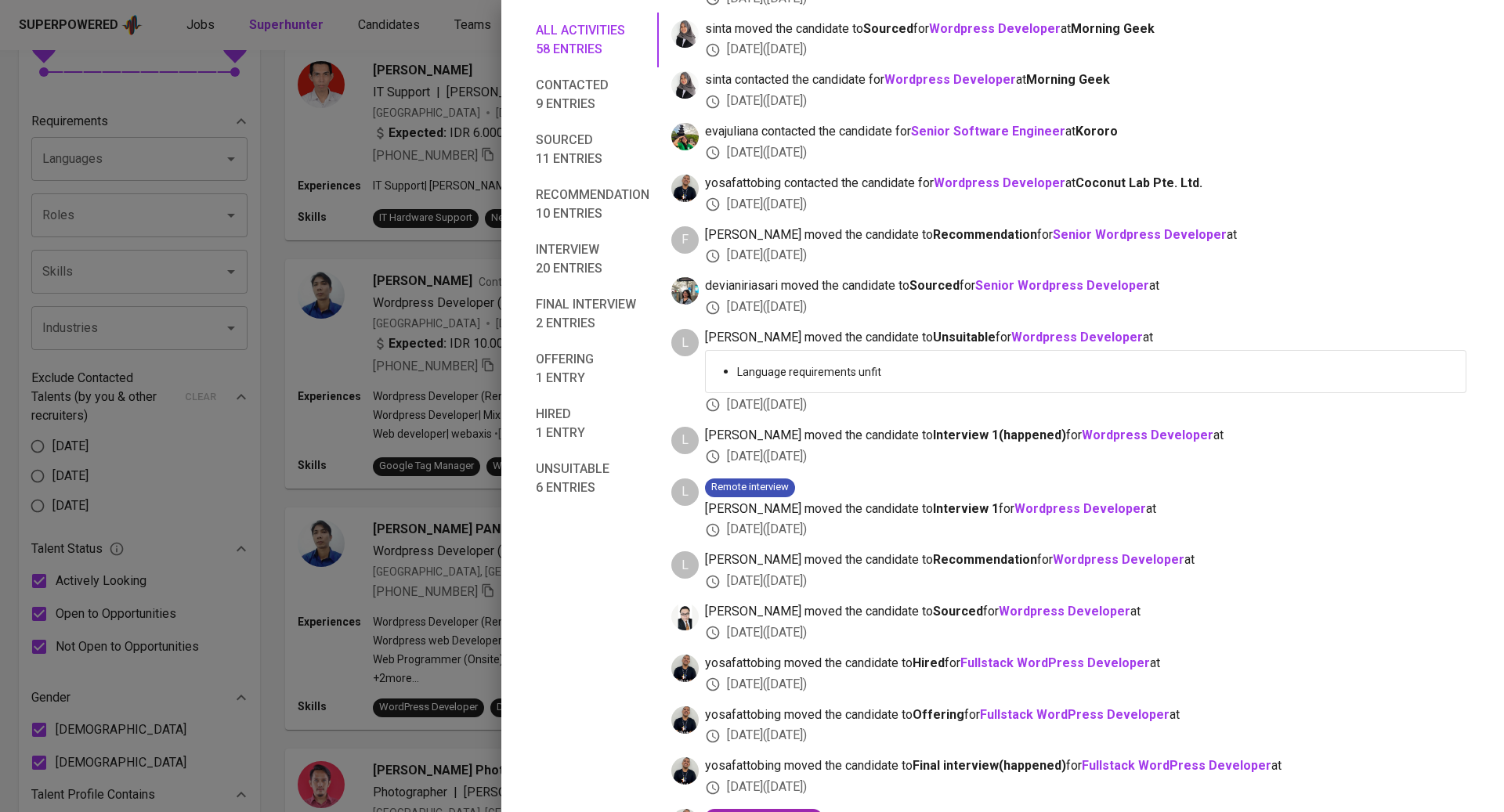
click at [474, 118] on div at bounding box center [752, 406] width 1504 height 812
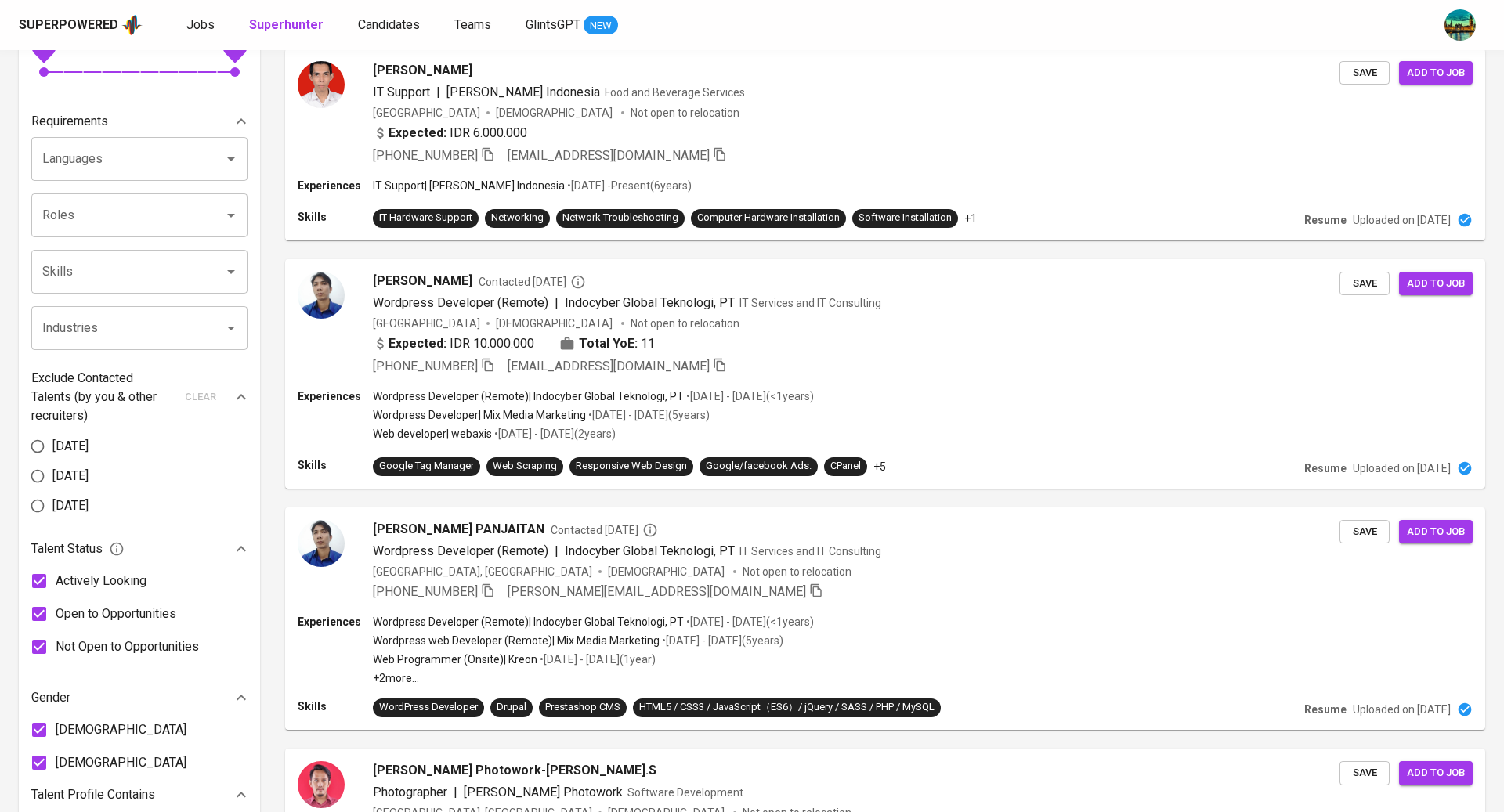
scroll to position [471, 0]
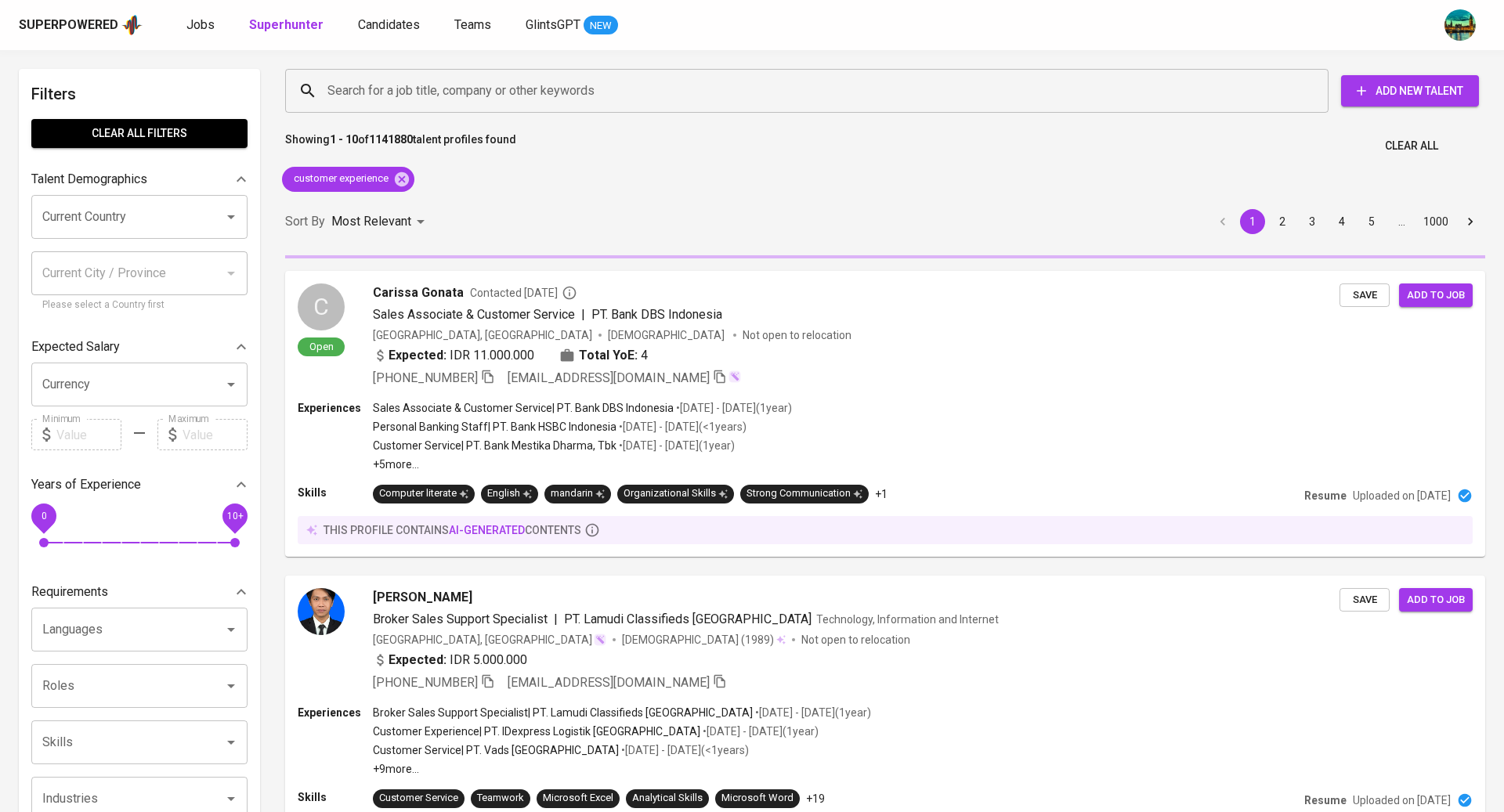
scroll to position [2424, 0]
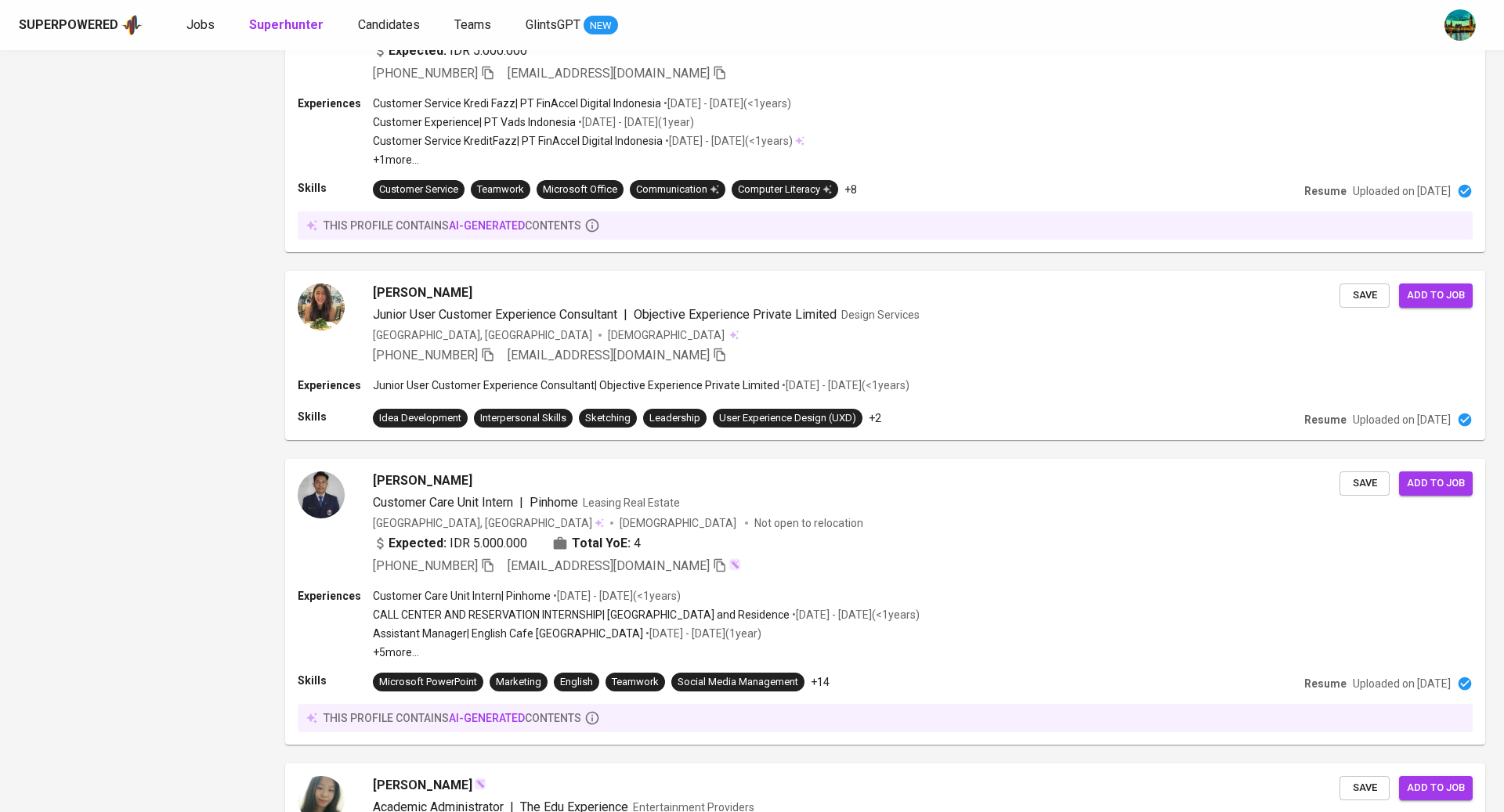
scroll to position [2408, 0]
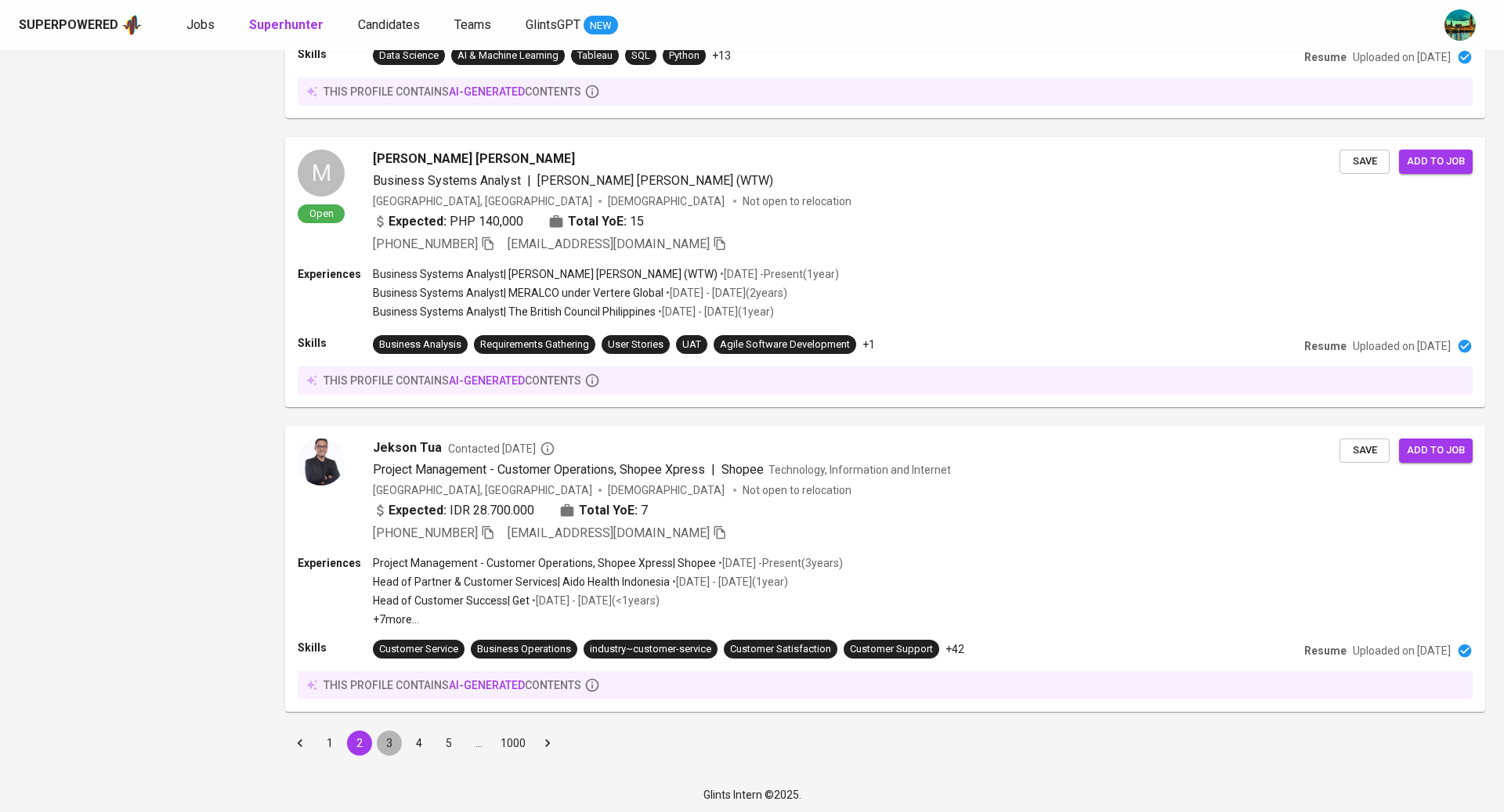
click at [387, 741] on button "3" at bounding box center [389, 743] width 25 height 25
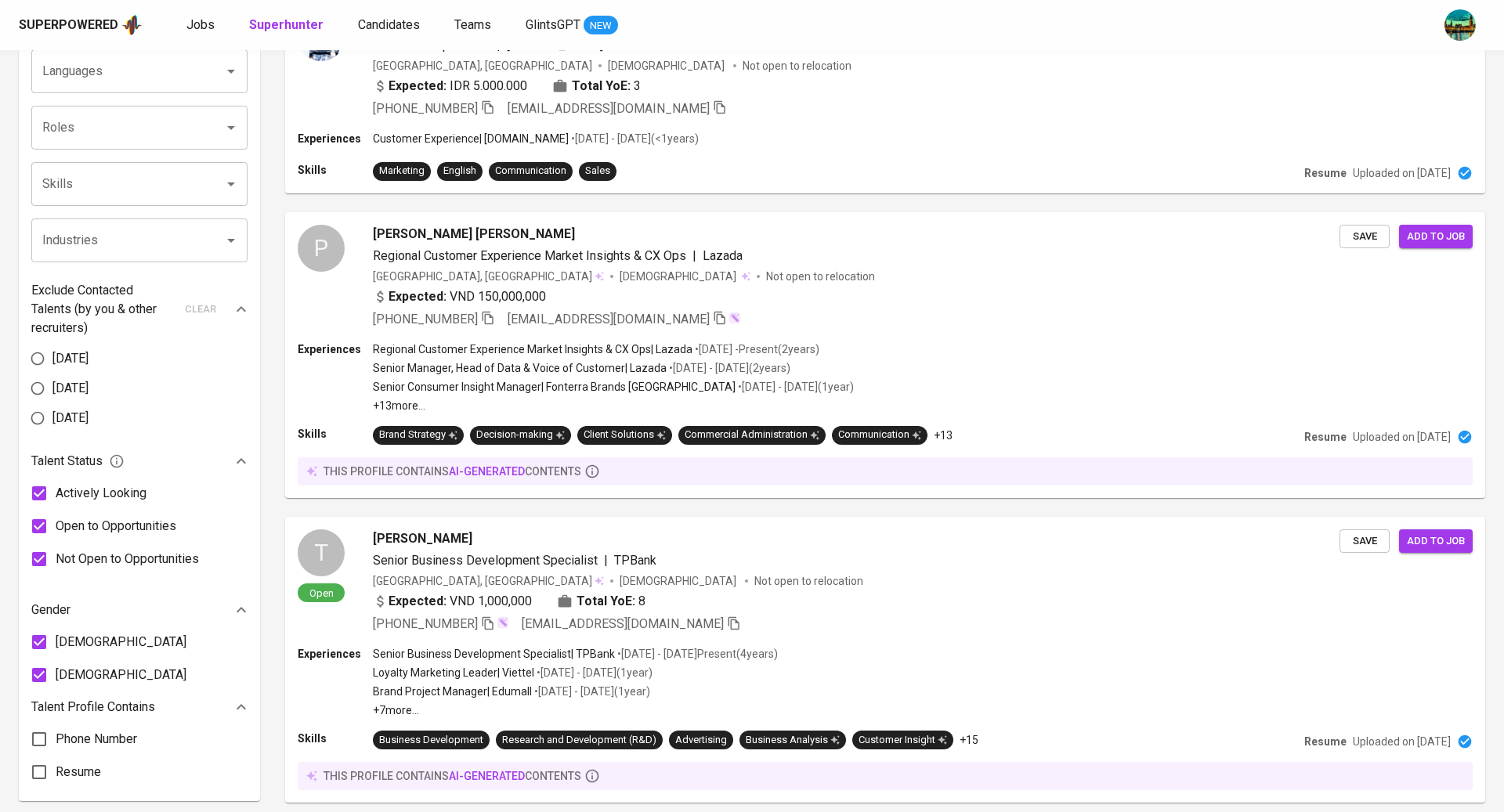
scroll to position [570, 0]
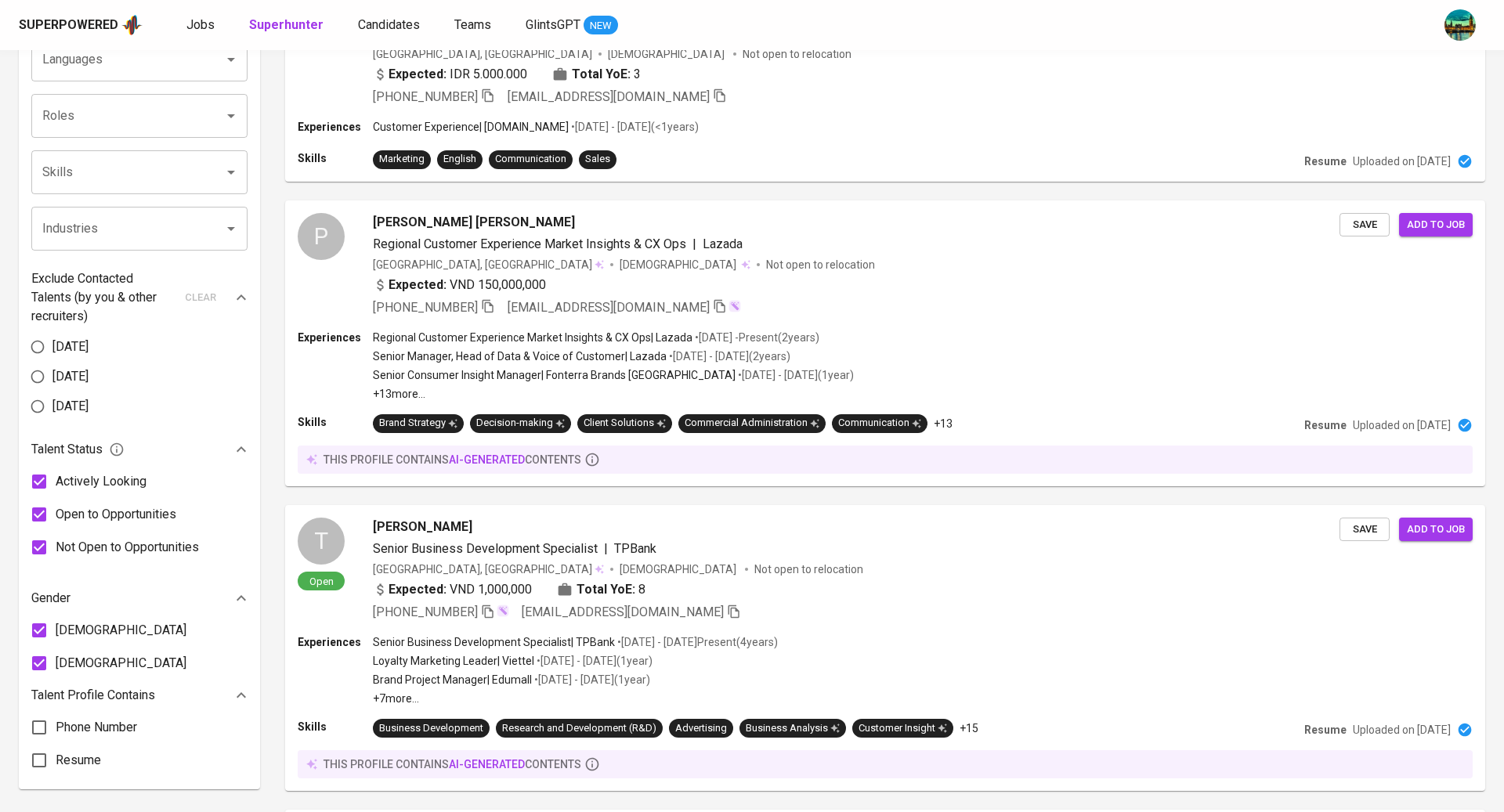
click at [59, 639] on span "[DEMOGRAPHIC_DATA]" at bounding box center [121, 631] width 131 height 19
click at [56, 639] on input "[DEMOGRAPHIC_DATA]" at bounding box center [39, 631] width 33 height 33
checkbox input "false"
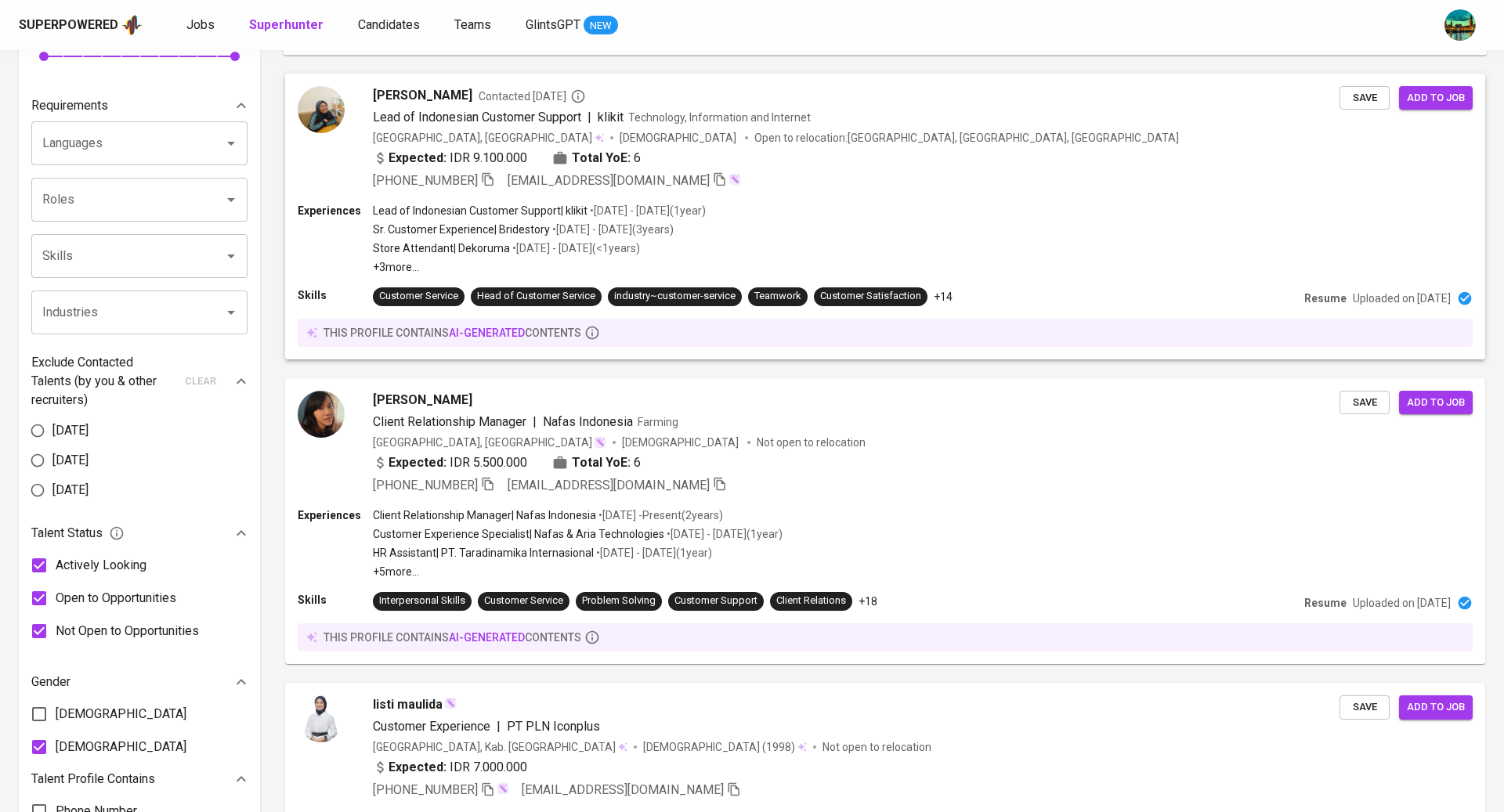
scroll to position [487, 0]
click at [782, 401] on div "[PERSON_NAME]" at bounding box center [856, 399] width 970 height 19
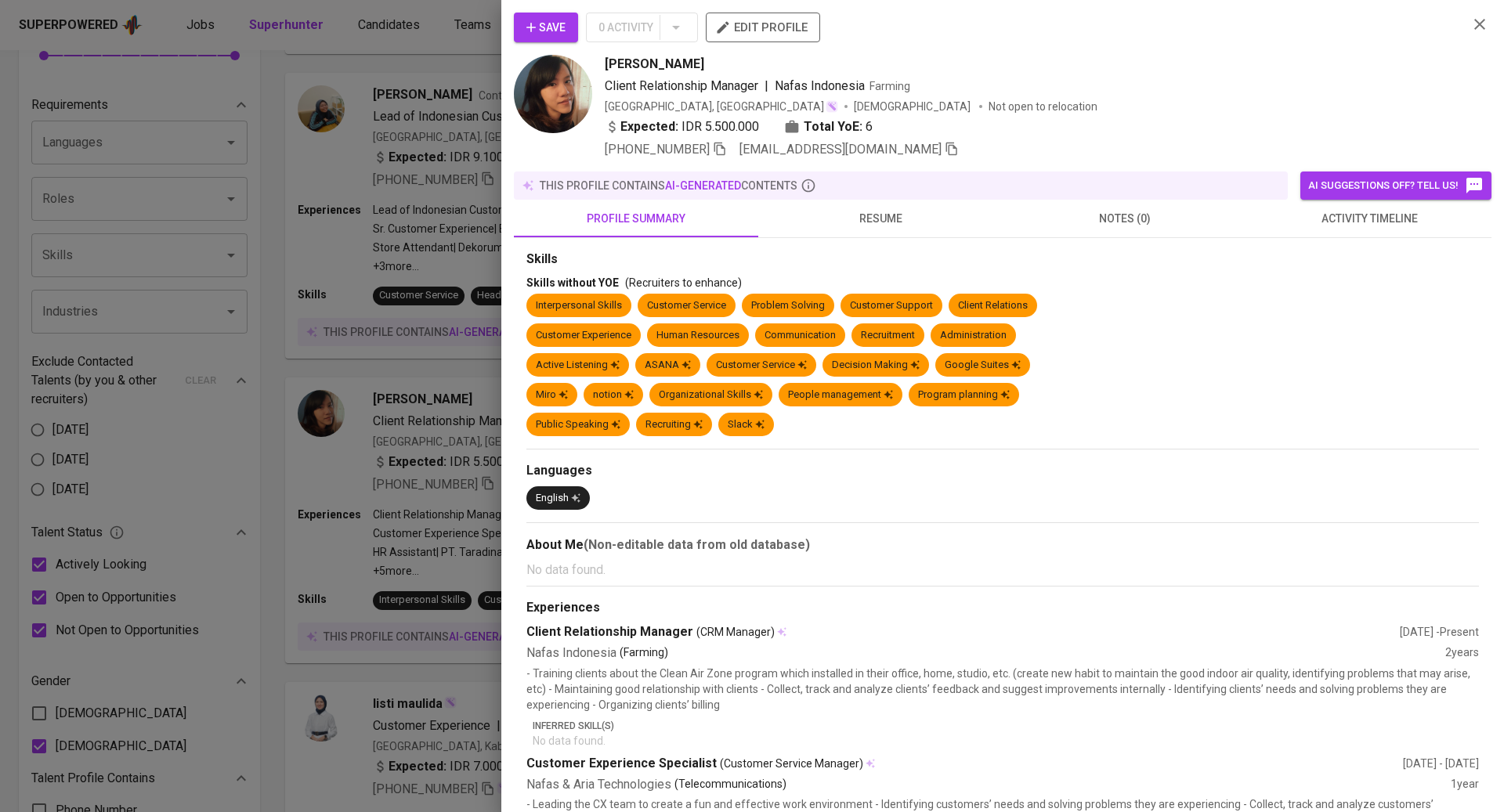
click at [879, 215] on span "resume" at bounding box center [880, 219] width 226 height 19
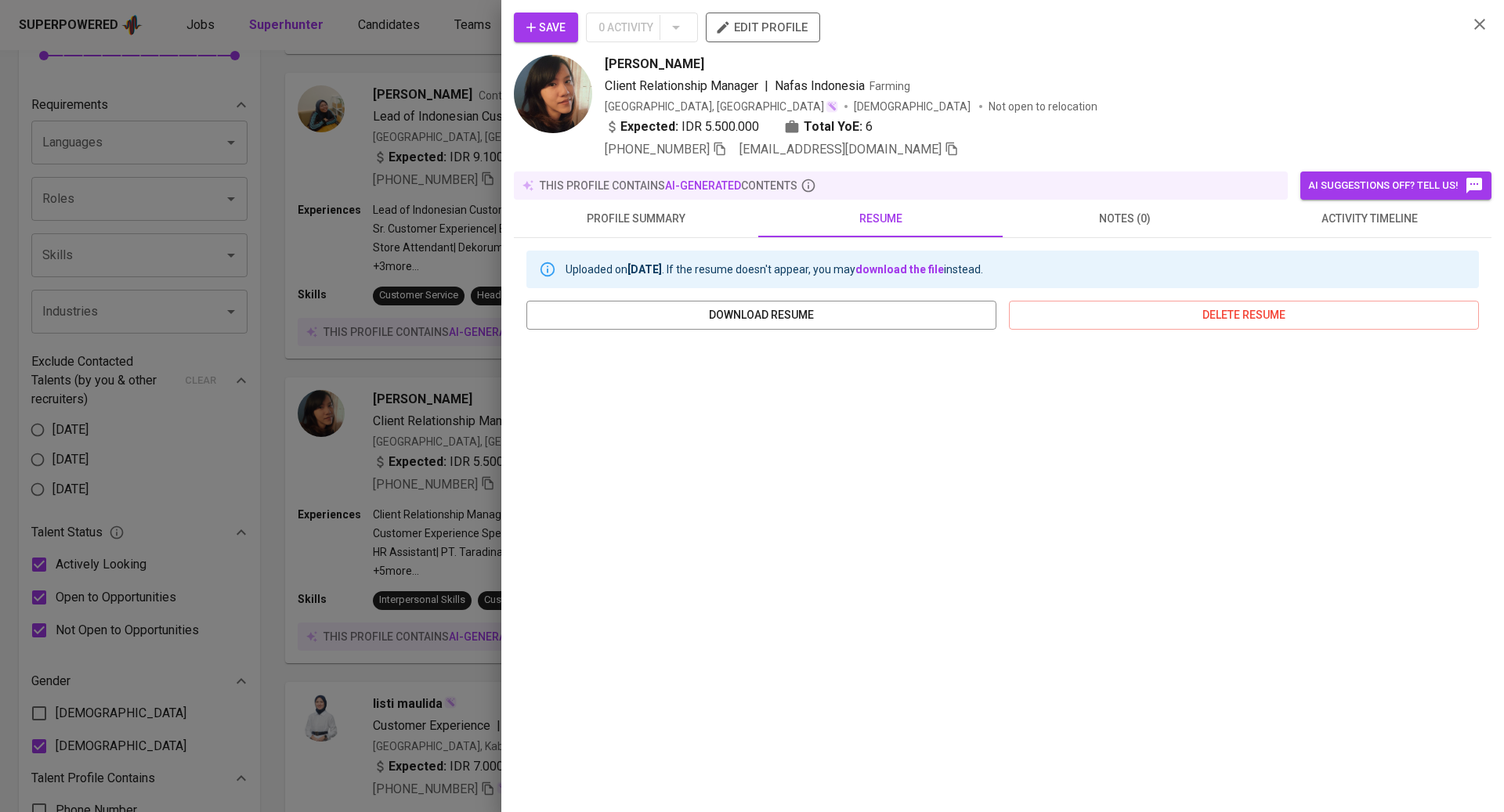
click at [1338, 217] on span "activity timeline" at bounding box center [1369, 219] width 226 height 19
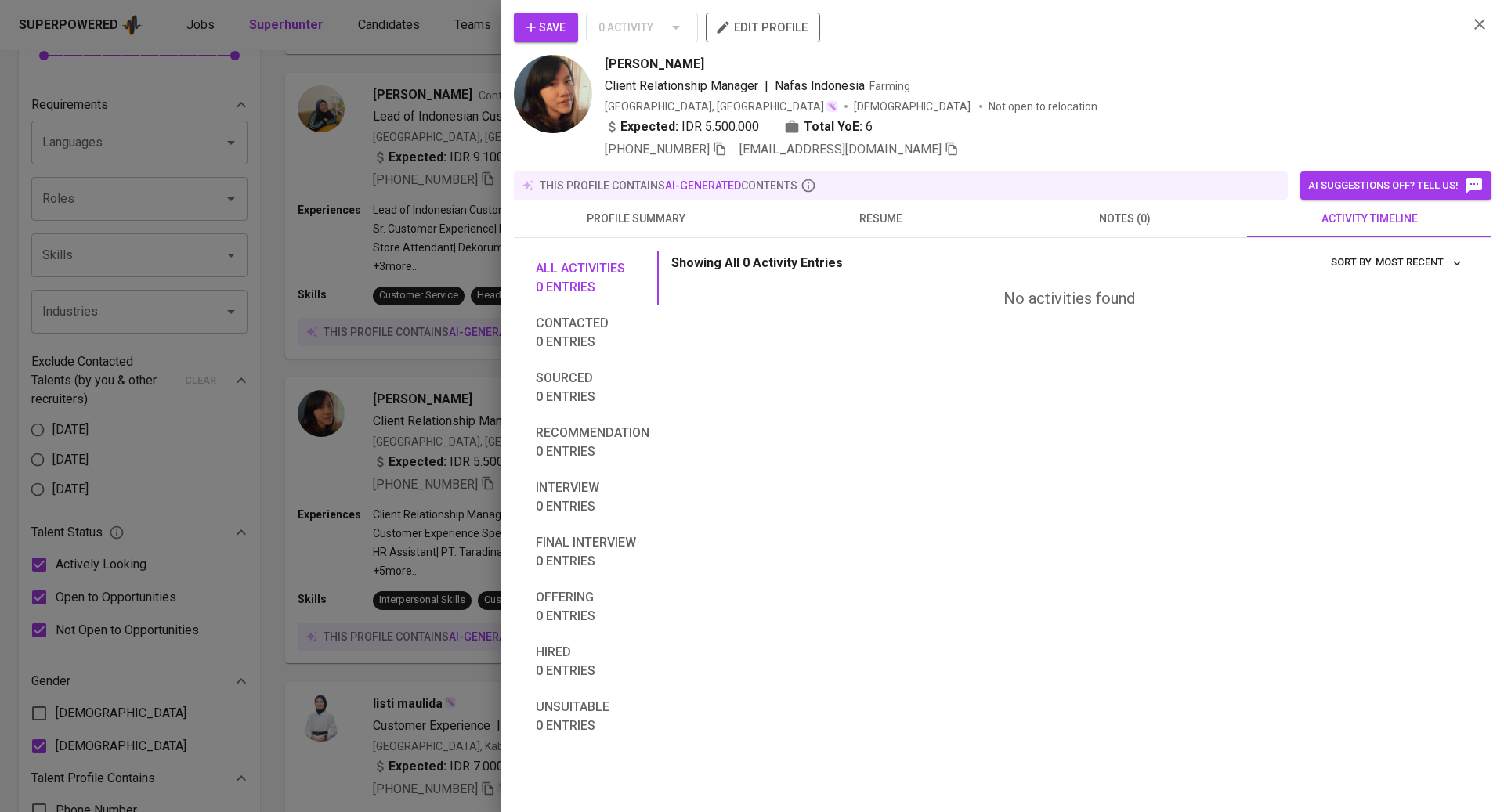
click at [863, 202] on button "resume" at bounding box center [880, 218] width 244 height 37
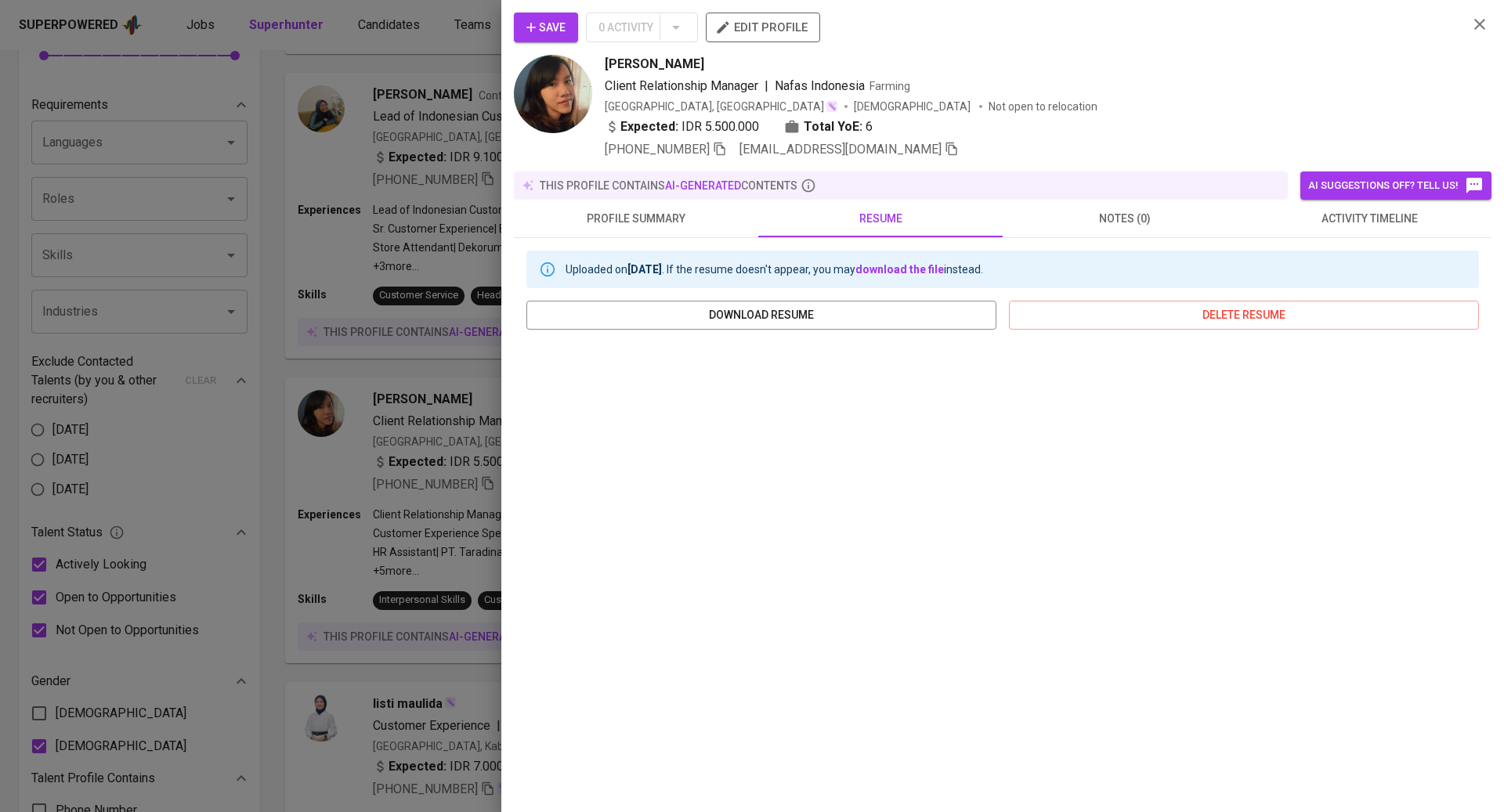
click at [652, 219] on span "profile summary" at bounding box center [636, 219] width 226 height 19
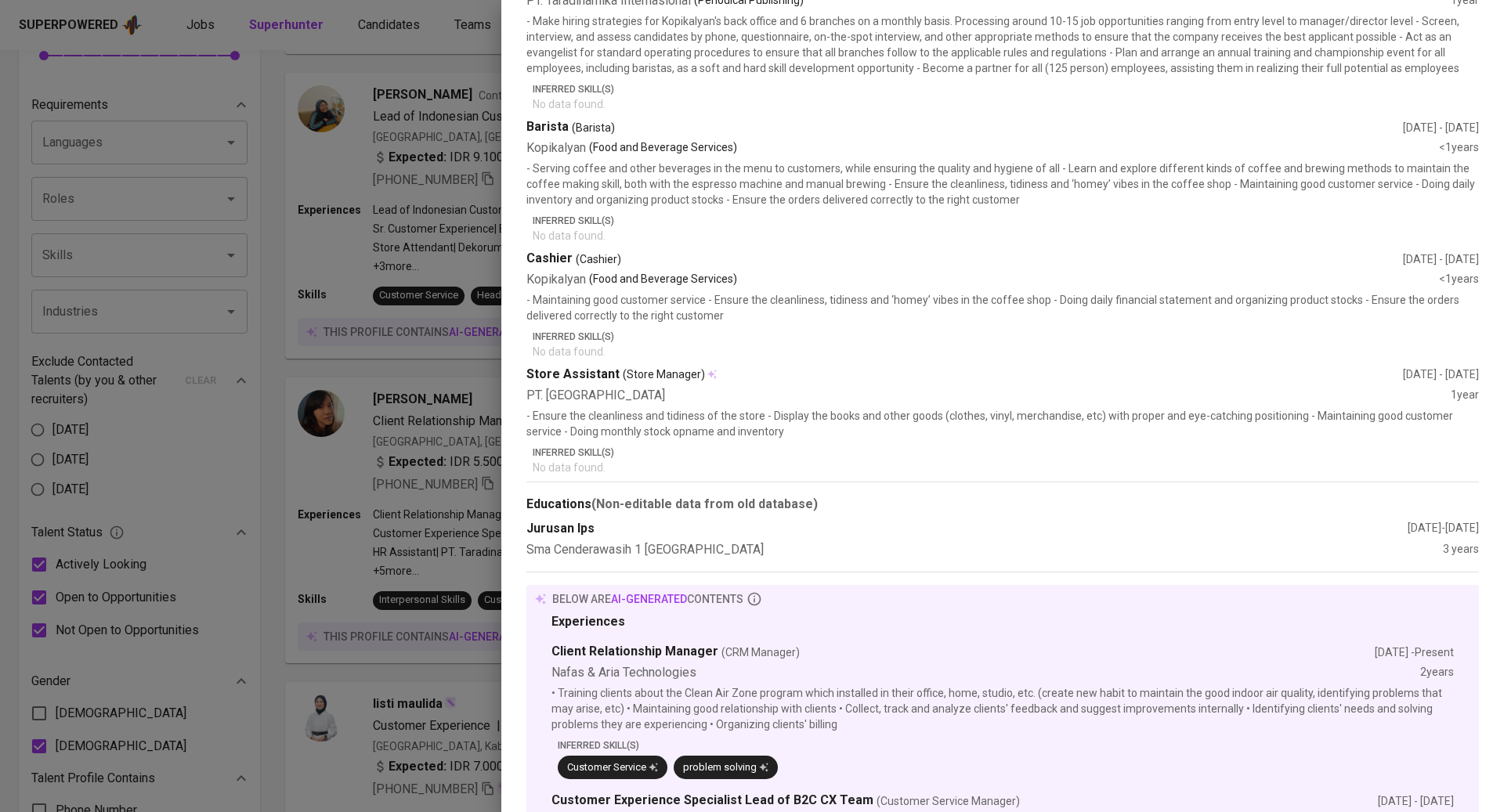
scroll to position [1043, 0]
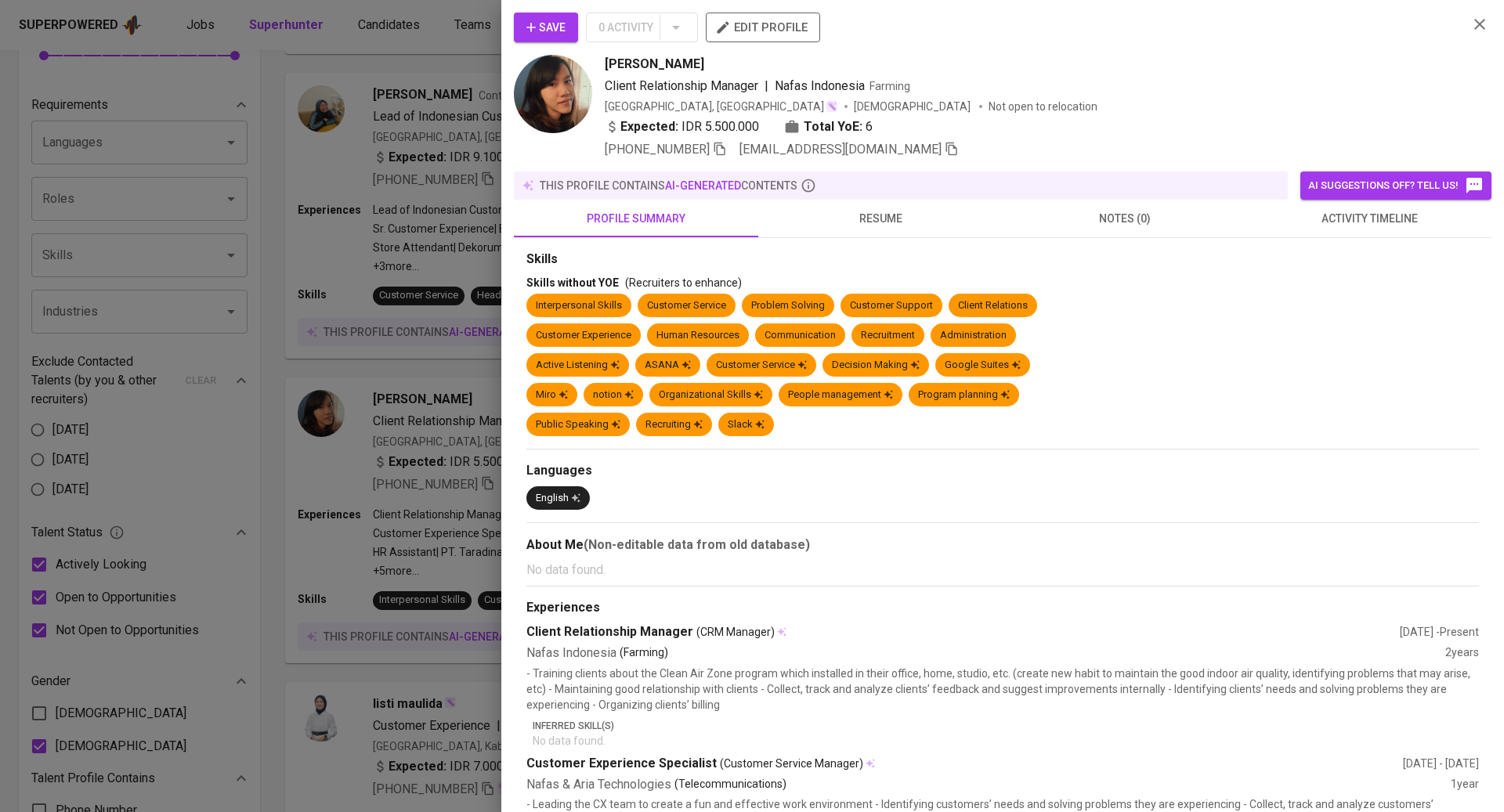
click at [871, 220] on span "resume" at bounding box center [880, 219] width 226 height 19
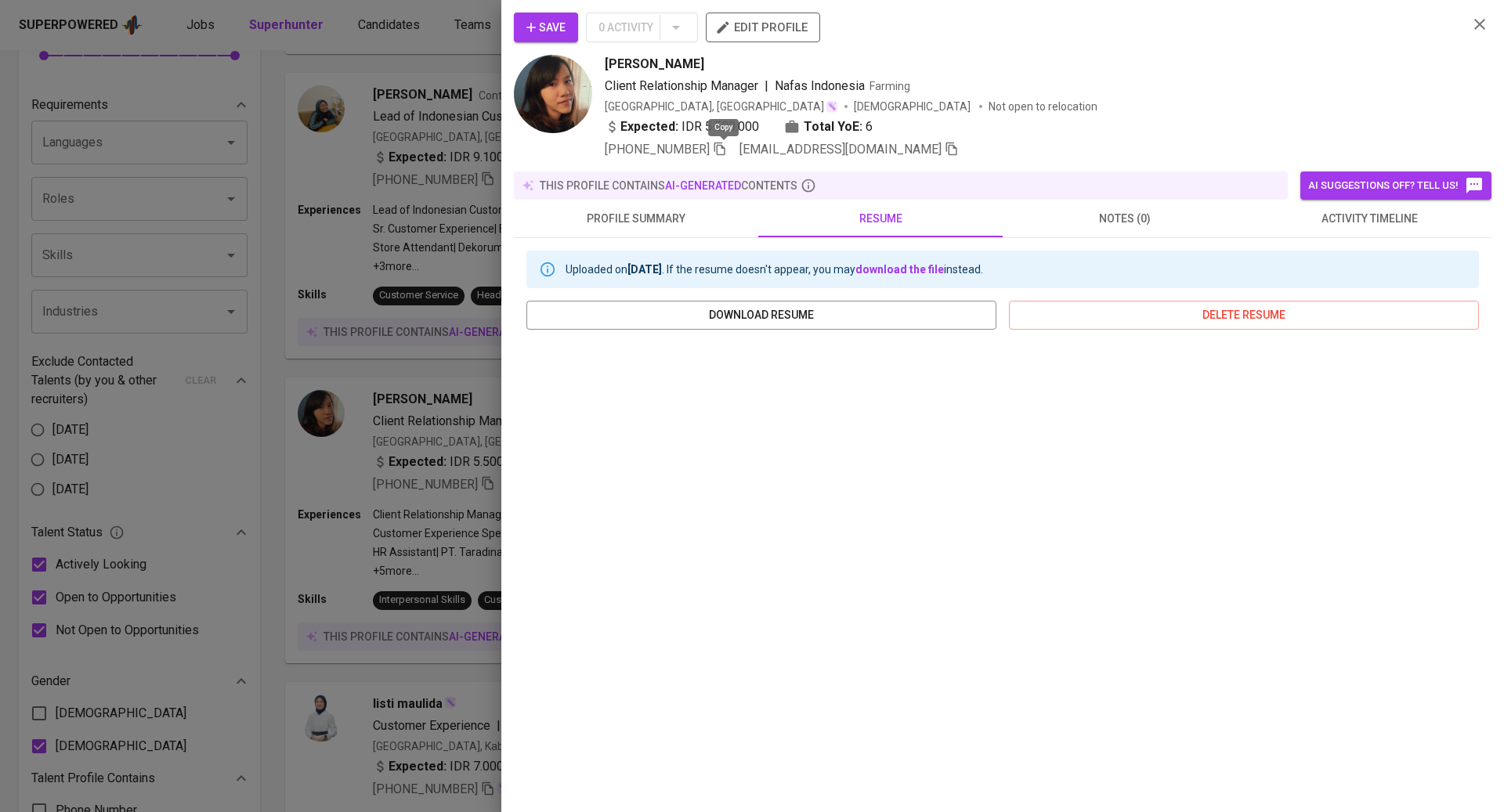
click at [722, 146] on icon "button" at bounding box center [720, 149] width 14 height 14
click at [539, 24] on span "Save" at bounding box center [545, 28] width 39 height 19
click at [403, 448] on div at bounding box center [752, 406] width 1504 height 812
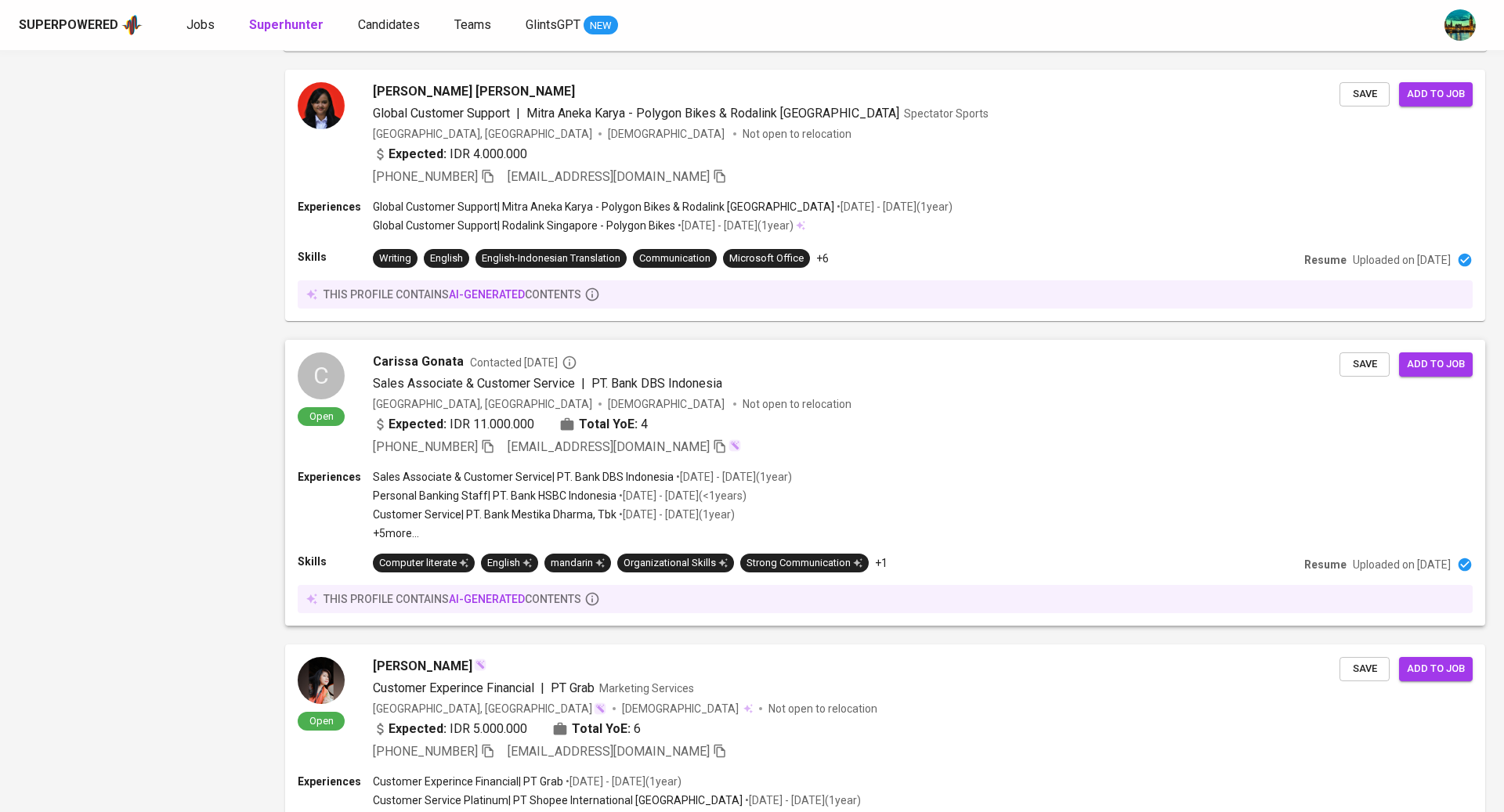
scroll to position [1925, 0]
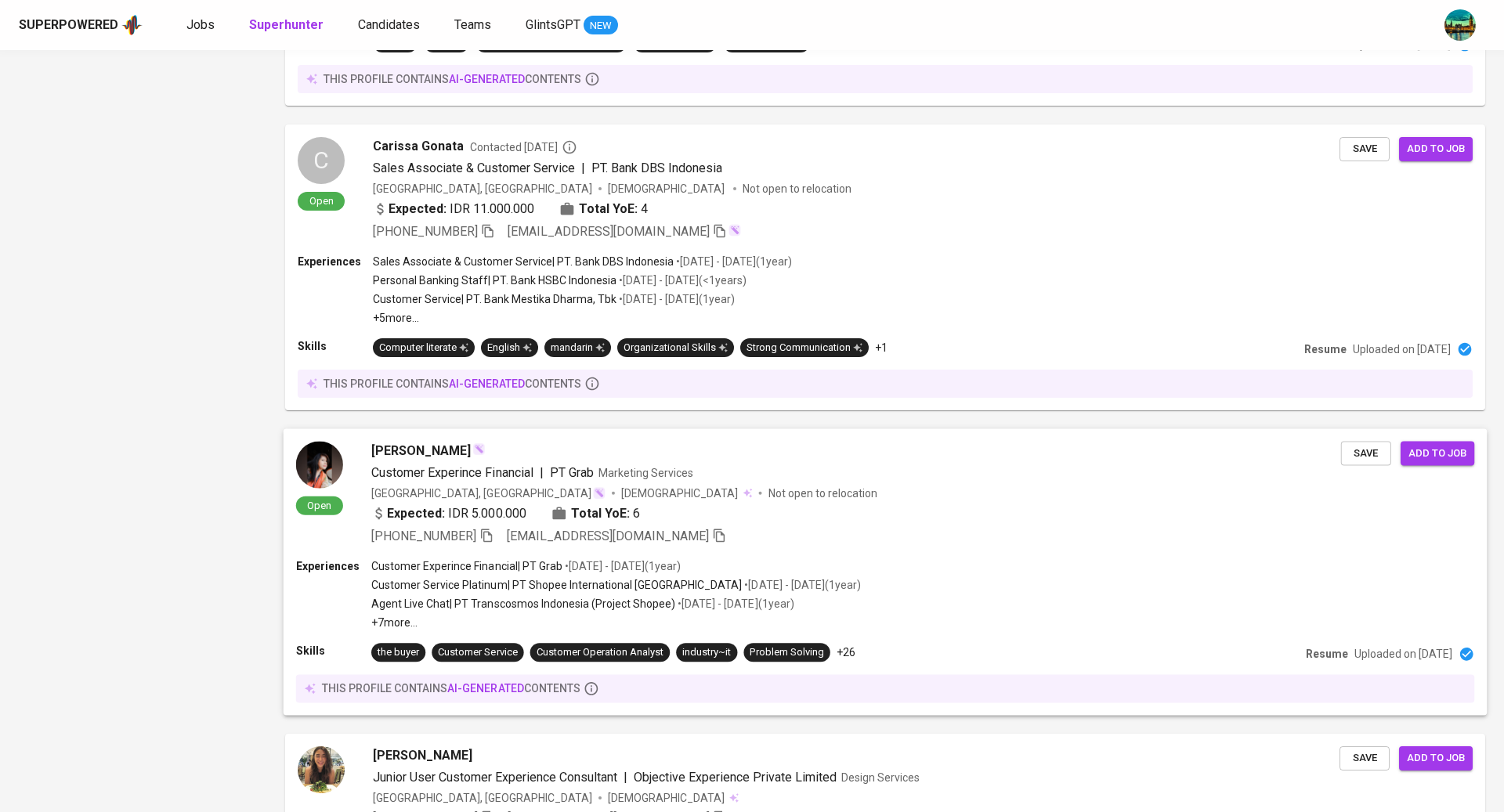
click at [791, 464] on div "Customer Experince Financial | PT Grab Marketing Services" at bounding box center [856, 473] width 970 height 19
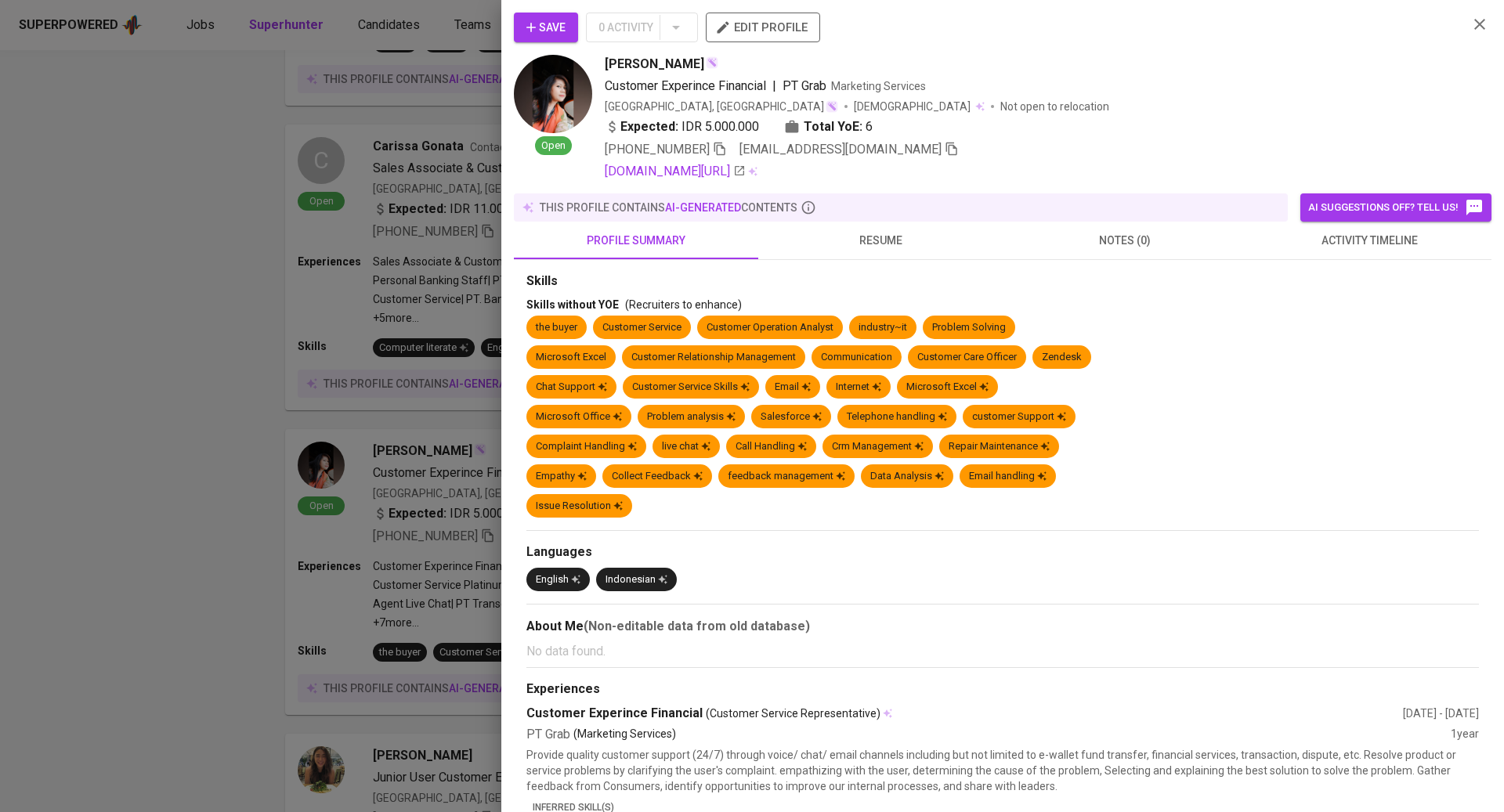
click at [871, 237] on span "resume" at bounding box center [880, 240] width 226 height 19
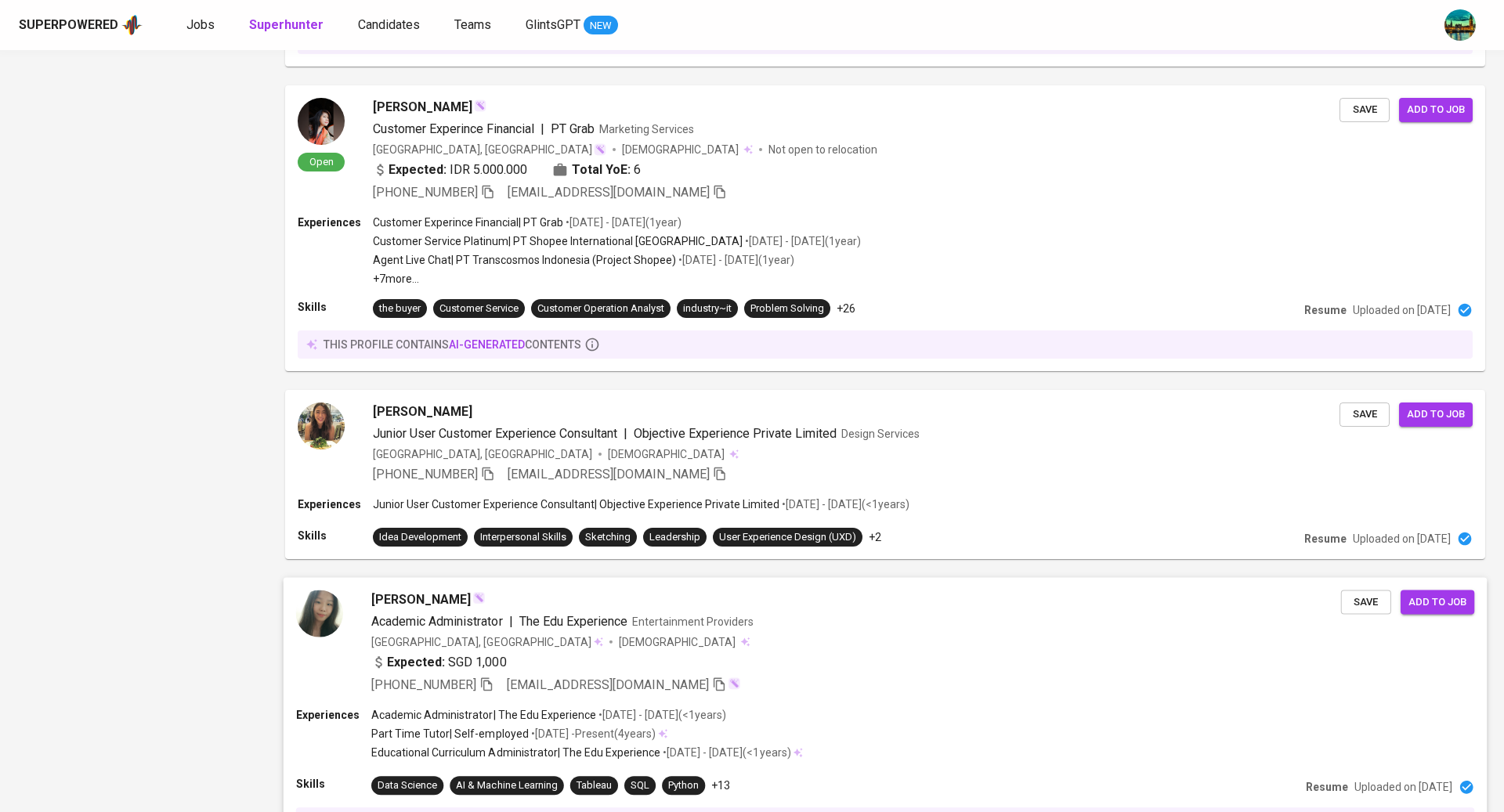
scroll to position [2405, 0]
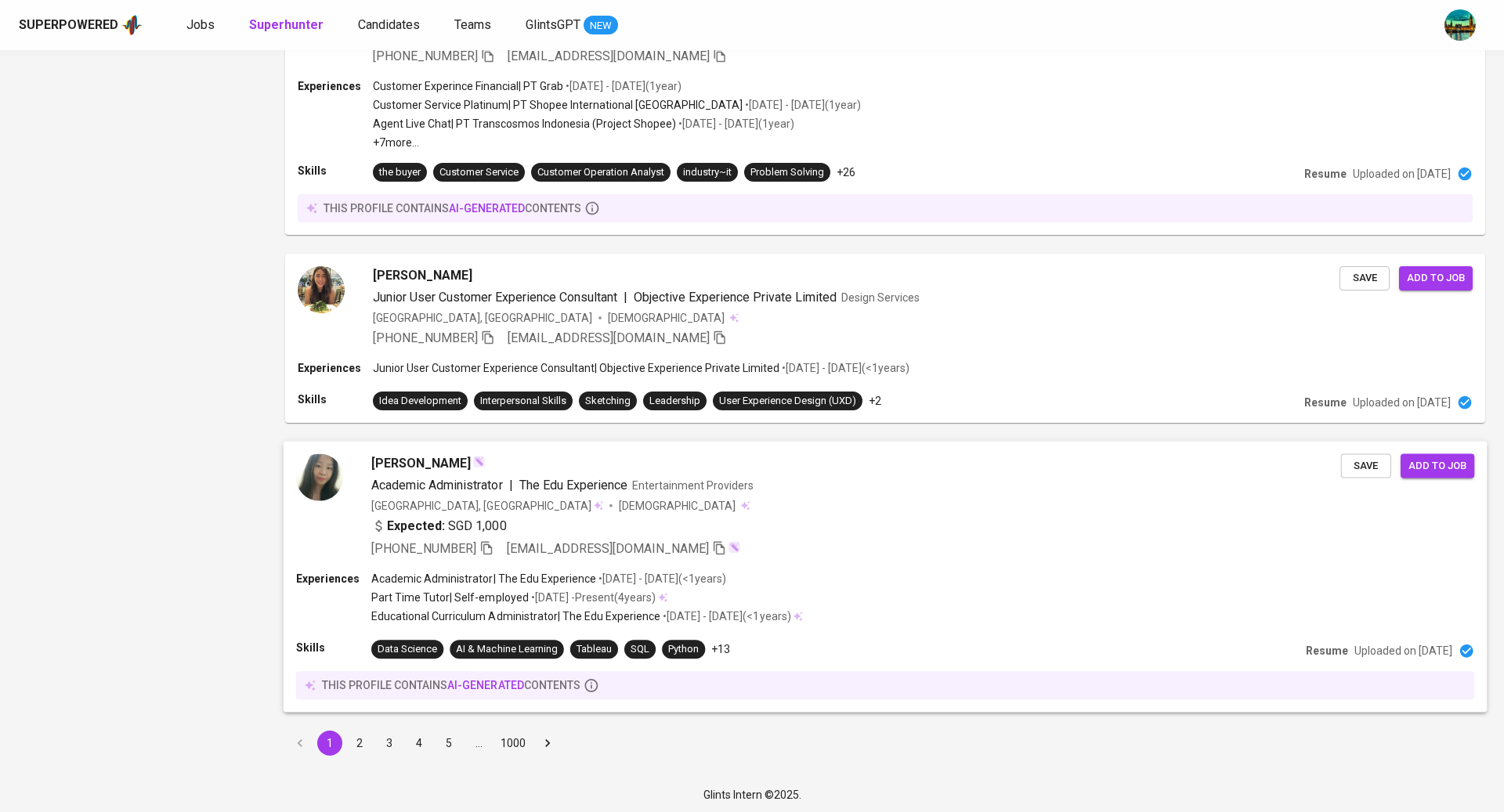
click at [762, 517] on div "Expected: SGD 1,000" at bounding box center [856, 528] width 970 height 23
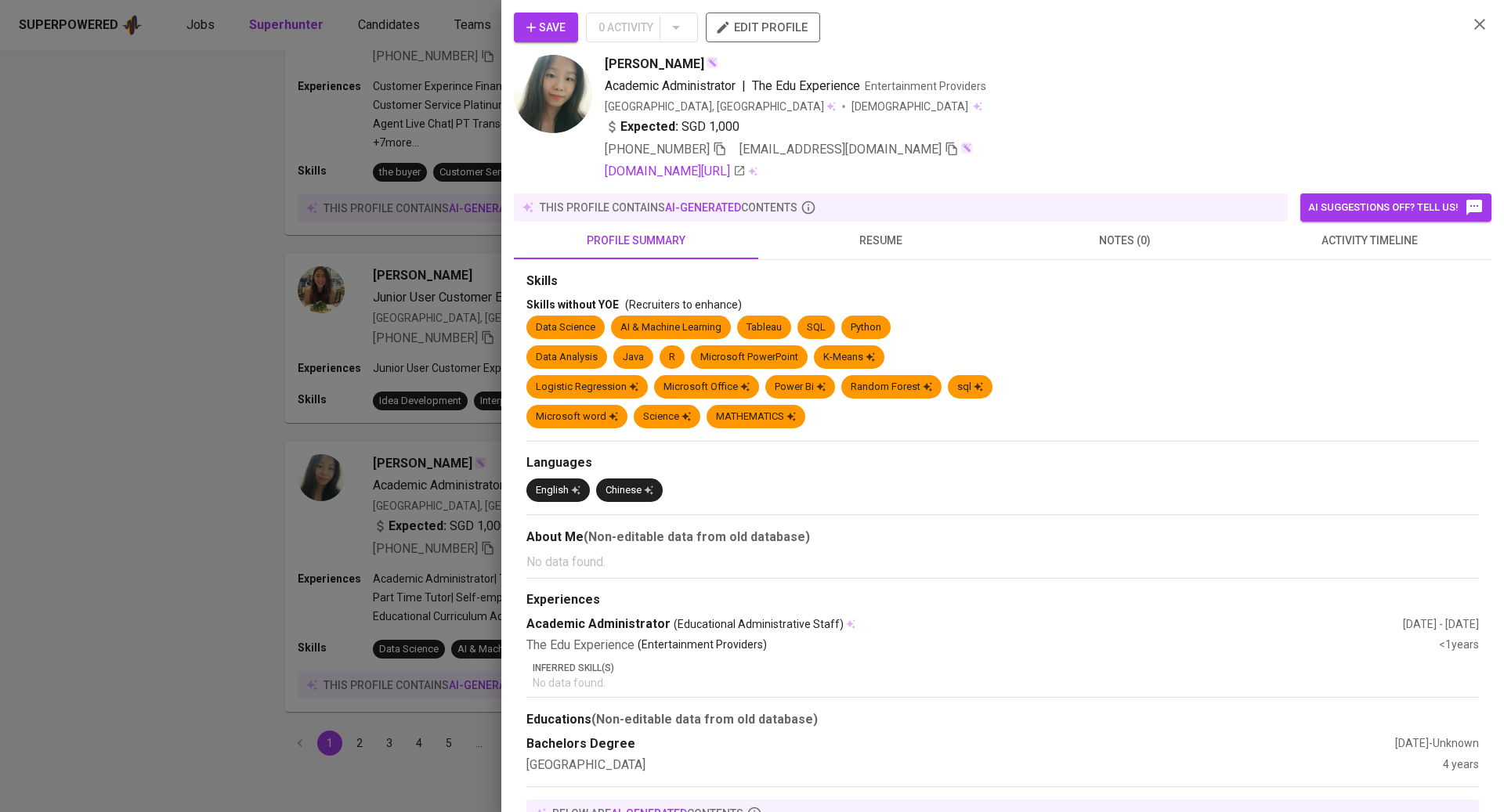
click at [872, 234] on span "resume" at bounding box center [880, 240] width 226 height 19
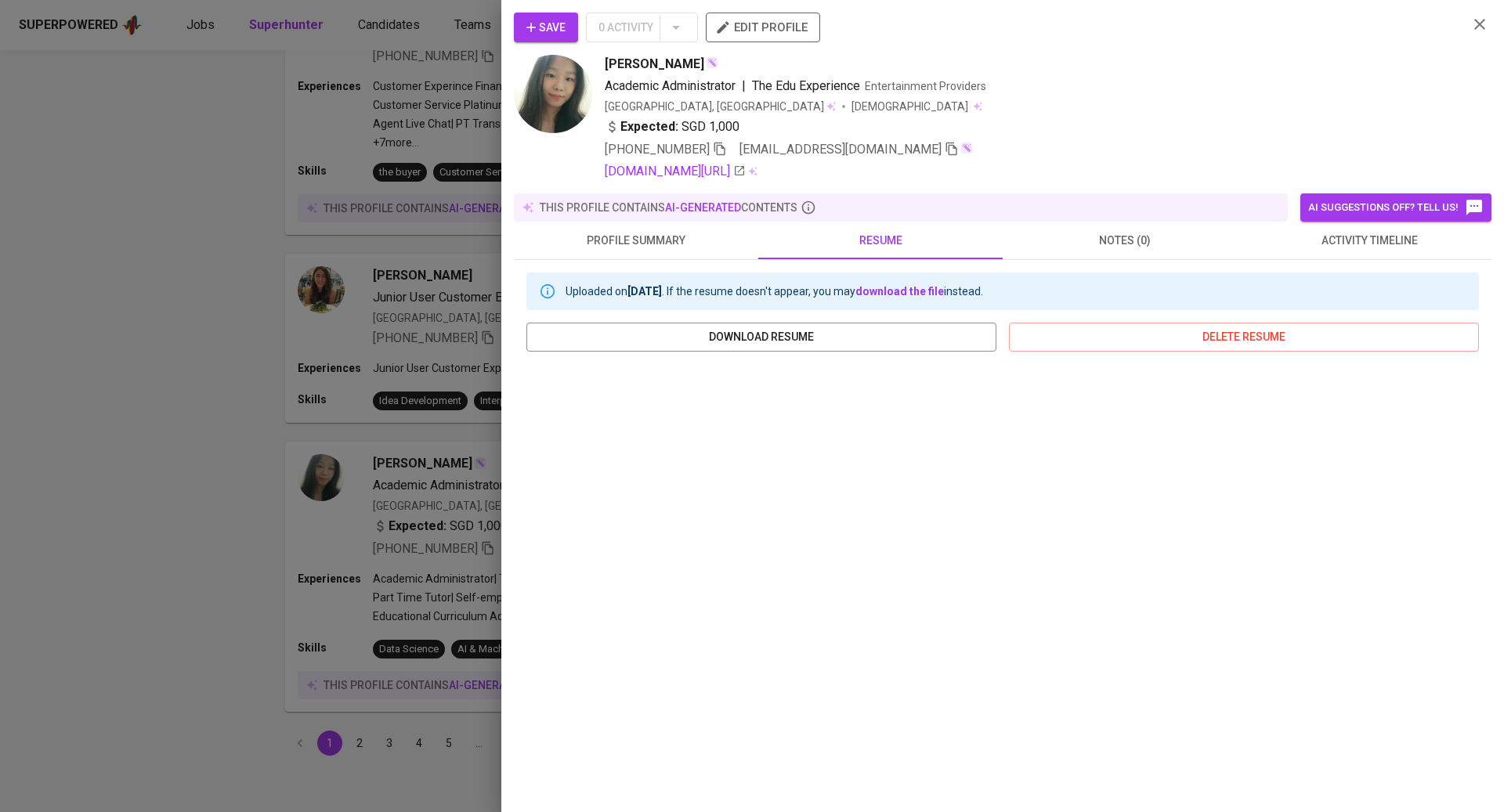
click at [410, 518] on div at bounding box center [752, 406] width 1504 height 812
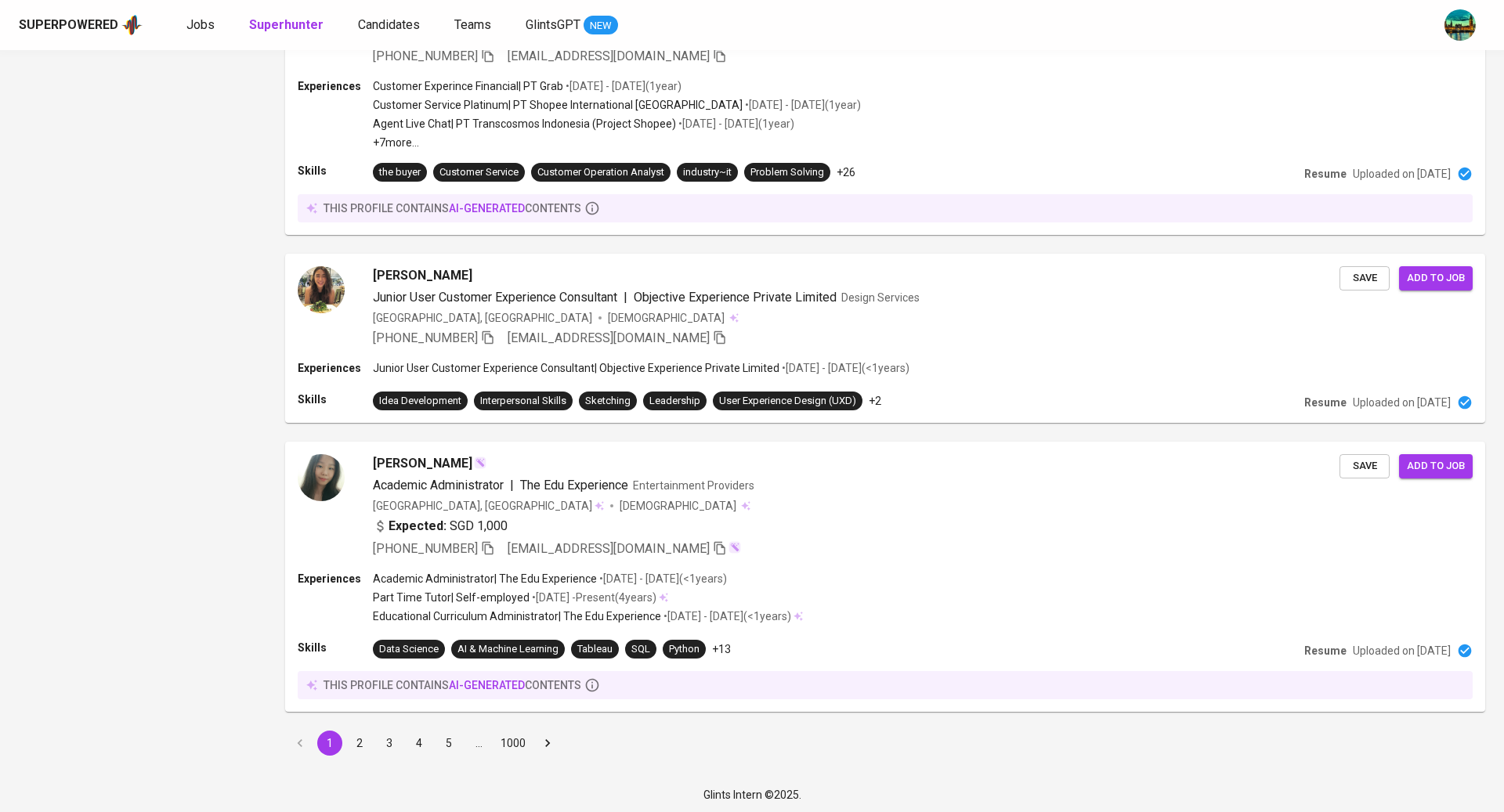
click at [356, 745] on button "2" at bounding box center [359, 743] width 25 height 25
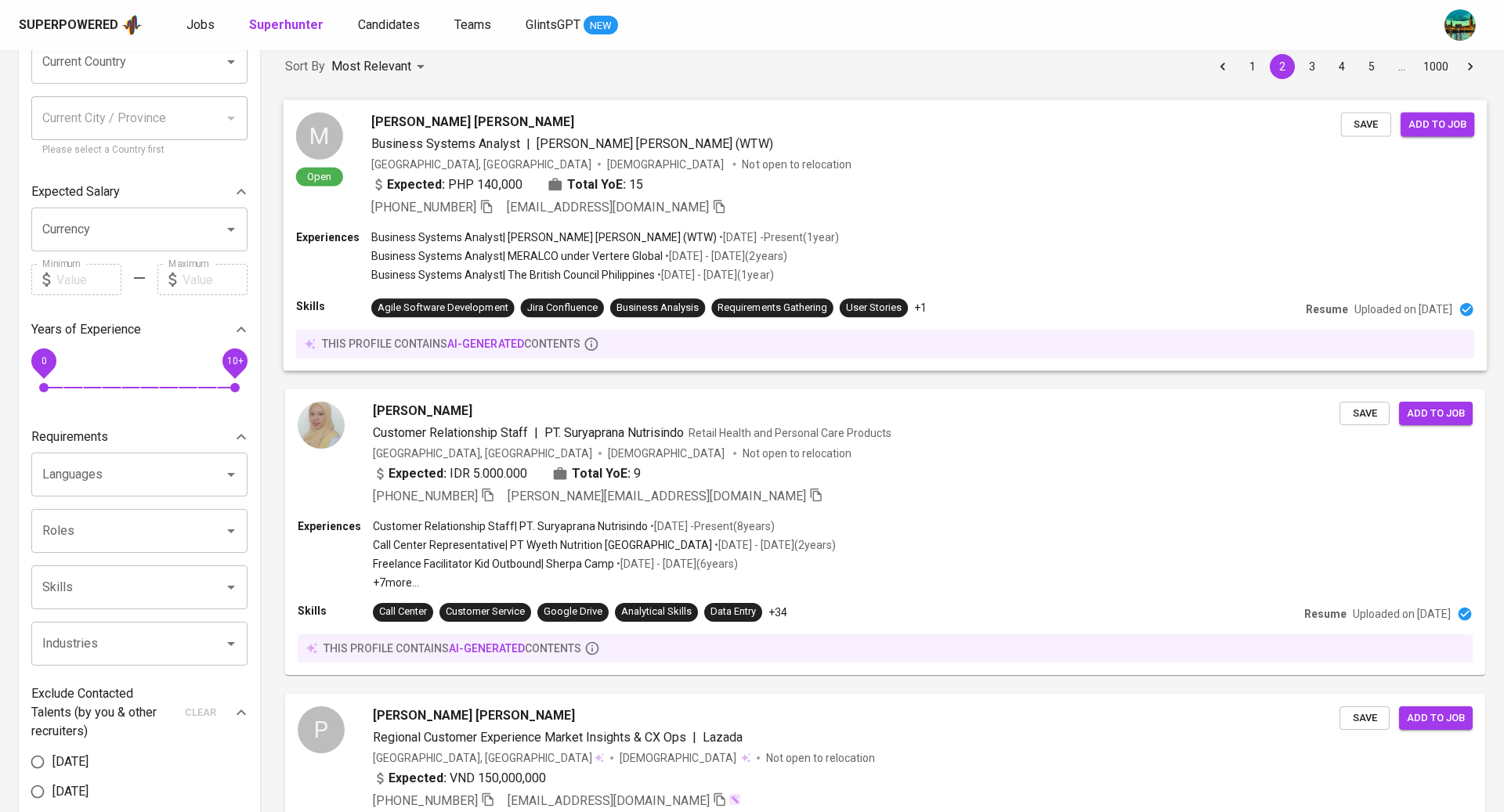
scroll to position [157, 0]
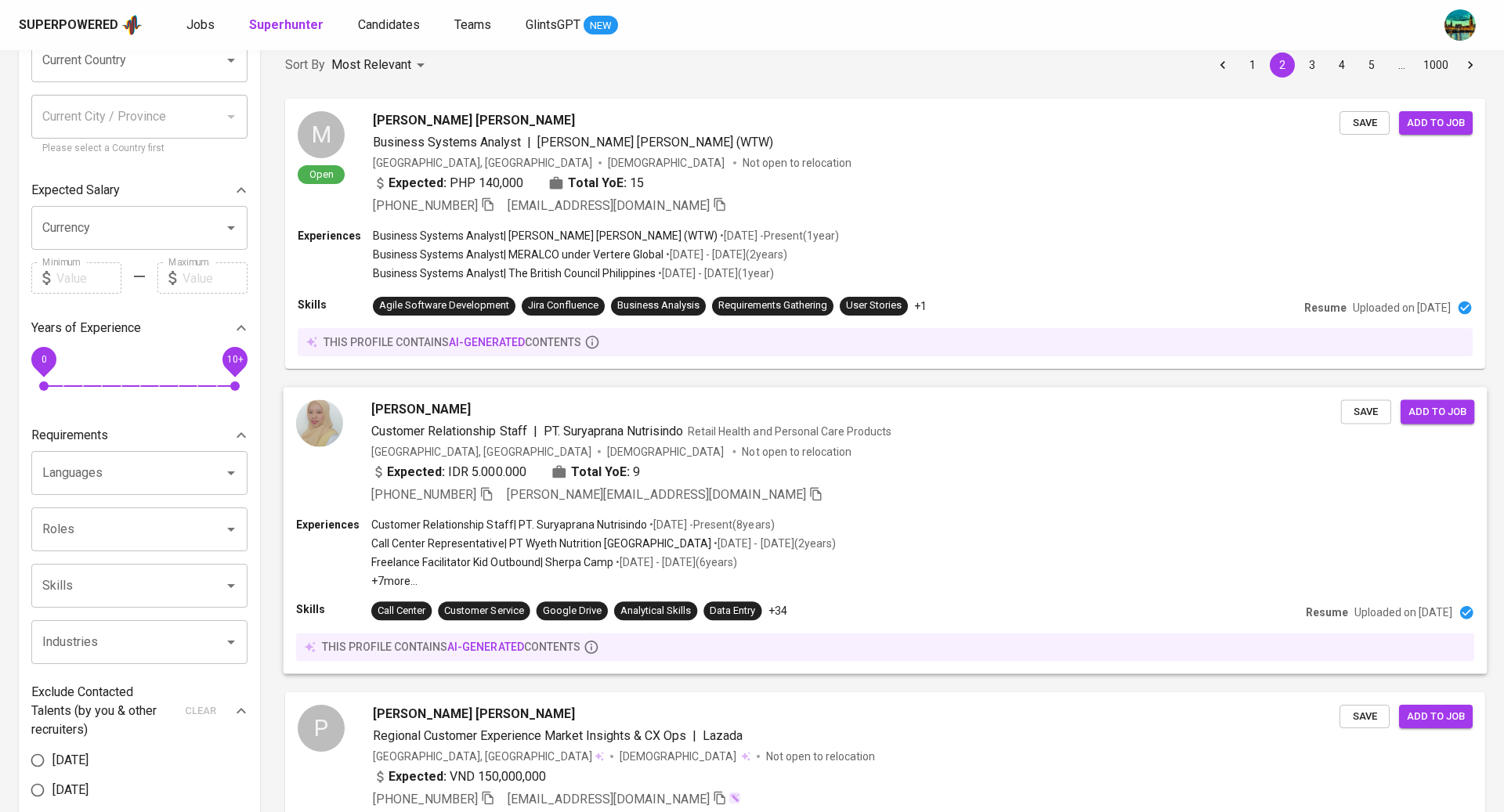
click at [873, 462] on div "Expected: IDR 5.000.000 Total YoE: 9" at bounding box center [856, 473] width 970 height 23
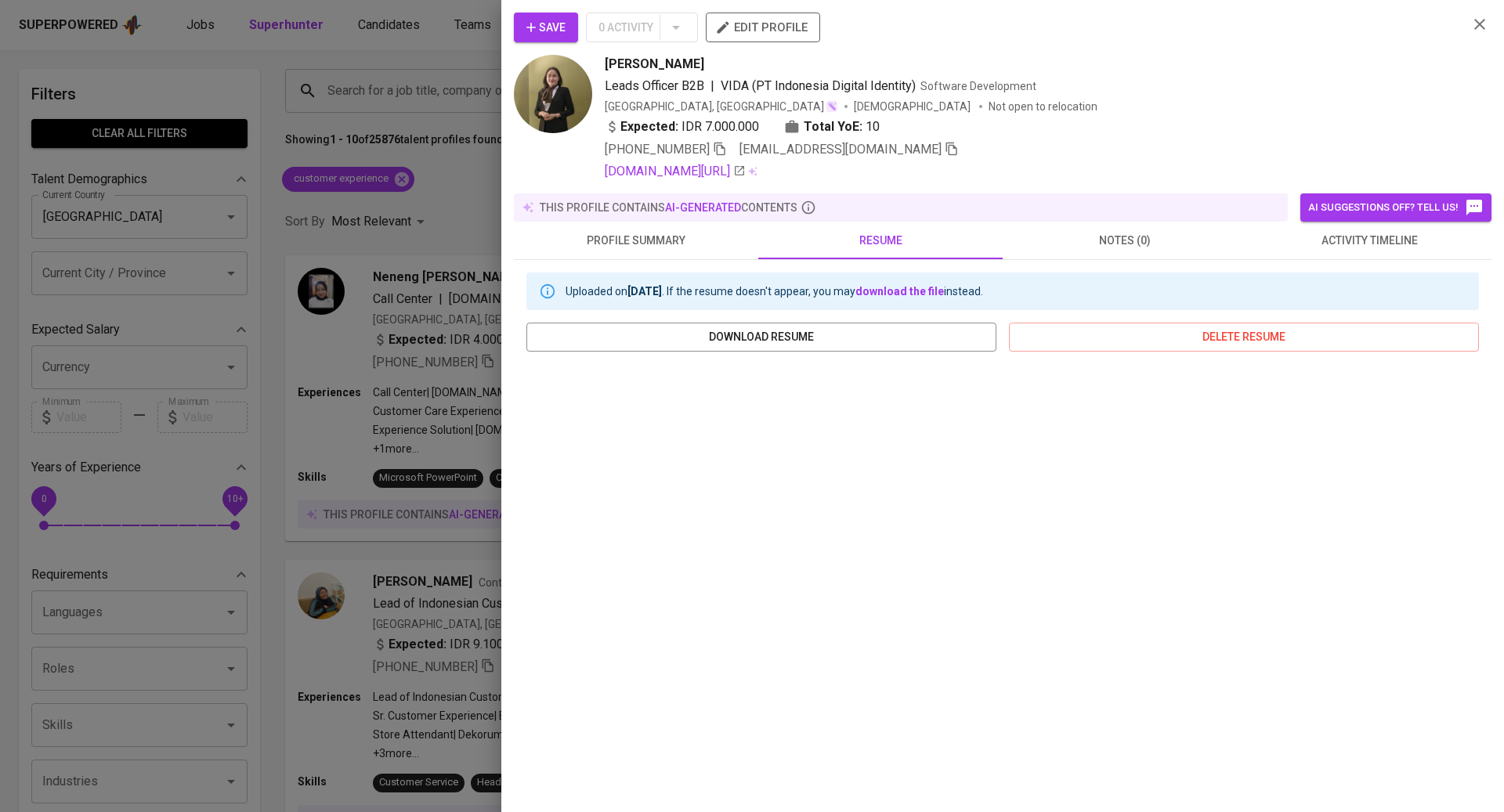
scroll to position [2135, 0]
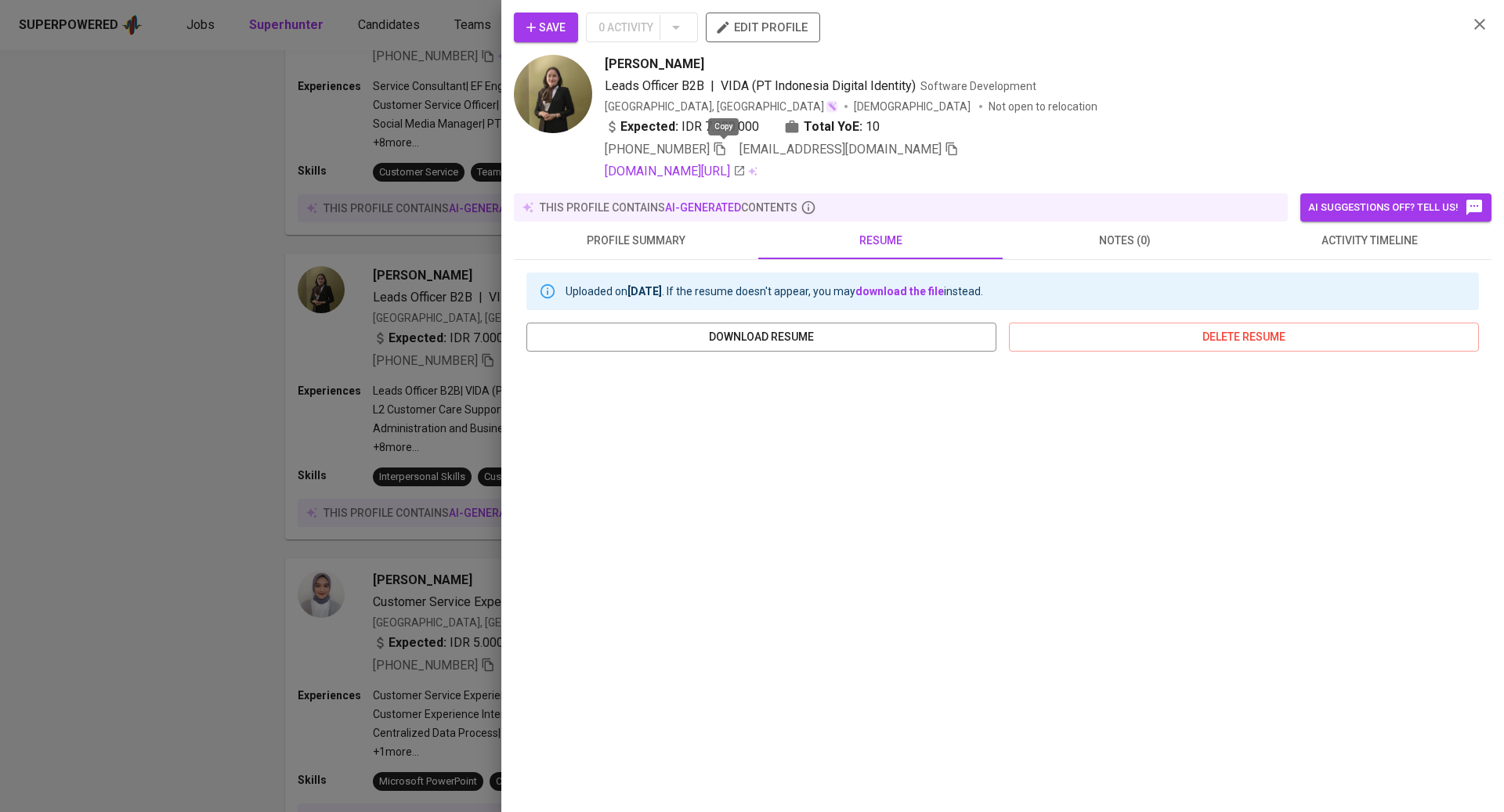
click at [727, 145] on icon "button" at bounding box center [720, 149] width 14 height 14
click at [746, 173] on link "[DOMAIN_NAME][URL]" at bounding box center [675, 172] width 141 height 19
click at [353, 470] on div at bounding box center [752, 406] width 1504 height 812
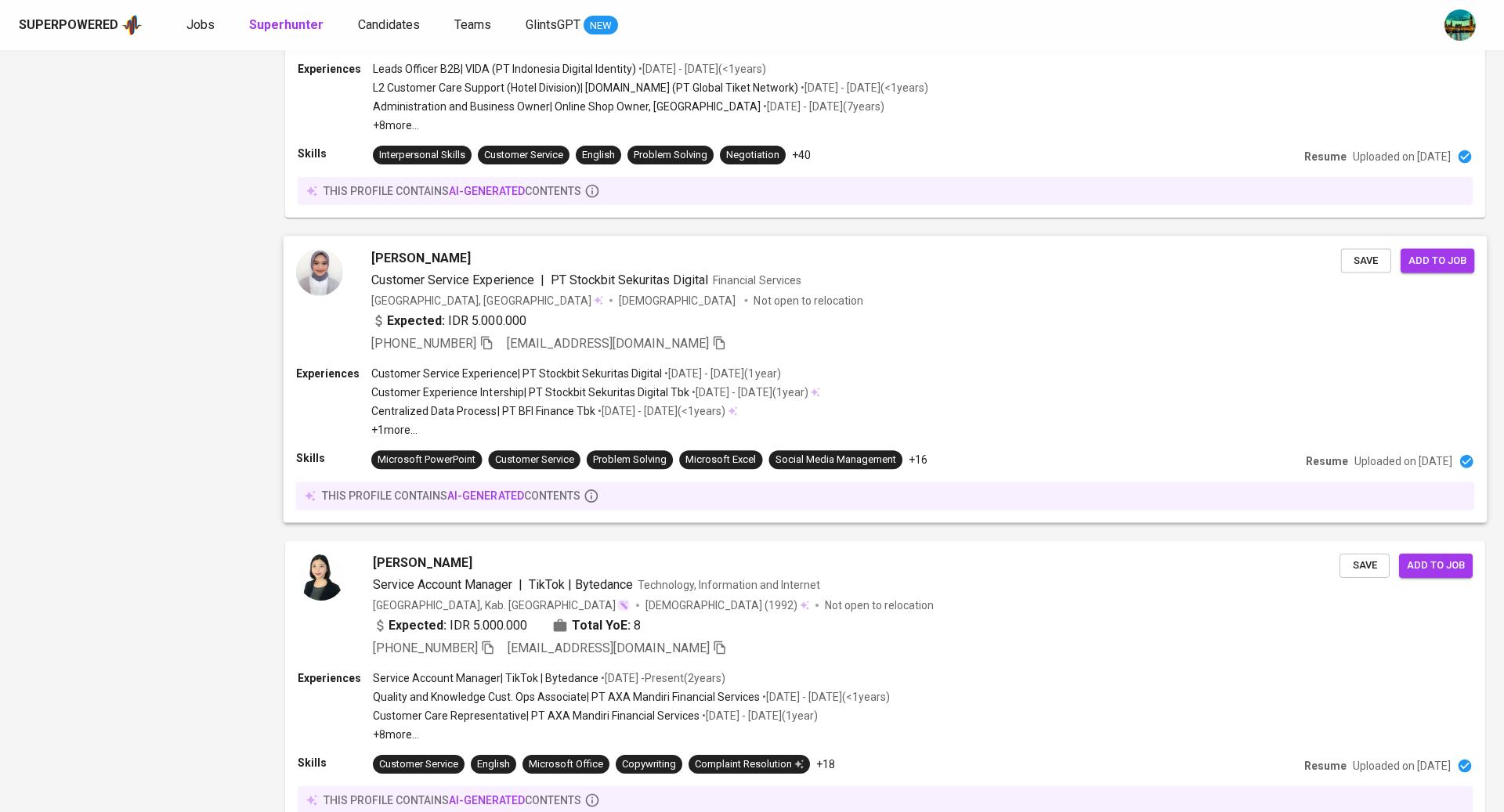
scroll to position [2462, 0]
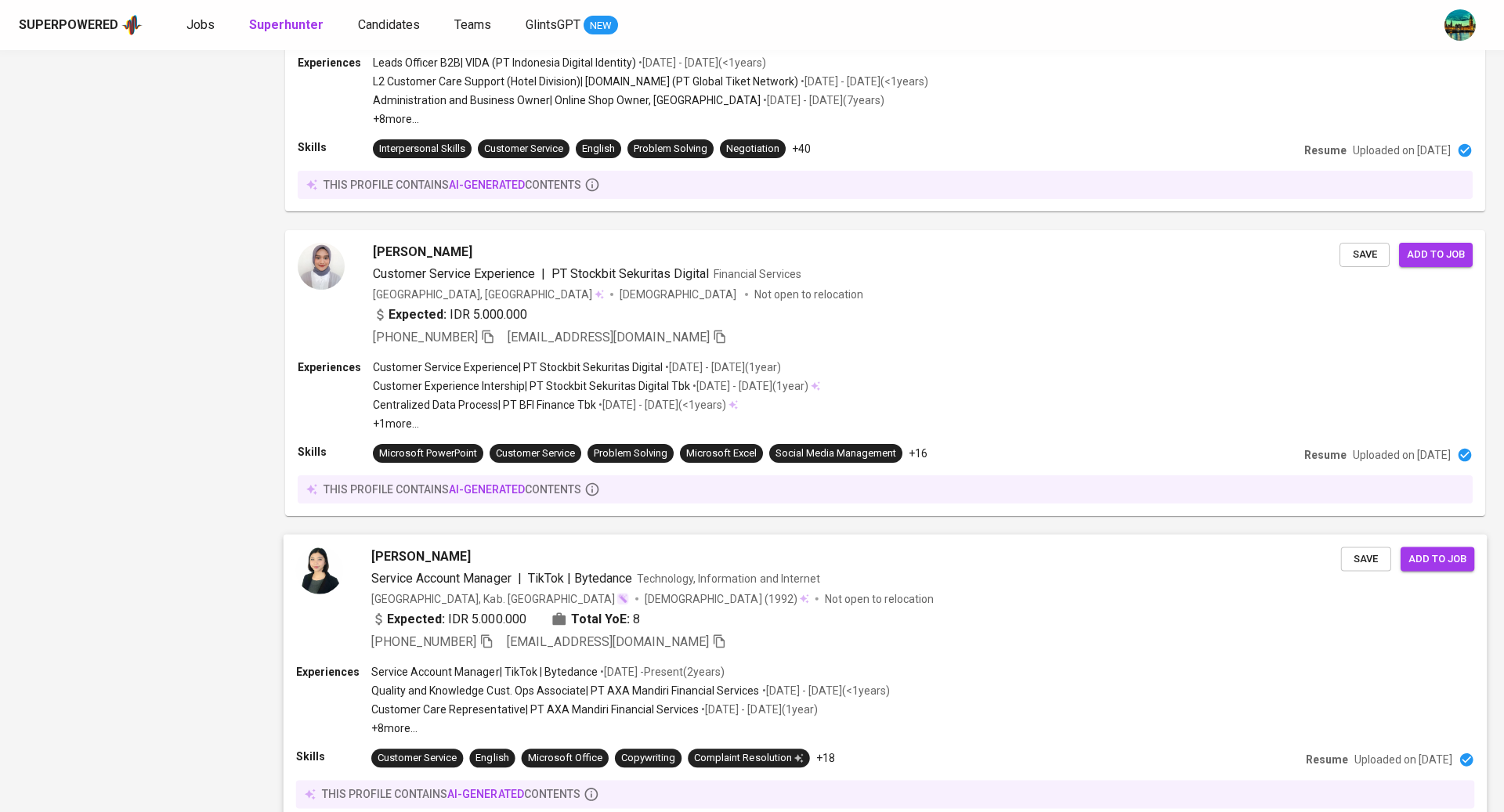
click at [965, 610] on div "Expected: IDR 5.000.000 Total YoE: 8" at bounding box center [856, 621] width 970 height 23
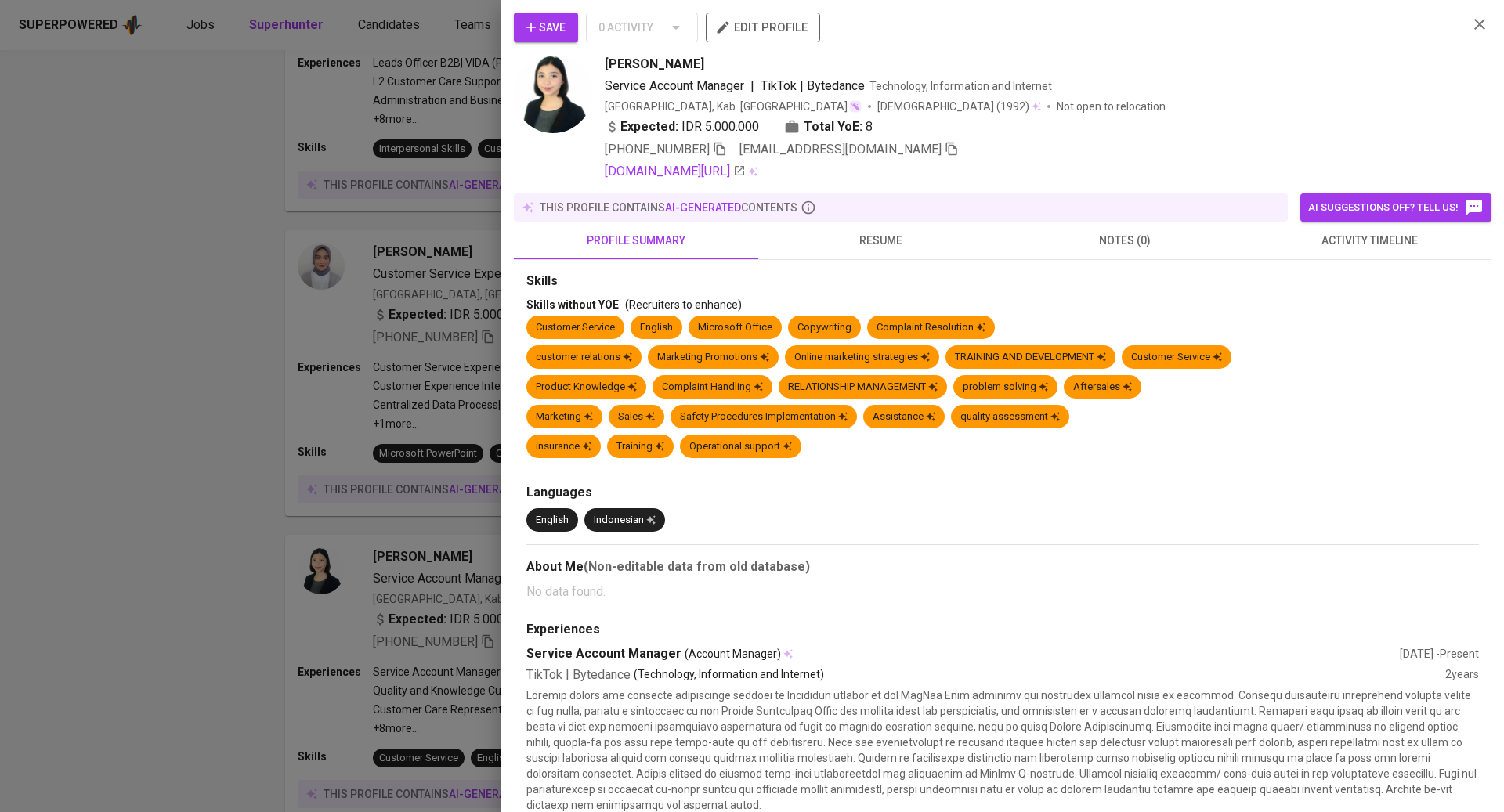
click at [1349, 239] on span "activity timeline" at bounding box center [1369, 240] width 226 height 19
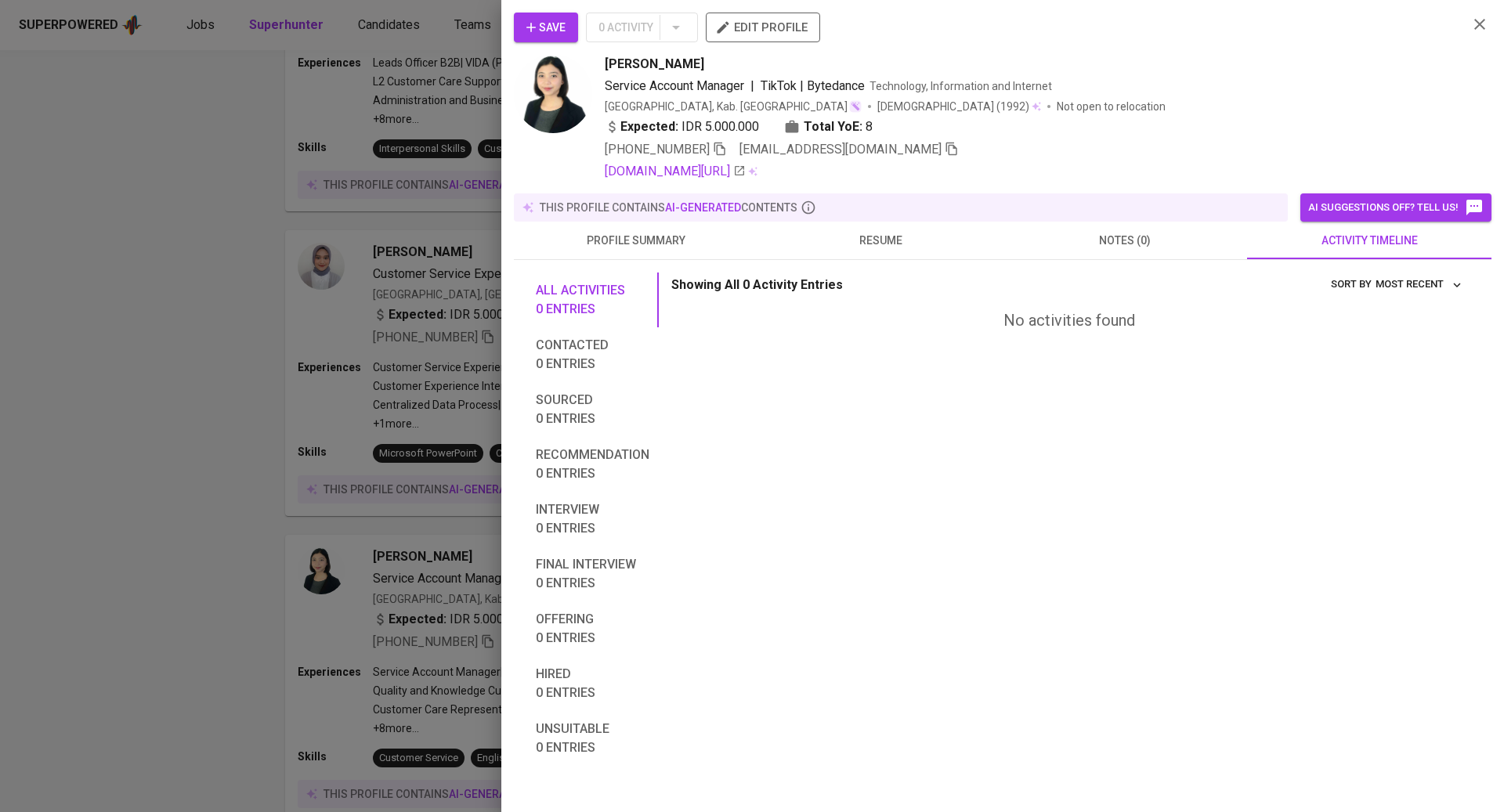
click at [875, 241] on span "resume" at bounding box center [880, 240] width 226 height 19
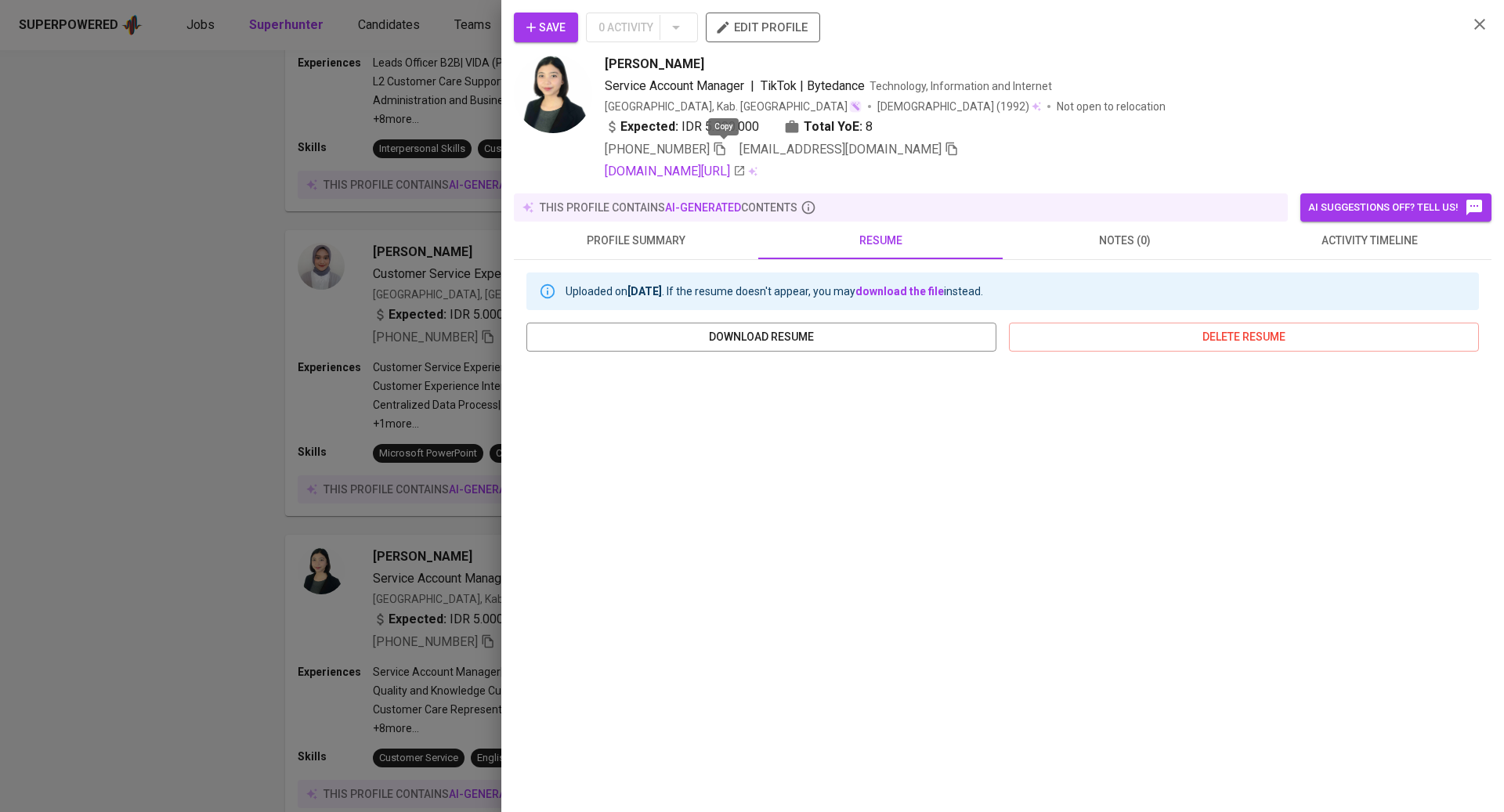
click at [726, 145] on icon "button" at bounding box center [720, 149] width 14 height 14
click at [535, 22] on icon "button" at bounding box center [532, 27] width 16 height 16
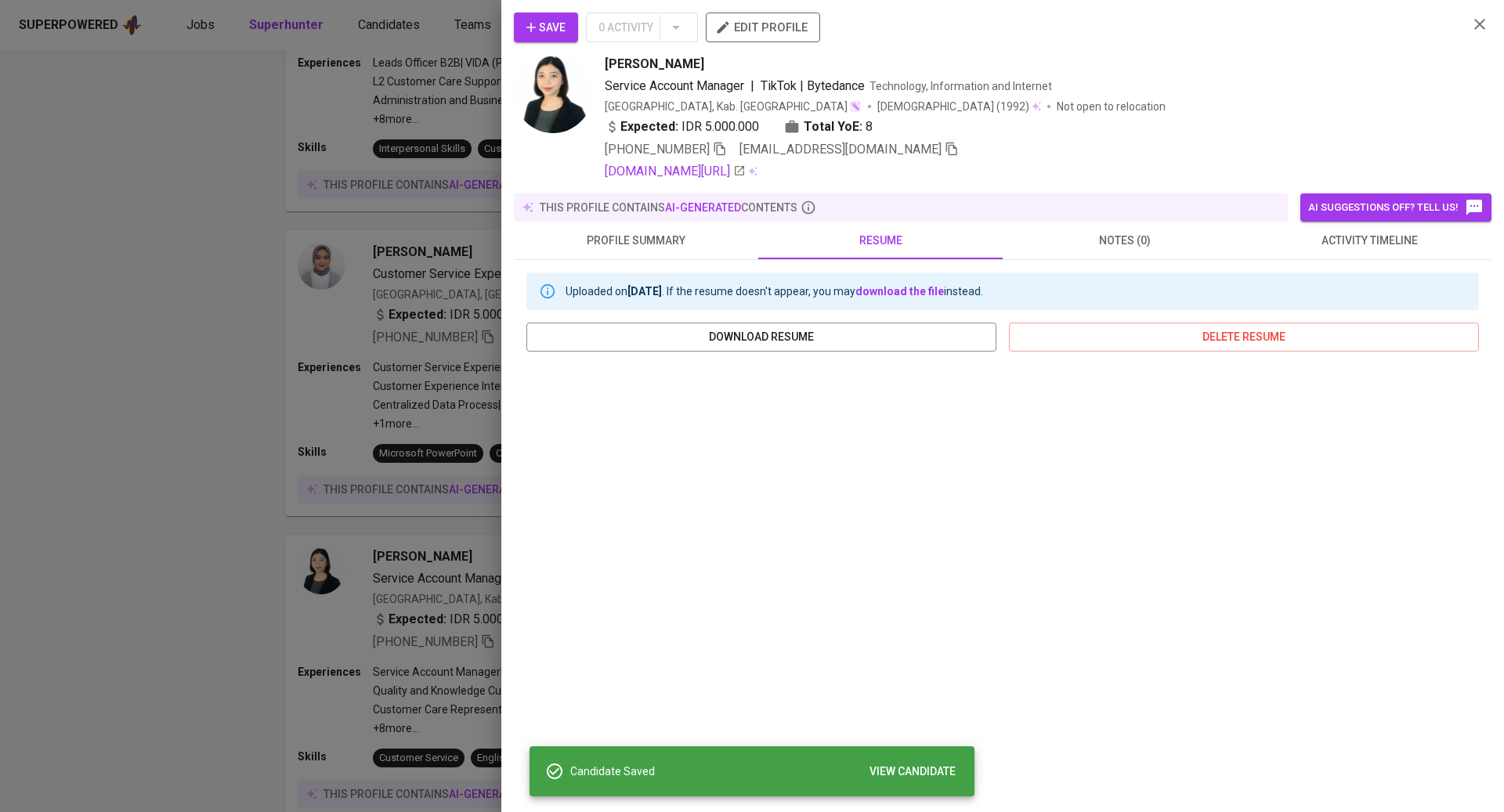
click at [152, 519] on div at bounding box center [752, 406] width 1504 height 812
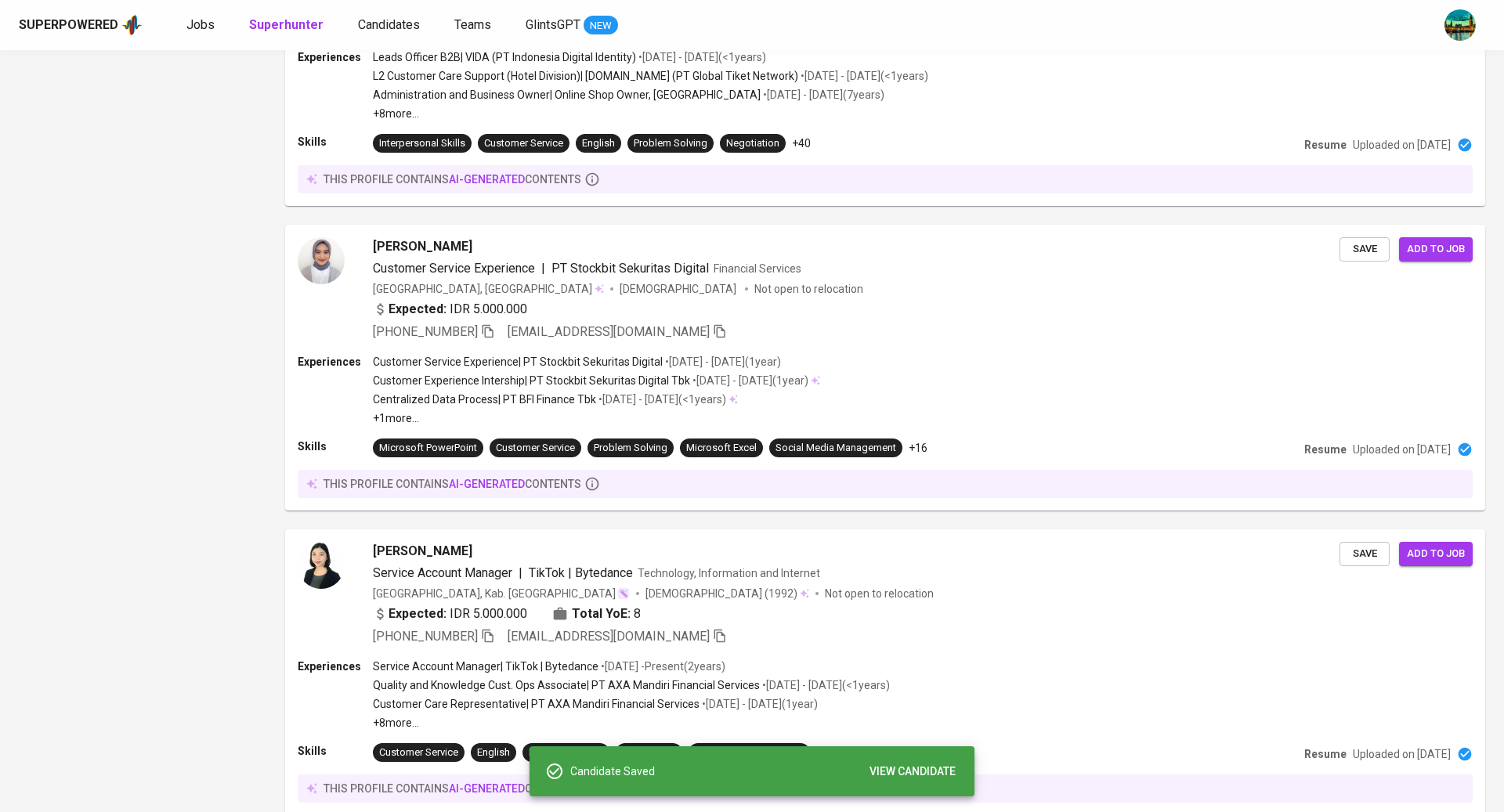
scroll to position [2571, 0]
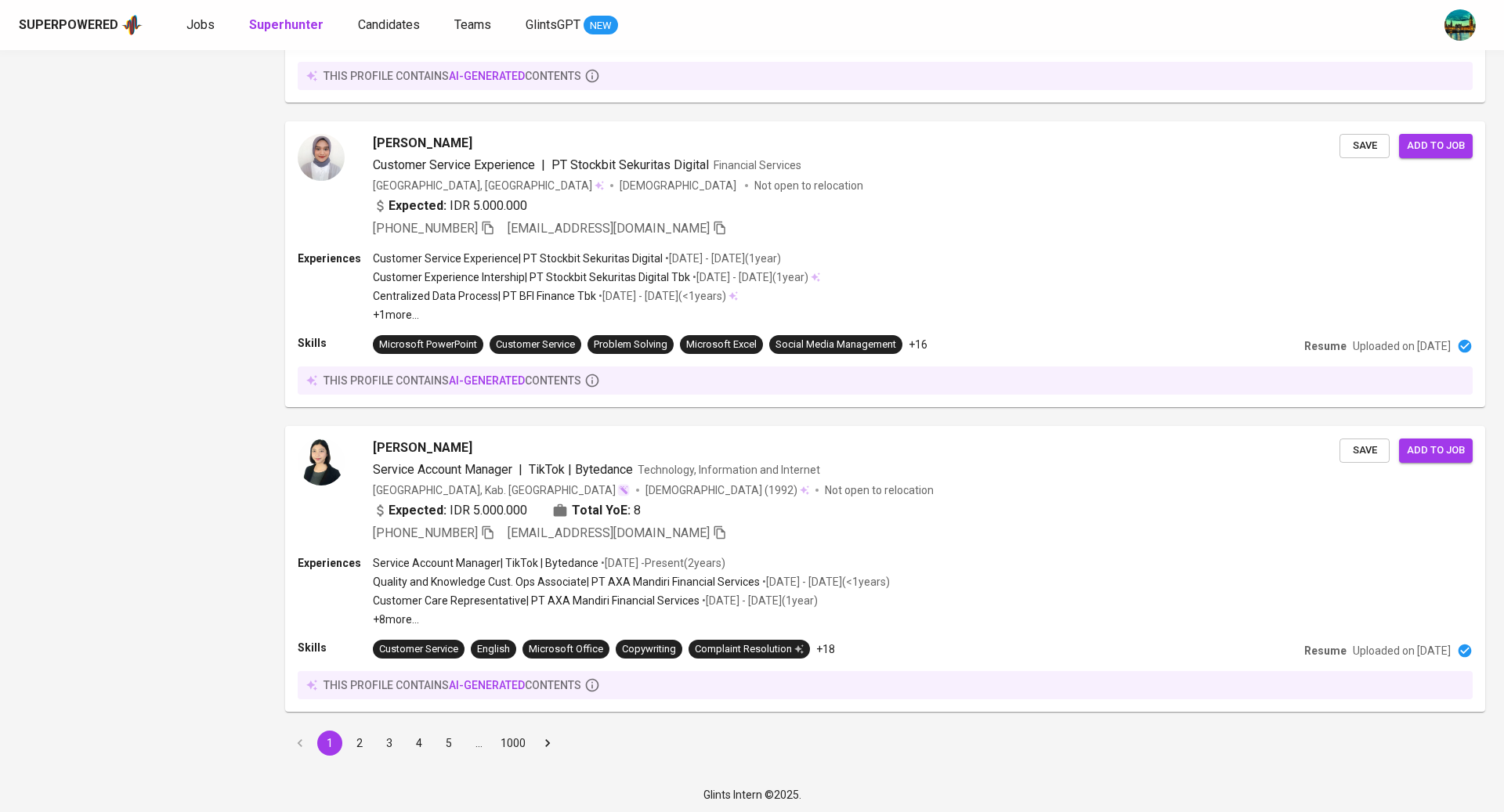
click at [354, 741] on button "2" at bounding box center [359, 743] width 25 height 25
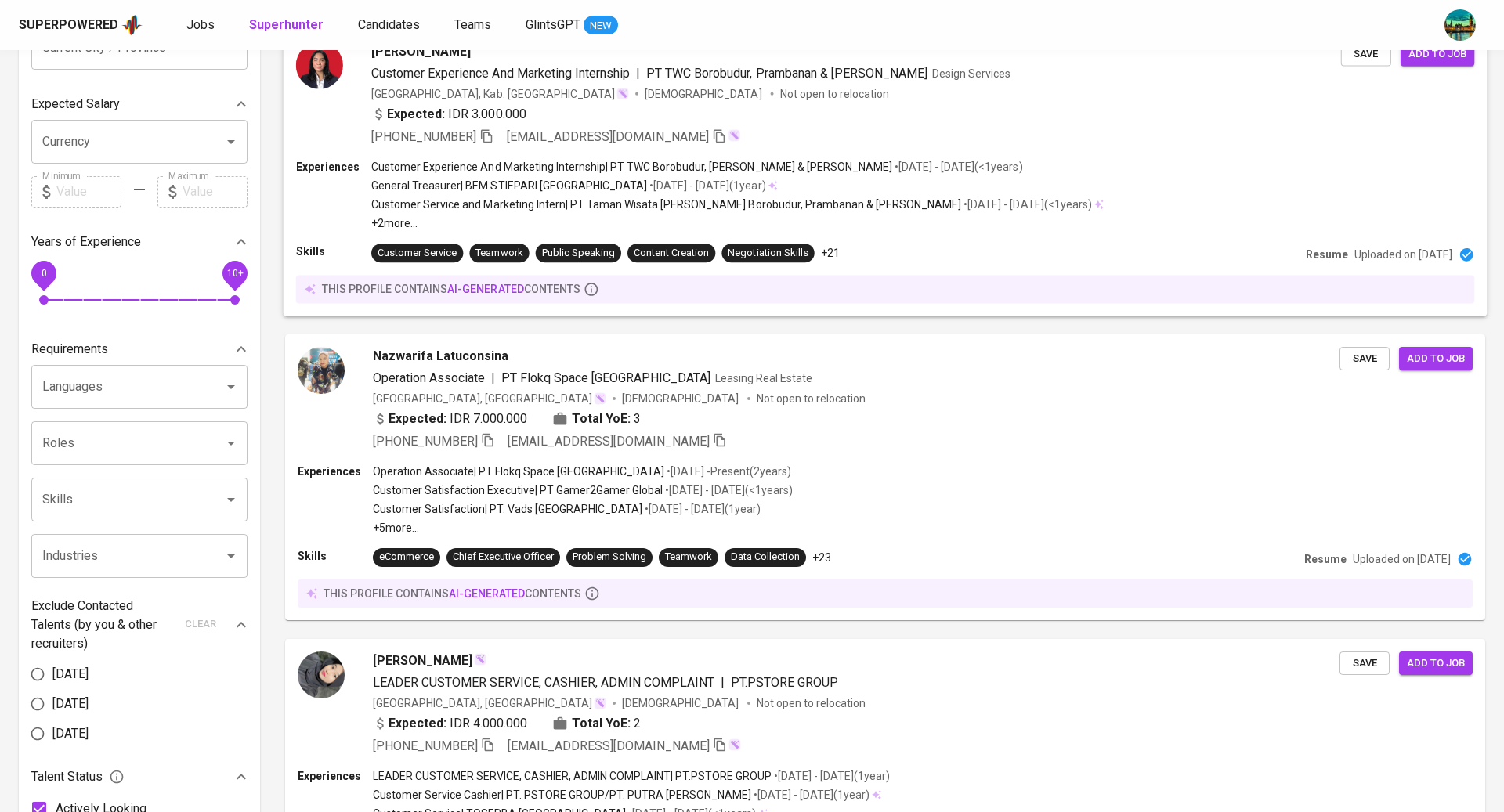
scroll to position [210, 0]
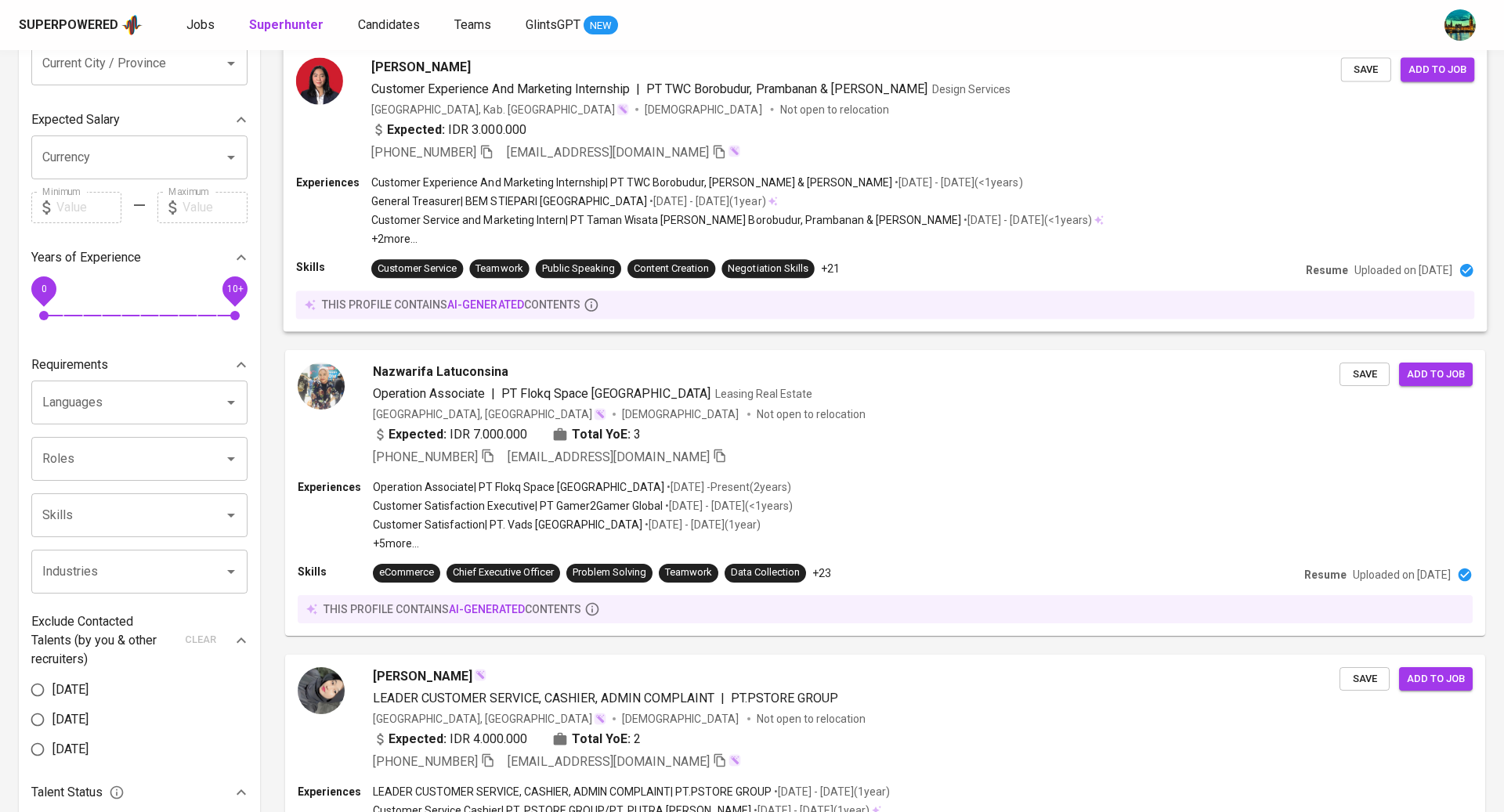
click at [994, 124] on div "Expected: IDR 3.000.000" at bounding box center [856, 132] width 970 height 23
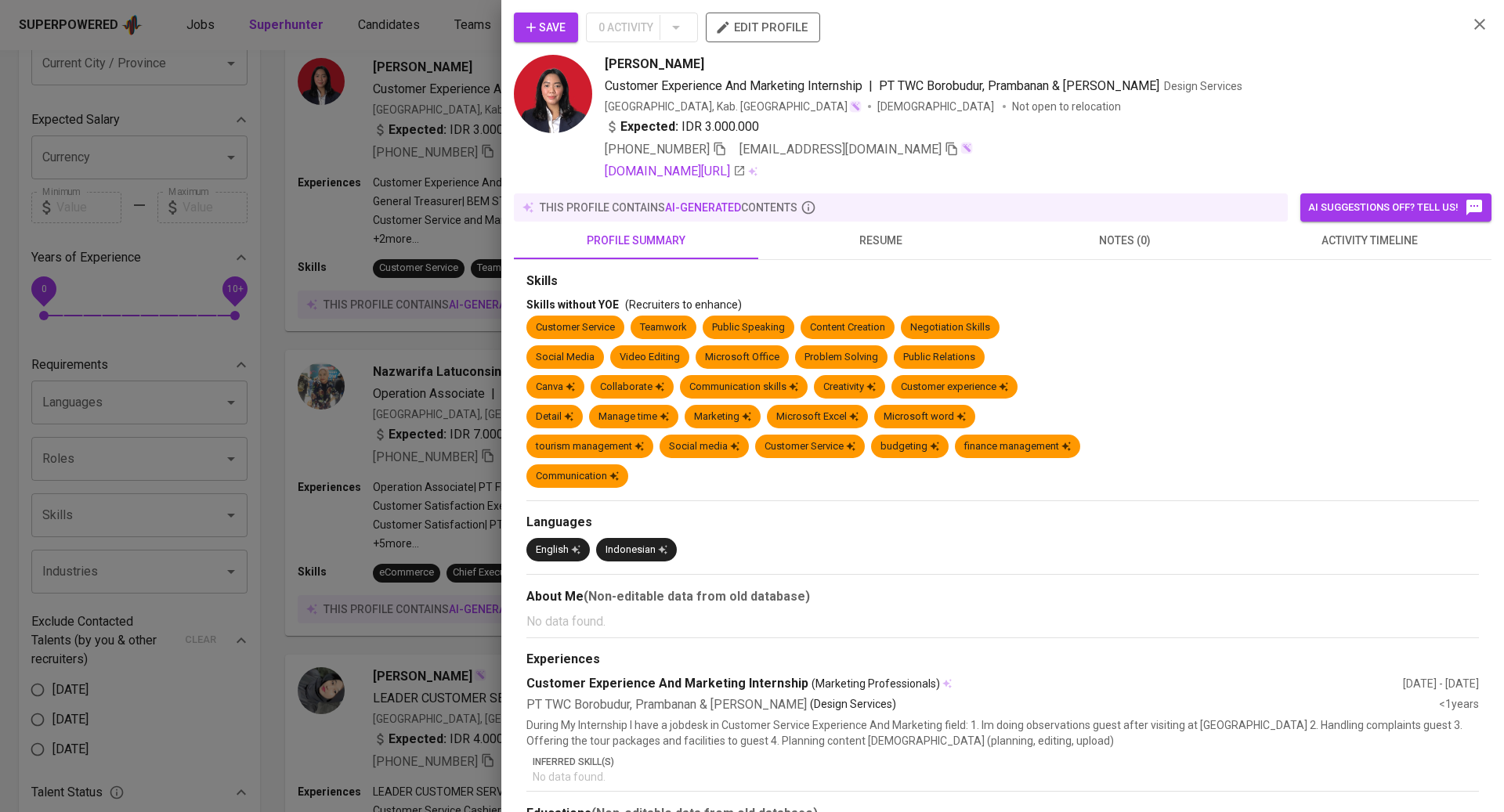
click at [890, 241] on span "resume" at bounding box center [880, 240] width 226 height 19
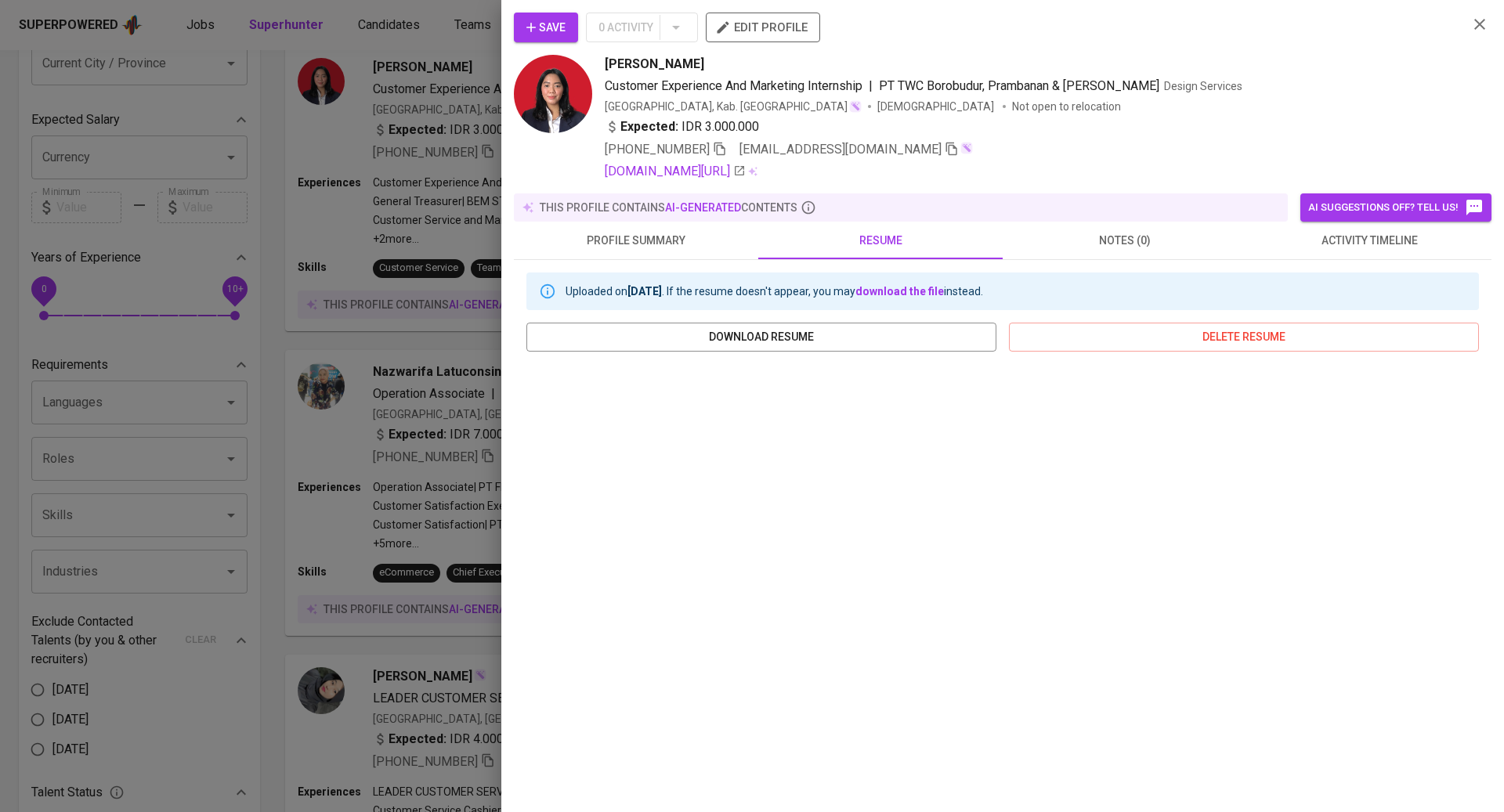
click at [890, 241] on span "resume" at bounding box center [880, 240] width 226 height 19
click at [1312, 246] on span "activity timeline" at bounding box center [1369, 240] width 226 height 19
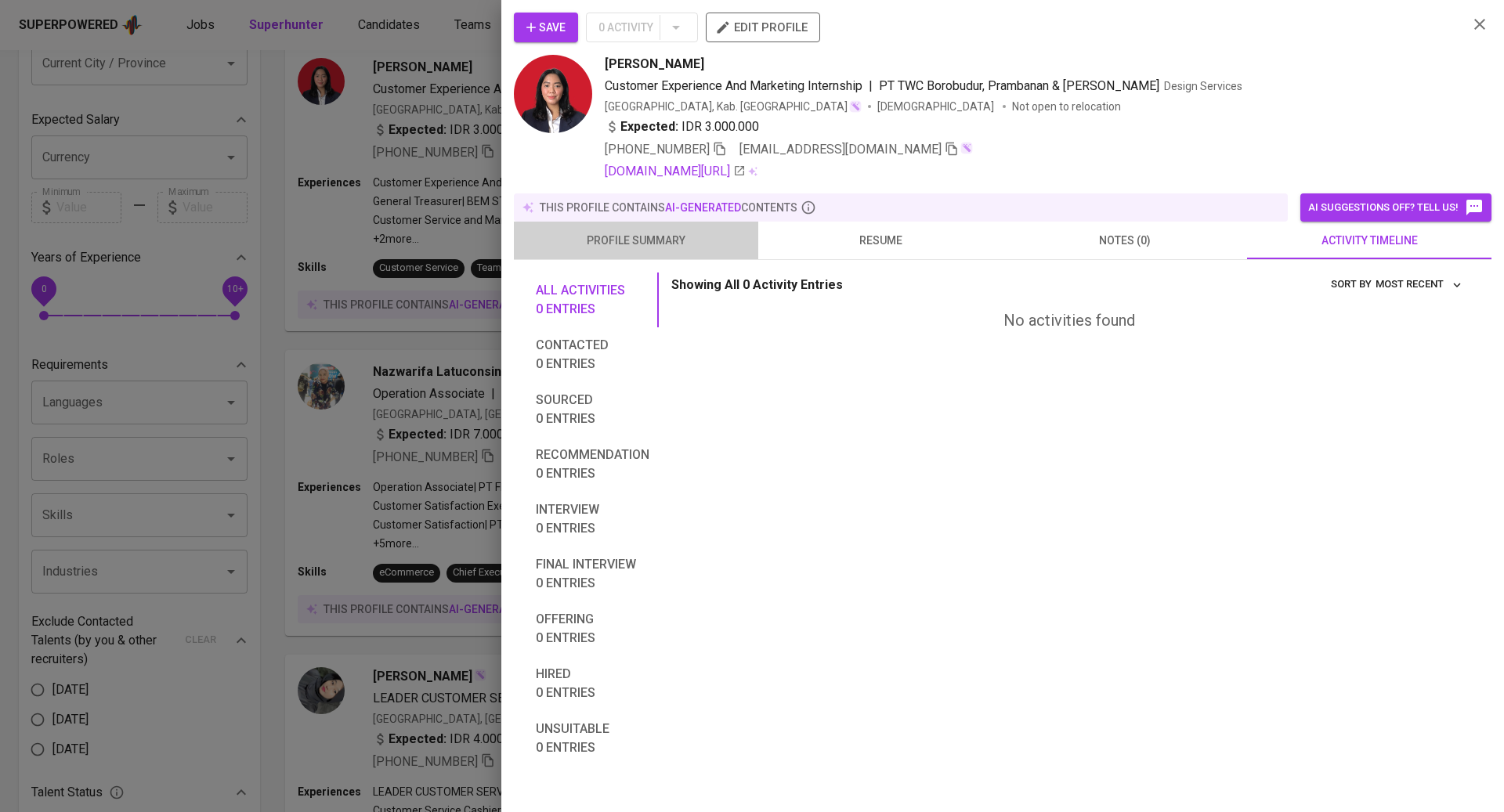
click at [629, 240] on span "profile summary" at bounding box center [636, 240] width 226 height 19
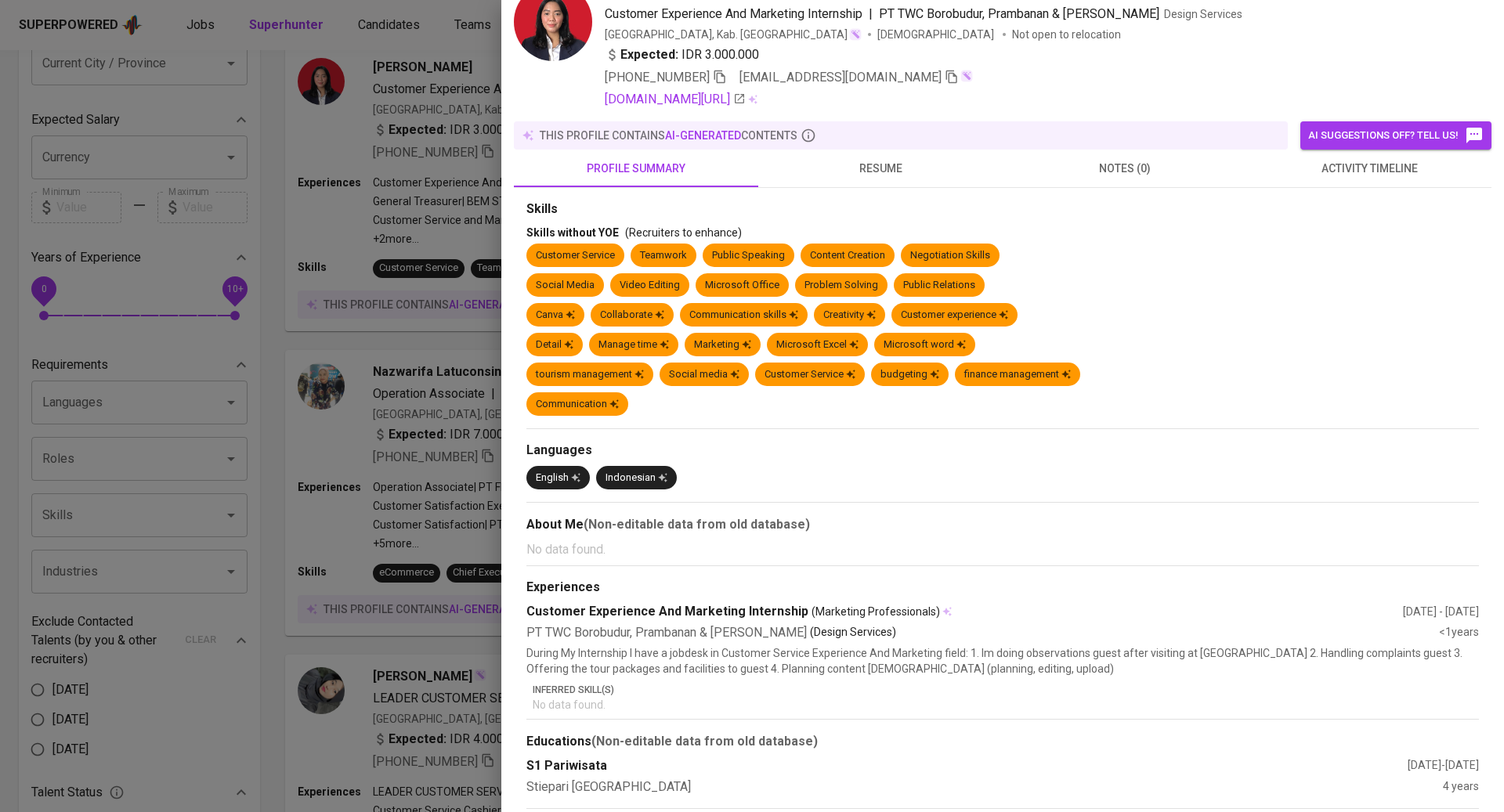
scroll to position [102, 0]
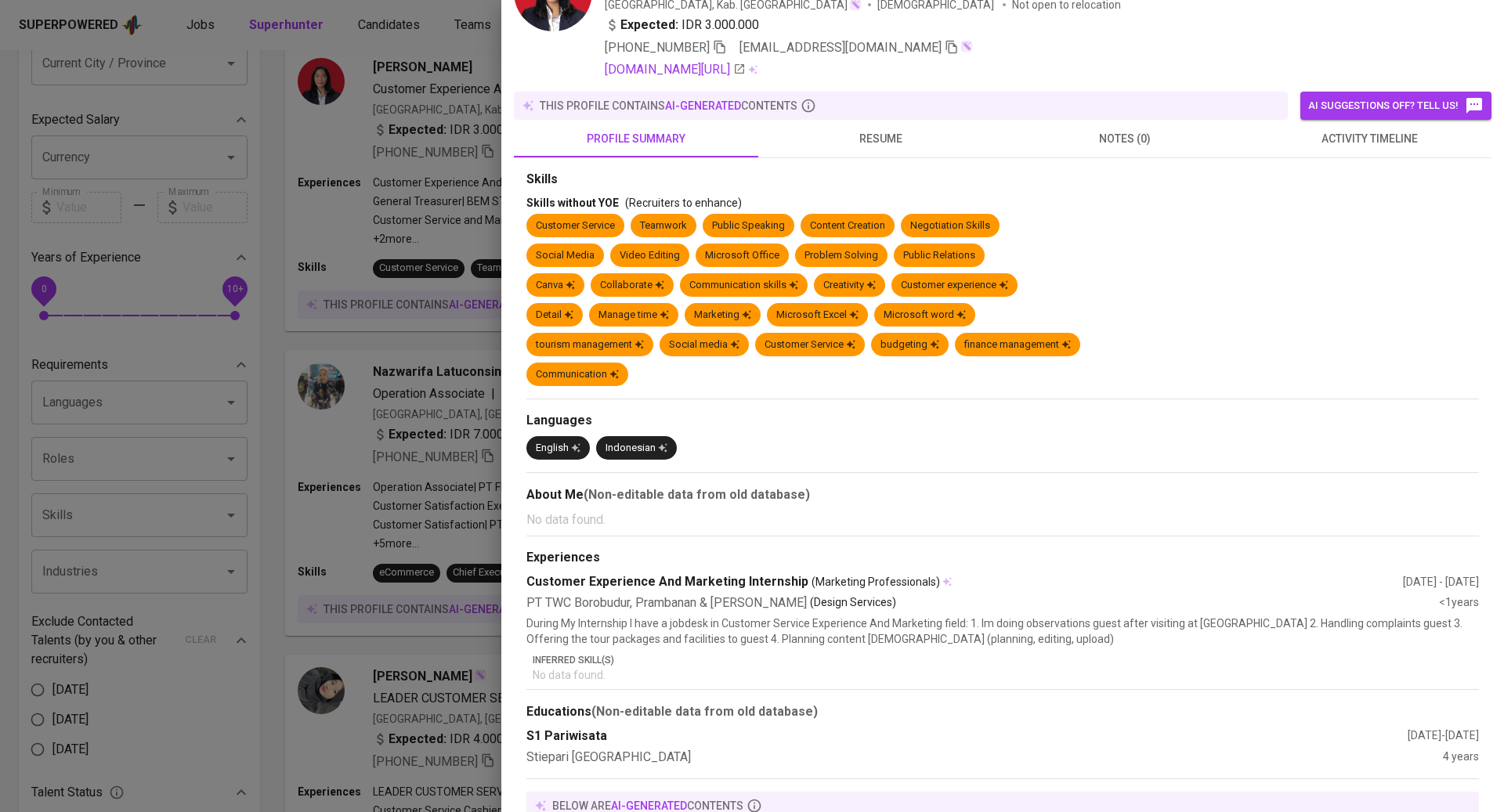
click at [878, 159] on div "Skills Skills without YOE (Recruiters to enhance) Customer Service Teamwork Pub…" at bounding box center [1003, 766] width 978 height 1215
click at [878, 138] on span "resume" at bounding box center [880, 139] width 226 height 19
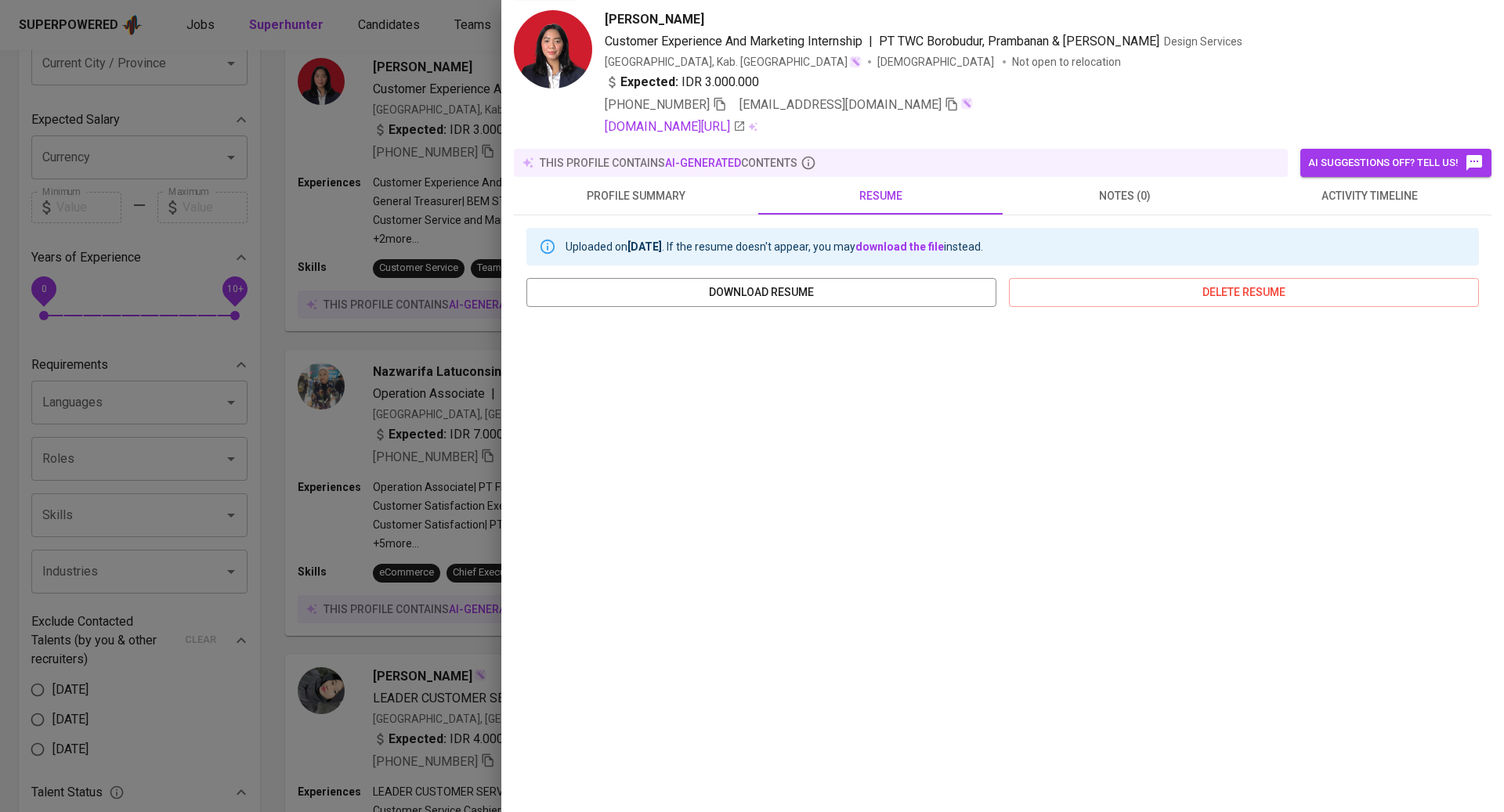
scroll to position [0, 0]
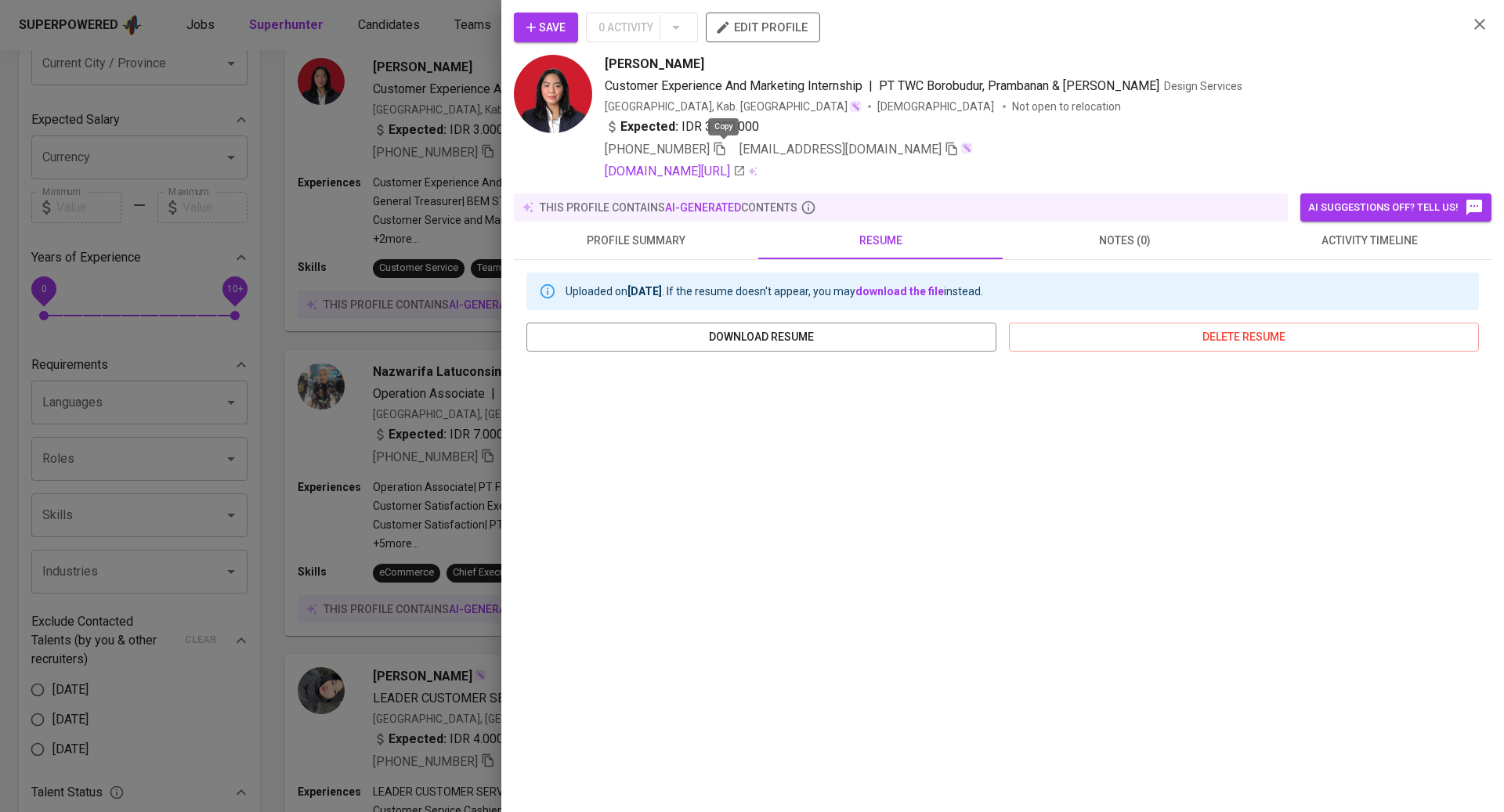
click at [716, 145] on icon "button" at bounding box center [720, 149] width 14 height 14
